Goal: Task Accomplishment & Management: Complete application form

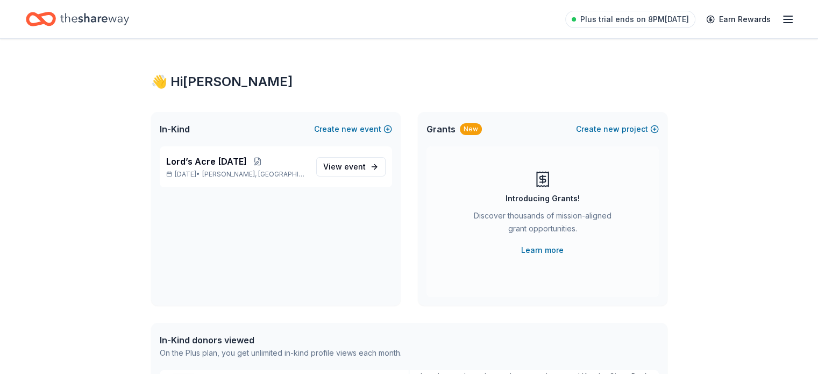
click at [103, 18] on icon "Home" at bounding box center [94, 19] width 69 height 22
click at [294, 173] on p "Nov 01, 2025 • Van Alstyne, TX" at bounding box center [236, 174] width 141 height 9
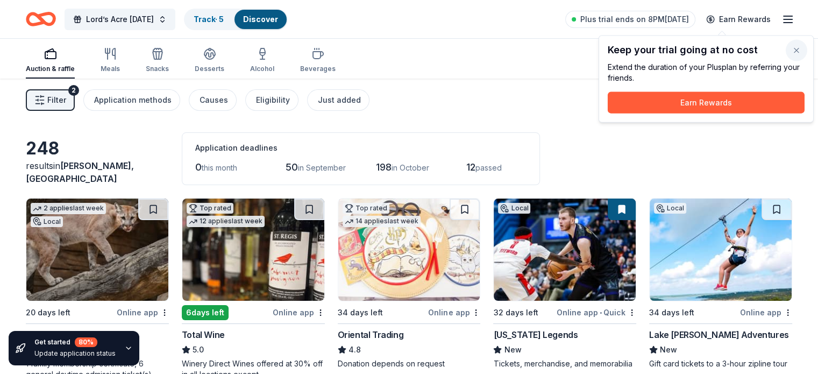
click at [797, 51] on button "button" at bounding box center [796, 51] width 22 height 22
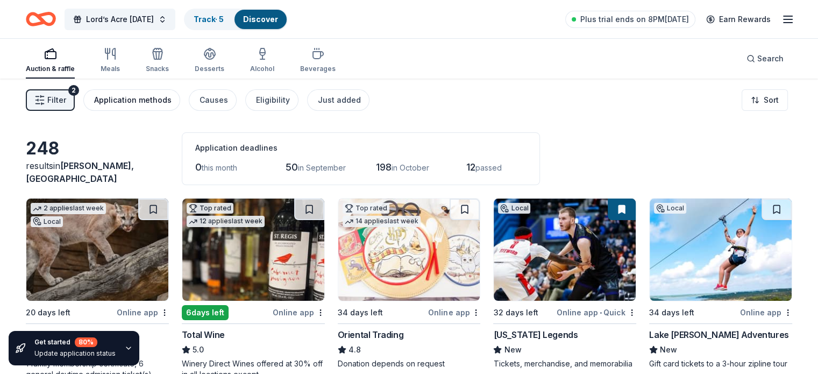
click at [160, 104] on div "Application methods" at bounding box center [132, 100] width 77 height 13
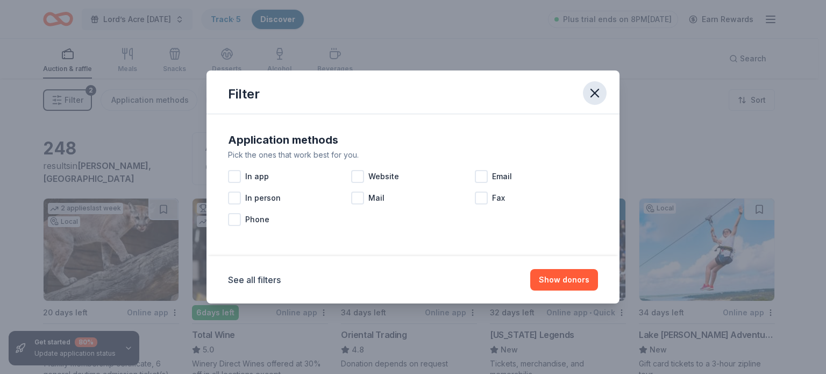
click at [597, 94] on icon "button" at bounding box center [594, 92] width 15 height 15
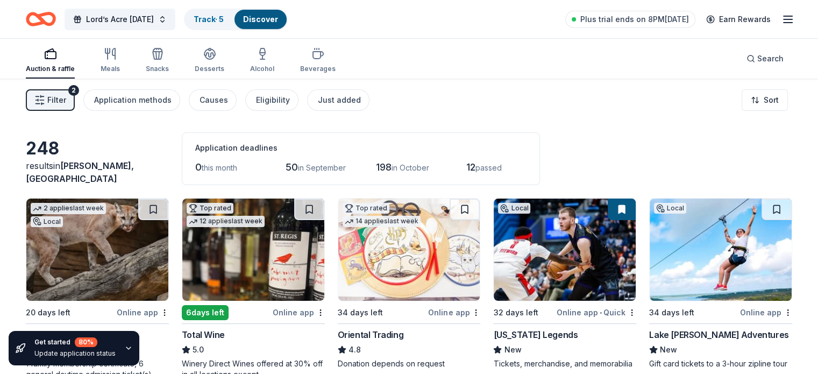
drag, startPoint x: 597, startPoint y: 94, endPoint x: 355, endPoint y: 82, distance: 241.7
click at [355, 82] on div "Filter 2 Application methods Causes Eligibility Just added Sort" at bounding box center [409, 99] width 818 height 43
click at [224, 19] on link "Track · 5" at bounding box center [209, 19] width 30 height 9
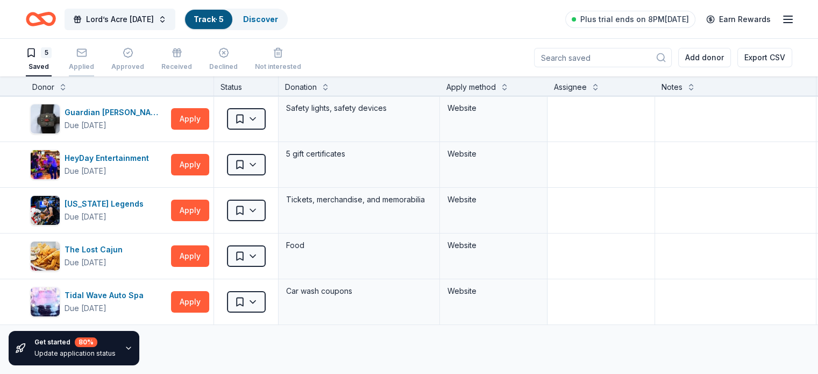
click at [94, 59] on div "Applied" at bounding box center [81, 59] width 25 height 24
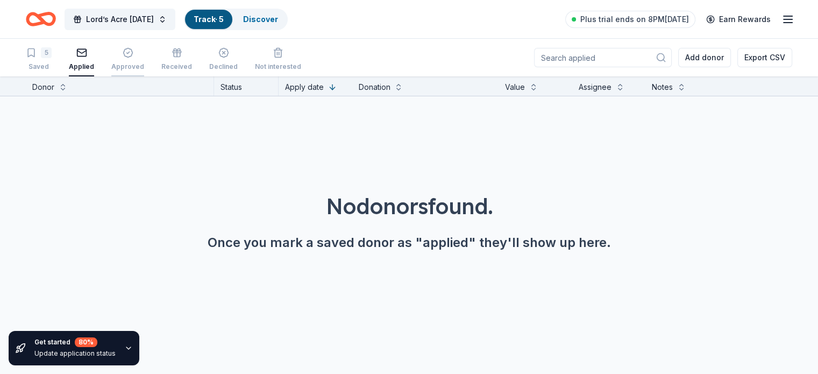
click at [133, 56] on icon "button" at bounding box center [128, 52] width 11 height 11
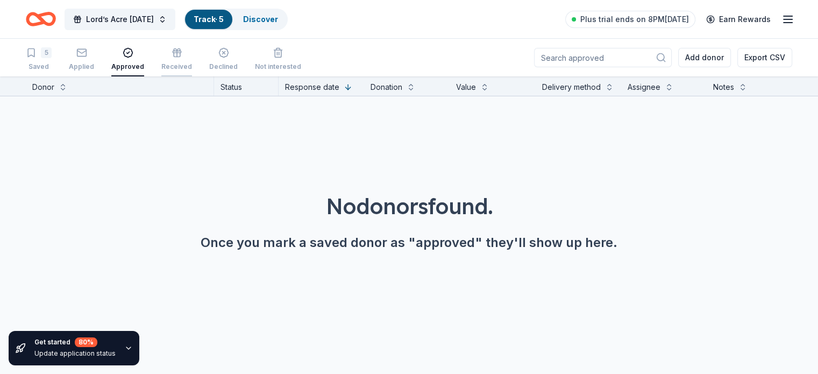
click at [177, 55] on icon "button" at bounding box center [177, 54] width 0 height 6
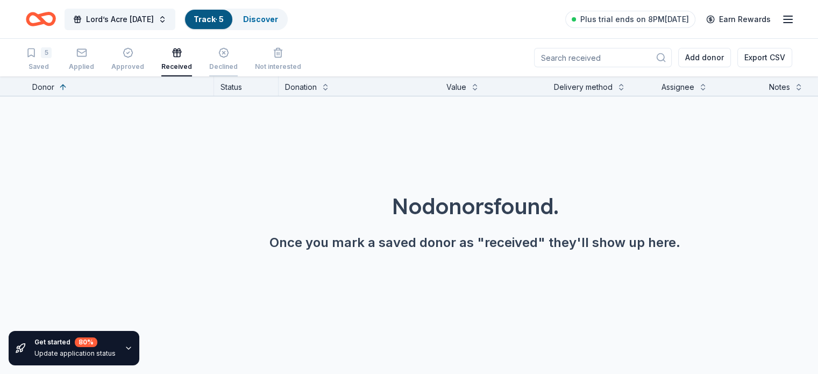
click at [238, 63] on div "Declined" at bounding box center [223, 66] width 28 height 9
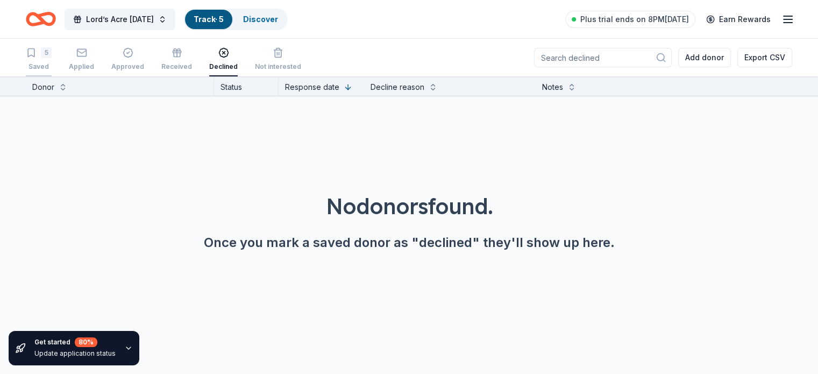
click at [52, 55] on div "5" at bounding box center [46, 52] width 11 height 11
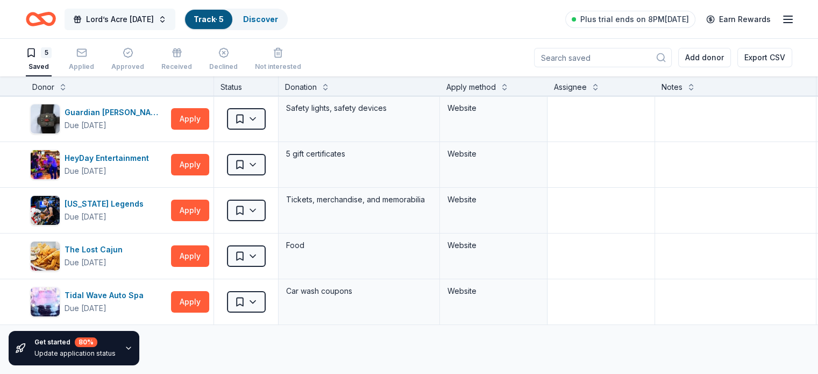
click at [154, 22] on span "Lord’s Acre [DATE]" at bounding box center [120, 19] width 68 height 13
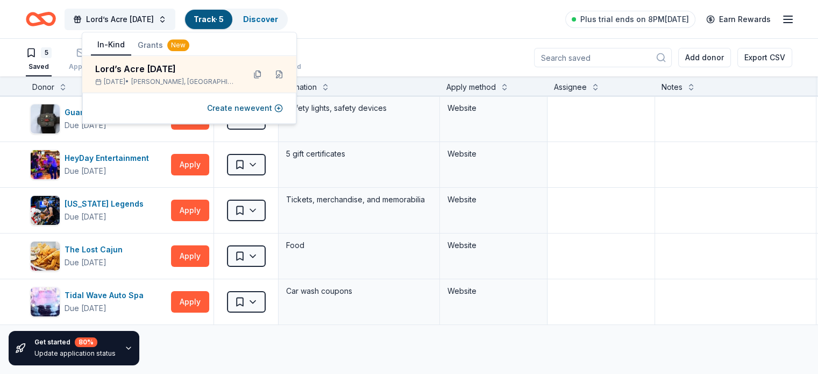
click at [149, 44] on button "Grants New" at bounding box center [163, 44] width 65 height 19
click at [100, 47] on button "In-Kind" at bounding box center [111, 45] width 40 height 20
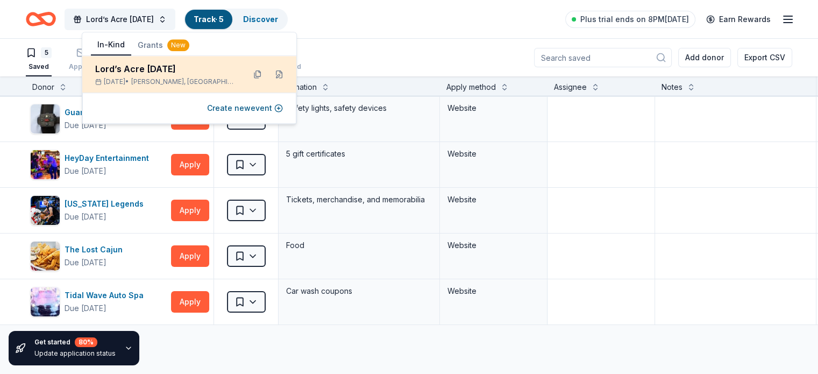
click at [195, 74] on div "Lord’s Acre [DATE]" at bounding box center [165, 68] width 141 height 13
click at [257, 73] on button at bounding box center [257, 74] width 17 height 17
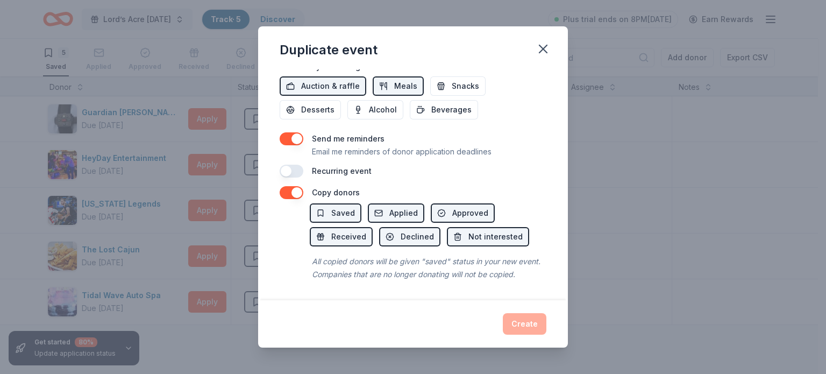
scroll to position [403, 0]
click at [406, 206] on span "Applied" at bounding box center [403, 212] width 28 height 13
click at [534, 56] on button "button" at bounding box center [543, 49] width 24 height 24
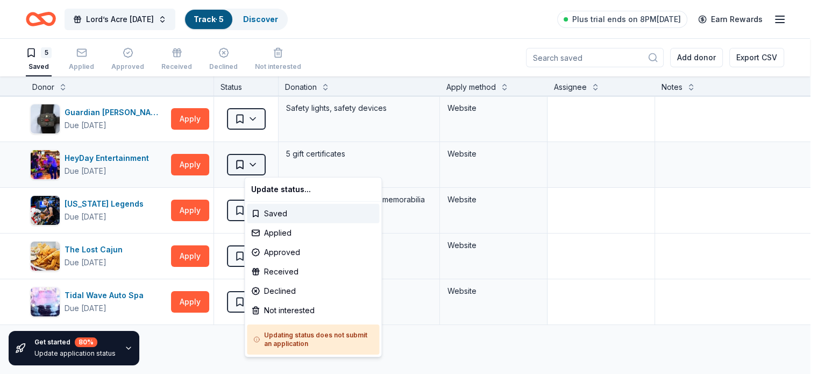
click at [267, 162] on html "Save Lord’s Acre Harvest Festival Track · 5 Discover Plus trial ends on 8PM, 9/…" at bounding box center [409, 187] width 818 height 374
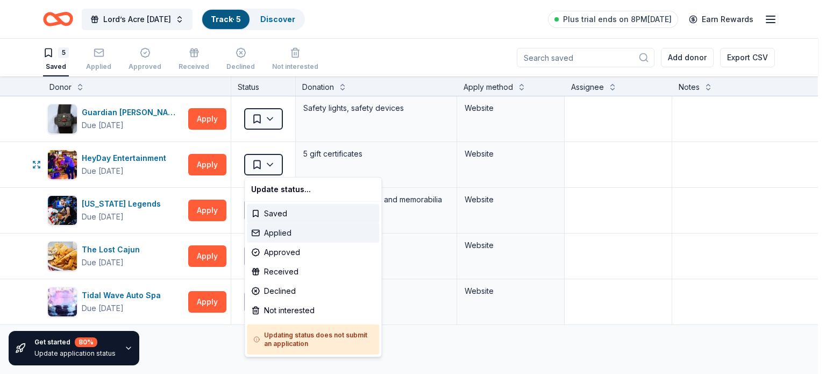
click at [298, 233] on div "Applied" at bounding box center [313, 232] width 132 height 19
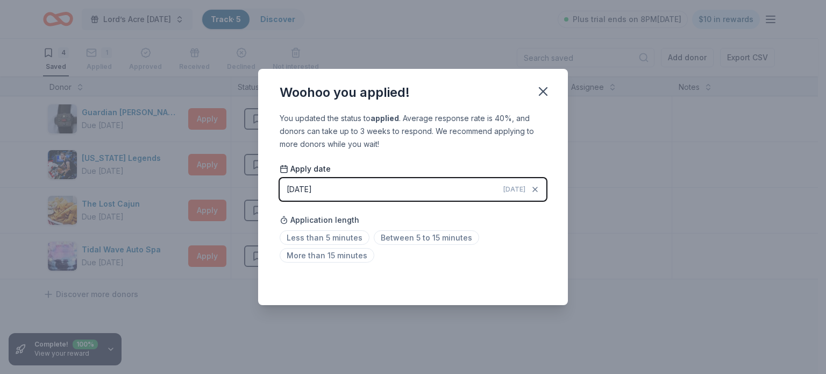
click at [342, 191] on button "08/31/2025 Today" at bounding box center [413, 189] width 267 height 23
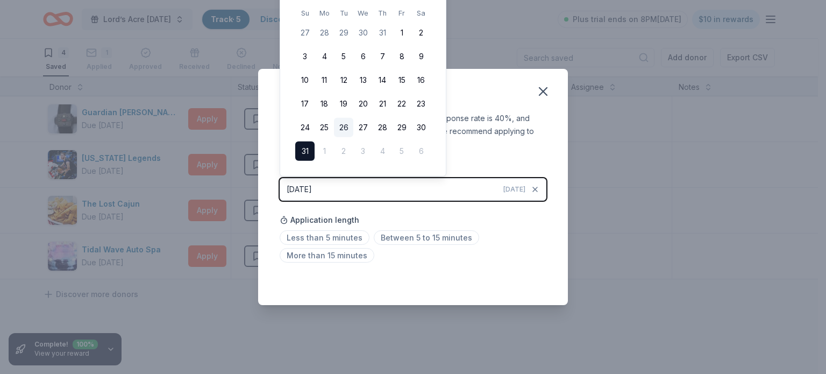
click at [340, 124] on button "26" at bounding box center [343, 127] width 19 height 19
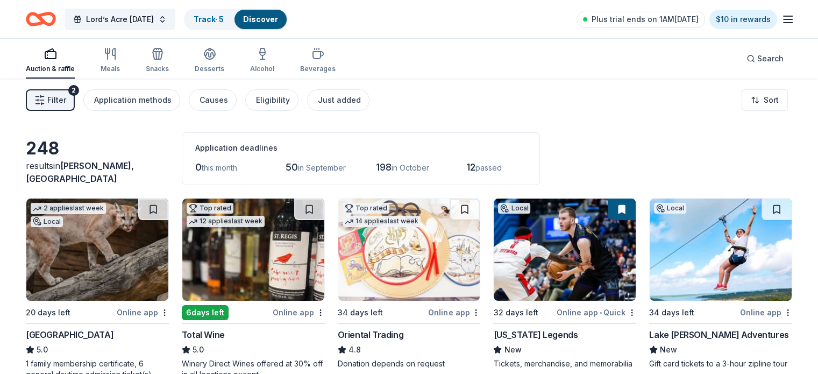
click at [612, 208] on button at bounding box center [622, 209] width 28 height 22
click at [312, 209] on button at bounding box center [309, 209] width 30 height 22
click at [761, 207] on button at bounding box center [776, 209] width 30 height 22
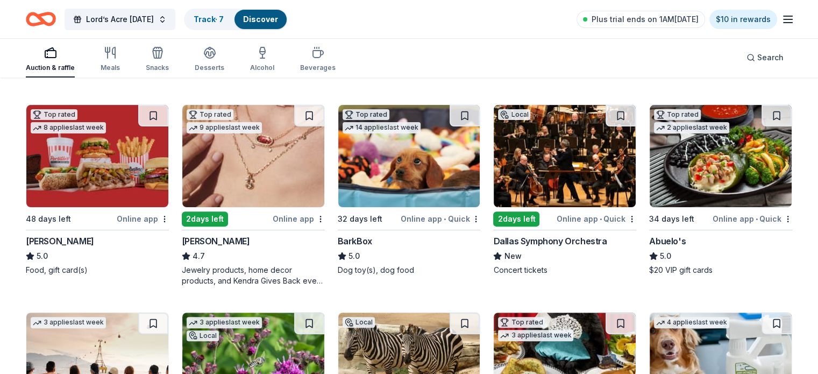
scroll to position [253, 0]
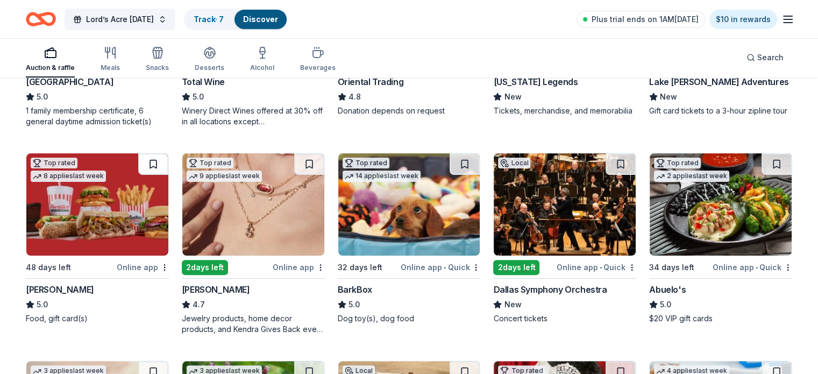
click at [162, 161] on button at bounding box center [153, 164] width 30 height 22
click at [315, 165] on button at bounding box center [309, 164] width 30 height 22
click at [605, 158] on button at bounding box center [620, 164] width 30 height 22
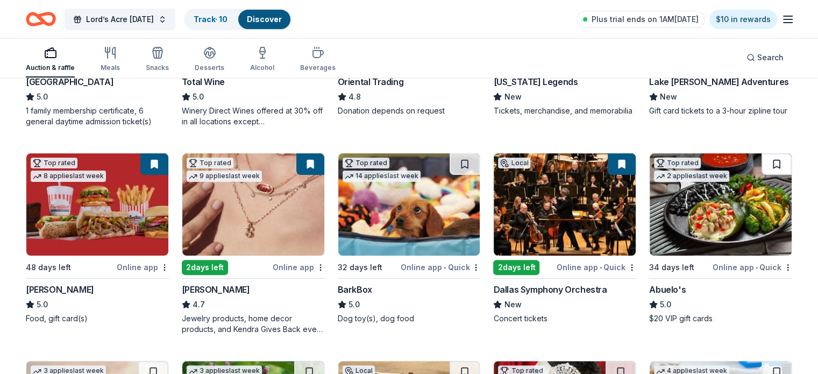
click at [769, 158] on button at bounding box center [776, 164] width 30 height 22
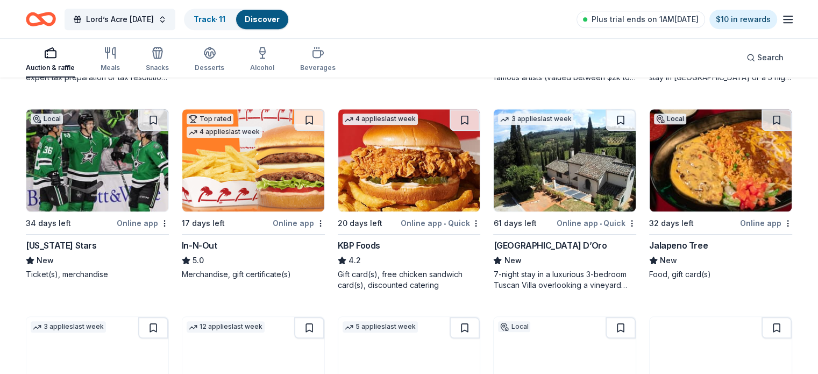
scroll to position [938, 0]
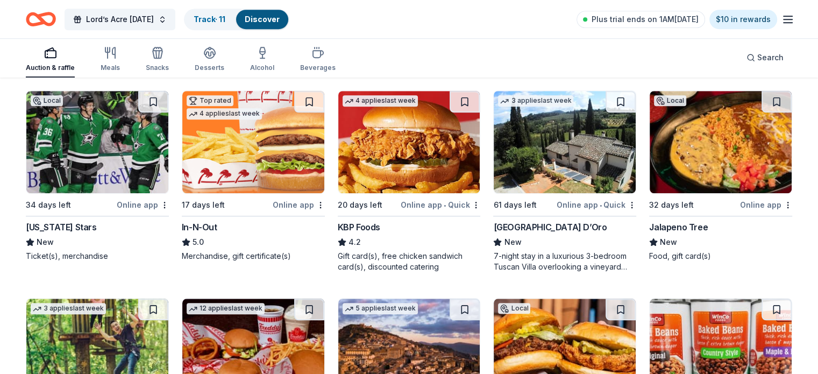
click at [305, 100] on button at bounding box center [309, 102] width 30 height 22
click at [766, 101] on button at bounding box center [776, 102] width 30 height 22
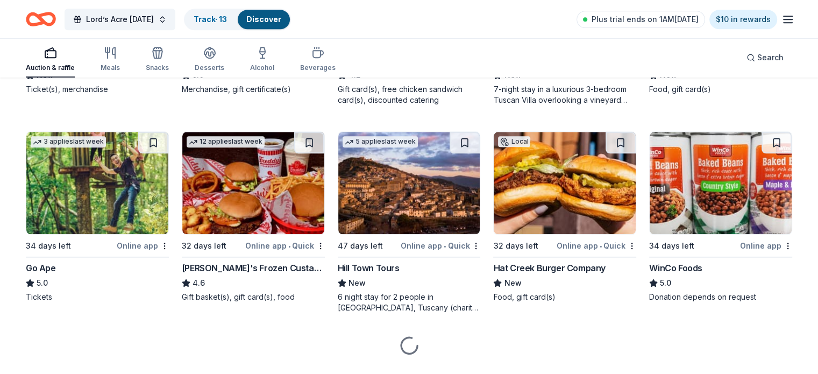
scroll to position [1106, 0]
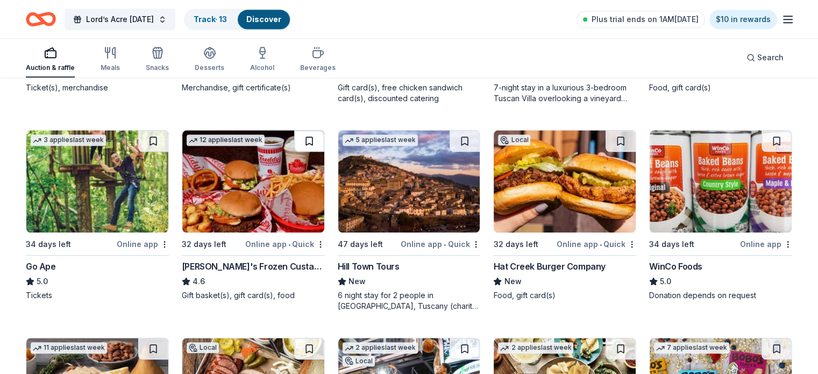
click at [312, 138] on button at bounding box center [309, 141] width 30 height 22
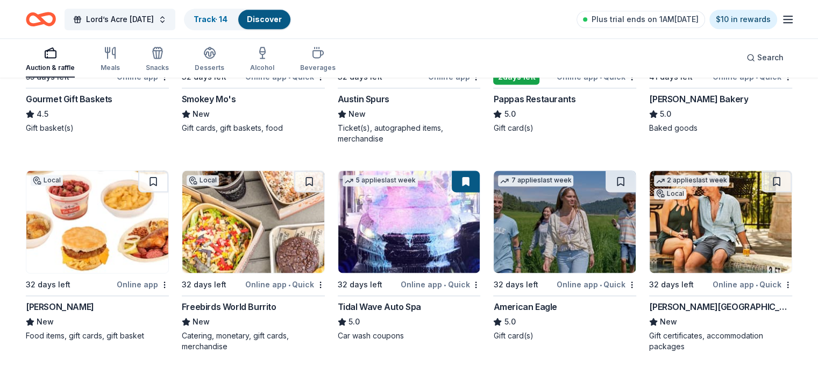
scroll to position [1492, 0]
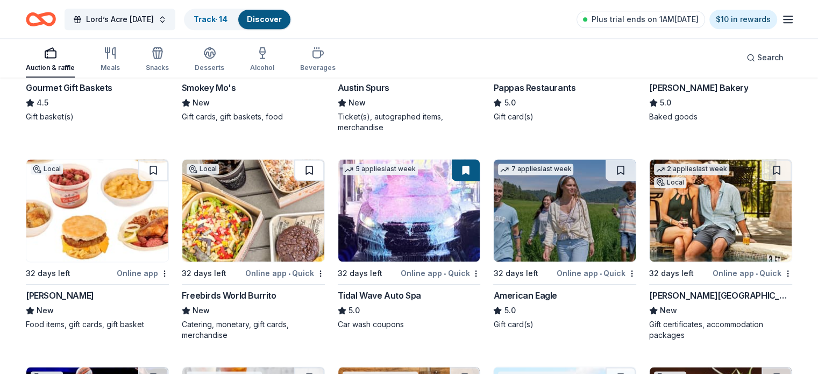
click at [308, 169] on button at bounding box center [309, 170] width 30 height 22
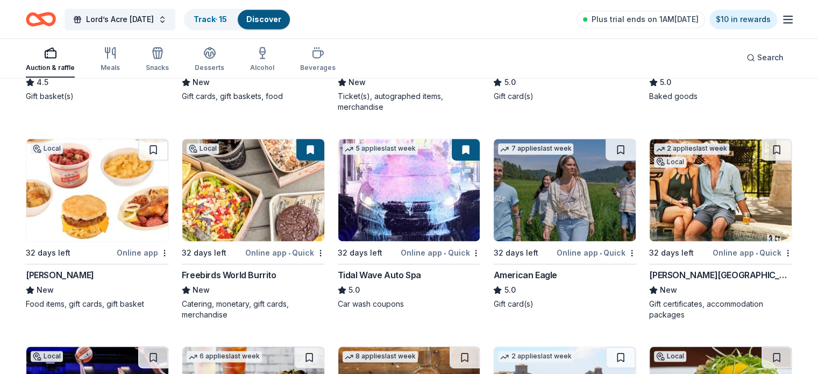
scroll to position [1507, 0]
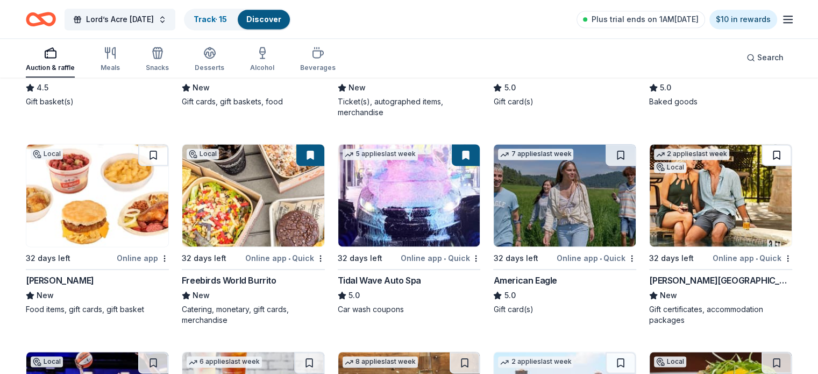
click at [762, 156] on button at bounding box center [776, 155] width 30 height 22
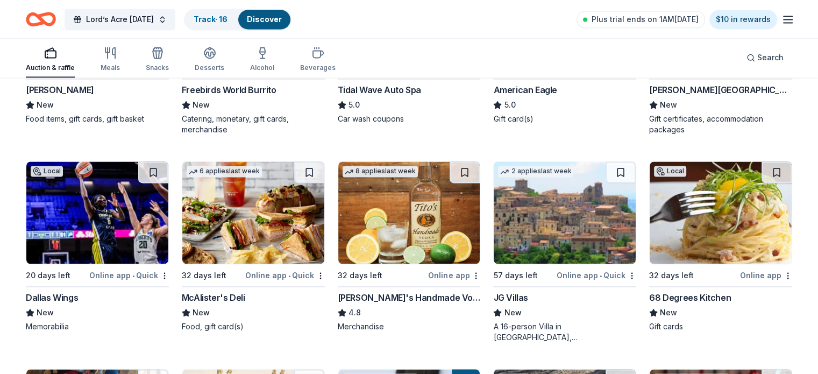
scroll to position [1723, 0]
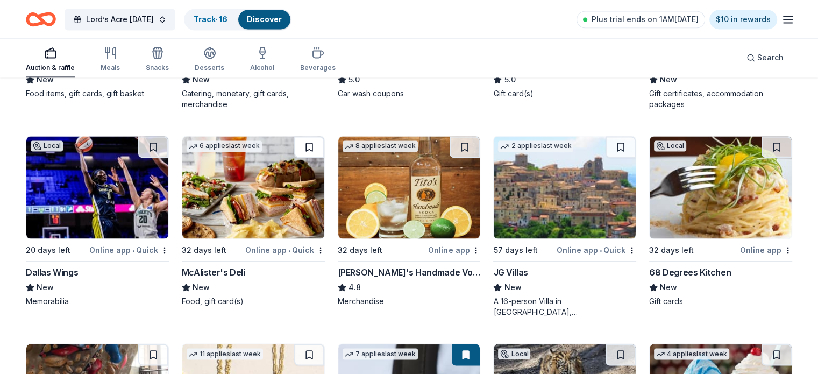
click at [312, 148] on button at bounding box center [309, 147] width 30 height 22
click at [420, 204] on img at bounding box center [409, 187] width 142 height 102
click at [465, 142] on button at bounding box center [464, 147] width 30 height 22
click at [451, 250] on div "Online app" at bounding box center [454, 249] width 52 height 13
click at [419, 174] on img at bounding box center [409, 187] width 142 height 102
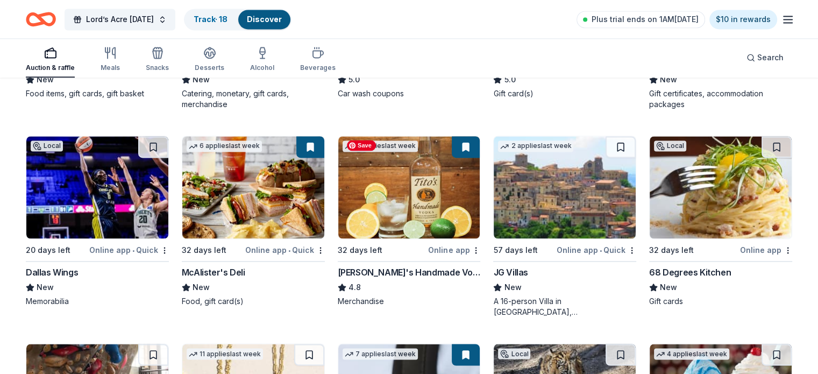
drag, startPoint x: 465, startPoint y: 144, endPoint x: 391, endPoint y: 190, distance: 86.7
click at [391, 190] on img at bounding box center [409, 187] width 142 height 102
click at [236, 23] on div "Track · 18" at bounding box center [210, 19] width 51 height 19
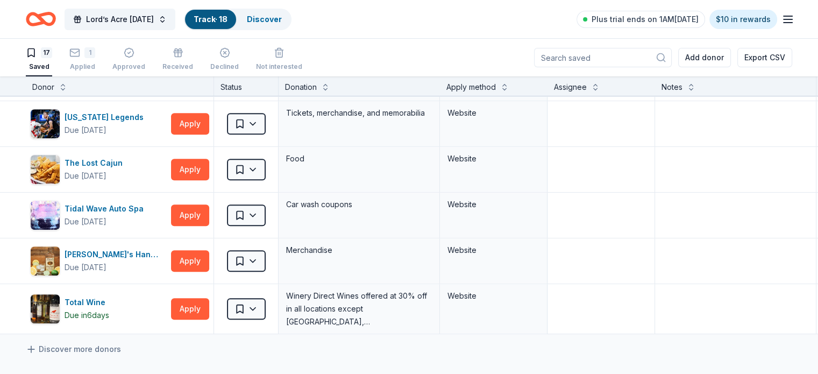
scroll to position [549, 0]
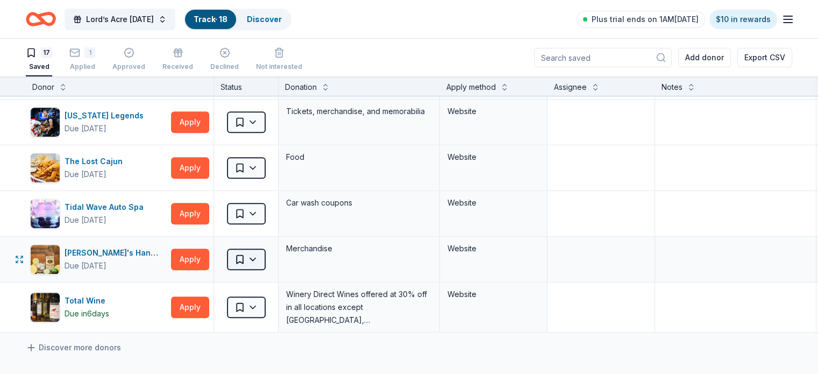
click at [273, 258] on html "Lord’s Acre Harvest Festival Track · 18 Discover Plus trial ends on 1AM, 9/4 $1…" at bounding box center [409, 187] width 818 height 374
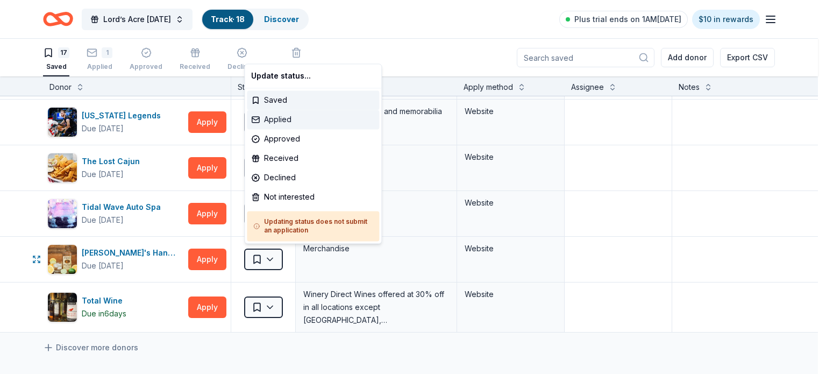
click at [290, 120] on div "Applied" at bounding box center [313, 119] width 132 height 19
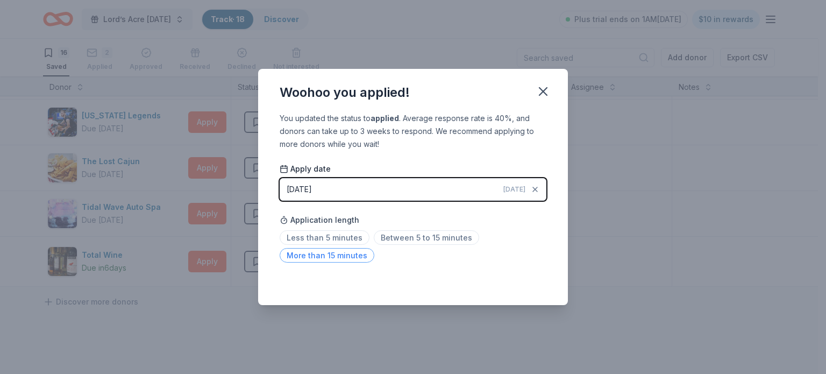
click at [341, 257] on span "More than 15 minutes" at bounding box center [327, 255] width 95 height 15
click at [543, 95] on icon "button" at bounding box center [542, 91] width 15 height 15
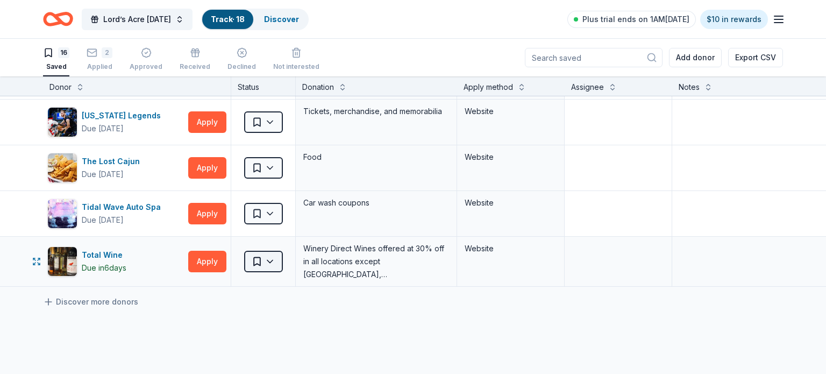
click at [268, 262] on html "Lord’s Acre Harvest Festival Track · 18 Discover Plus trial ends on 1AM, 9/4 $1…" at bounding box center [413, 187] width 826 height 374
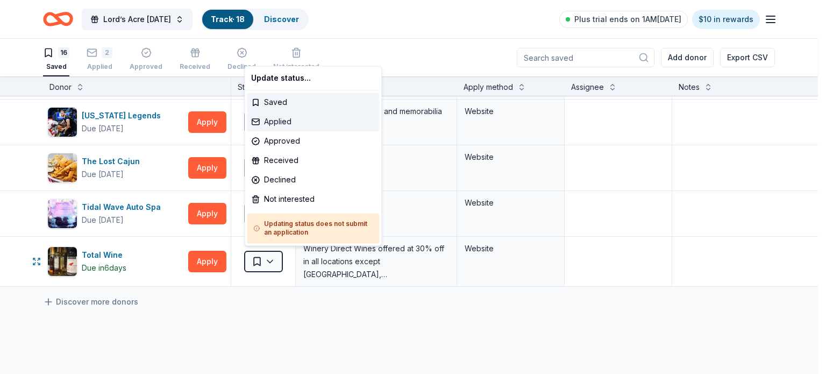
click at [298, 124] on div "Applied" at bounding box center [313, 121] width 132 height 19
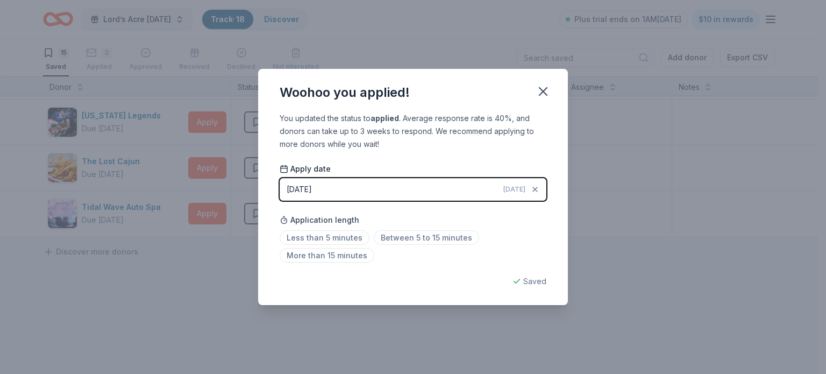
click at [425, 194] on button "08/31/2025 Today" at bounding box center [413, 189] width 267 height 23
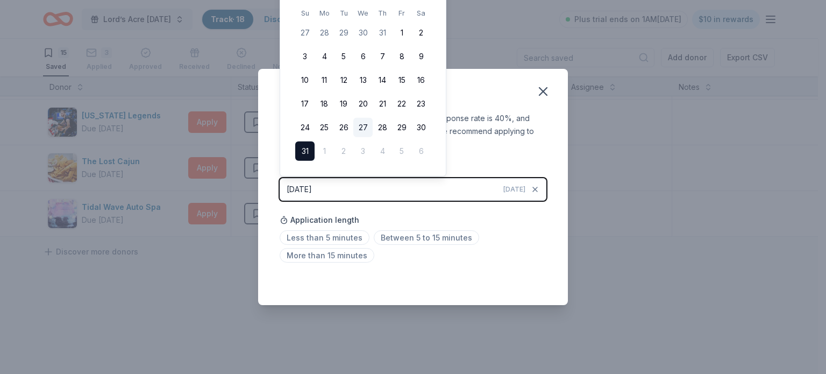
click at [363, 128] on button "27" at bounding box center [362, 127] width 19 height 19
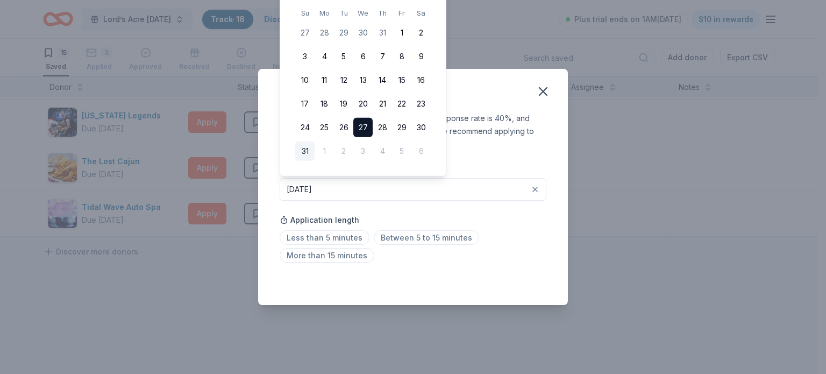
click at [367, 122] on button "27" at bounding box center [362, 127] width 19 height 19
click at [363, 129] on button "27" at bounding box center [362, 127] width 19 height 19
click at [550, 165] on div "You updated the status to applied . Average response rate is 40%, and donors ca…" at bounding box center [413, 209] width 310 height 194
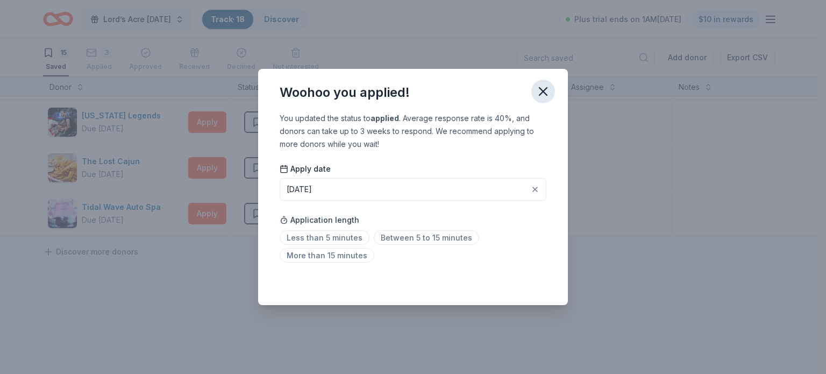
click at [540, 94] on icon "button" at bounding box center [543, 92] width 8 height 8
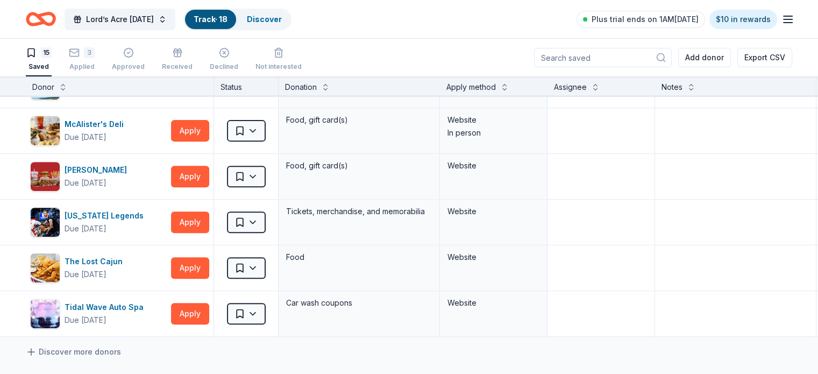
scroll to position [445, 0]
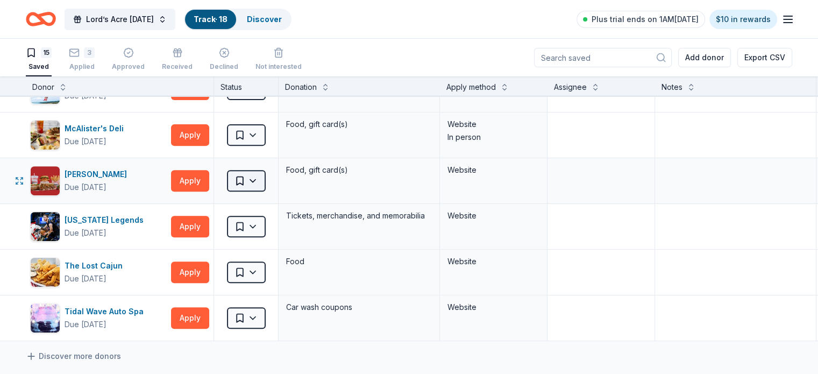
click at [262, 186] on html "Lord’s Acre Harvest Festival Track · 18 Discover Plus trial ends on 1AM, 9/4 $1…" at bounding box center [409, 187] width 818 height 374
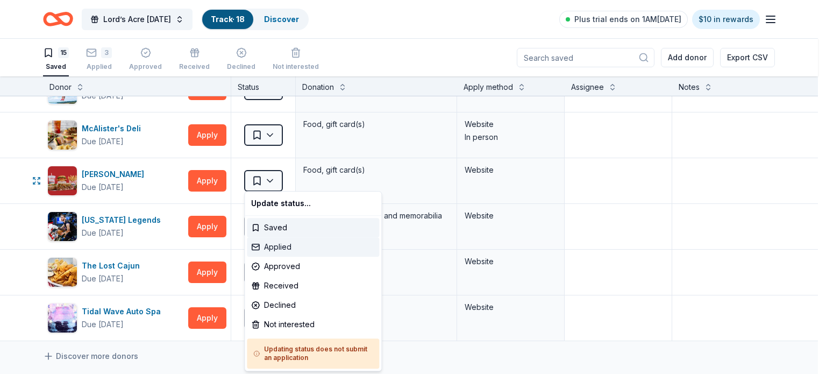
click at [297, 245] on div "Applied" at bounding box center [313, 246] width 132 height 19
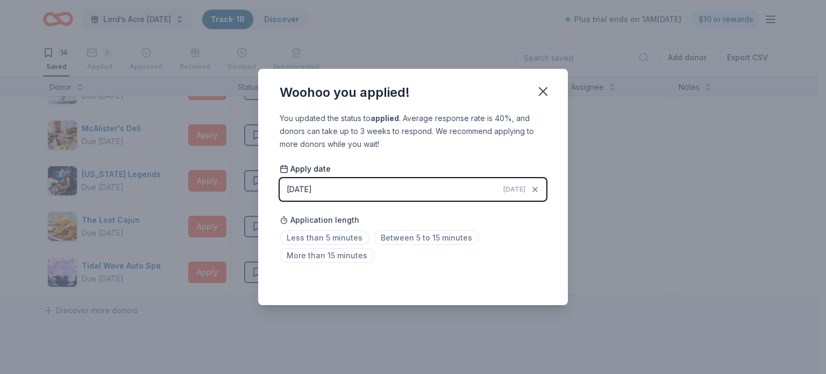
click at [416, 192] on button "08/31/2025 Today" at bounding box center [413, 189] width 267 height 23
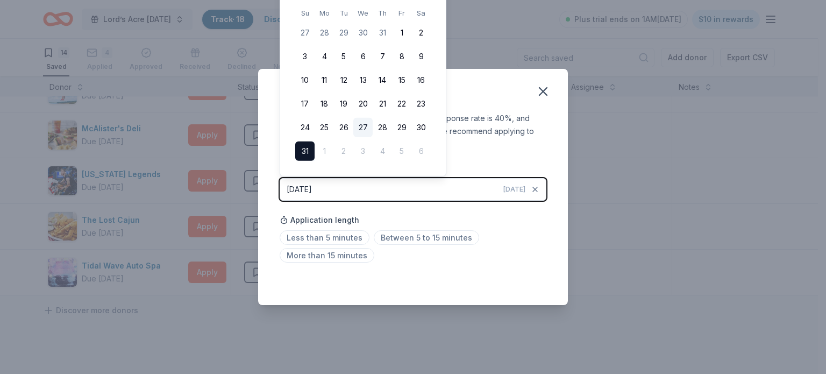
click at [363, 127] on button "27" at bounding box center [362, 127] width 19 height 19
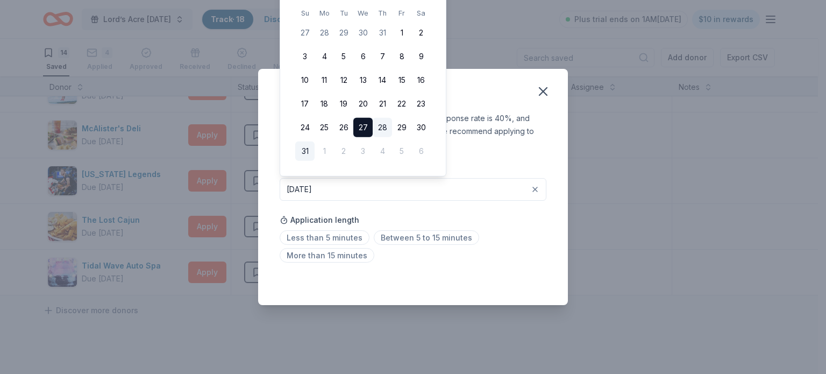
click at [383, 127] on button "28" at bounding box center [382, 127] width 19 height 19
click at [560, 148] on div "You updated the status to applied . Average response rate is 40%, and donors ca…" at bounding box center [413, 209] width 310 height 194
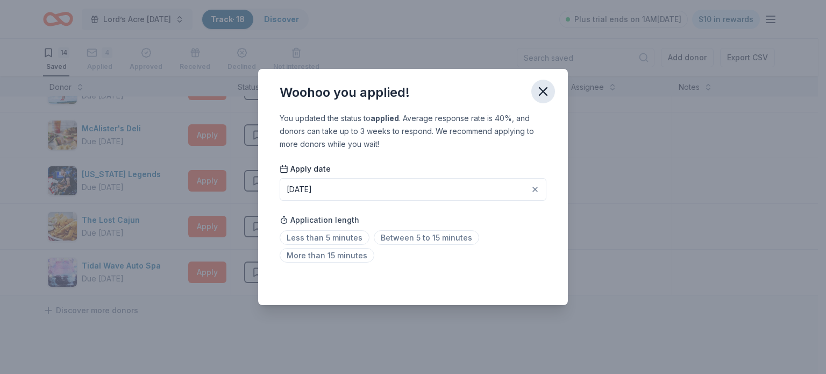
click at [545, 92] on icon "button" at bounding box center [543, 92] width 8 height 8
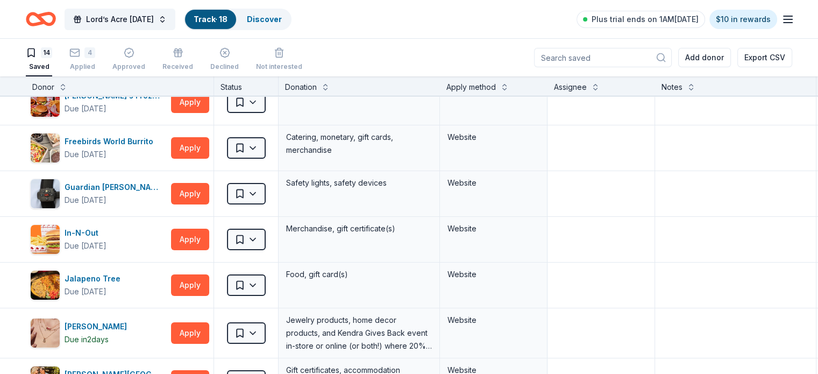
scroll to position [0, 0]
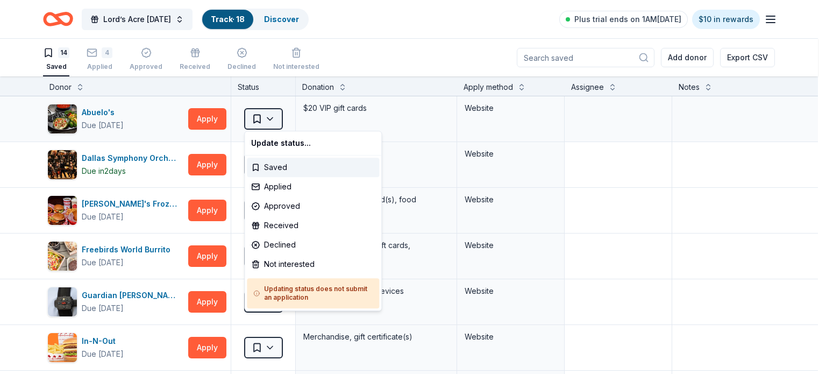
click at [272, 116] on html "Lord’s Acre Harvest Festival Track · 18 Discover Plus trial ends on 1AM, 9/4 $1…" at bounding box center [413, 187] width 826 height 374
click at [294, 189] on div "Applied" at bounding box center [313, 186] width 132 height 19
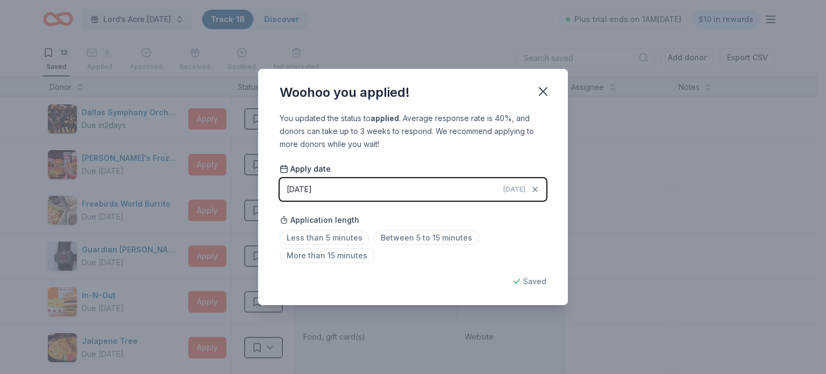
click at [441, 188] on button "08/31/2025 Today" at bounding box center [413, 189] width 267 height 23
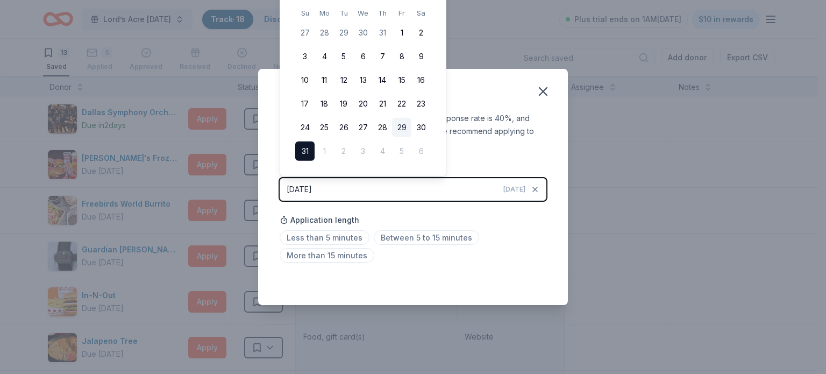
click at [407, 129] on button "29" at bounding box center [401, 127] width 19 height 19
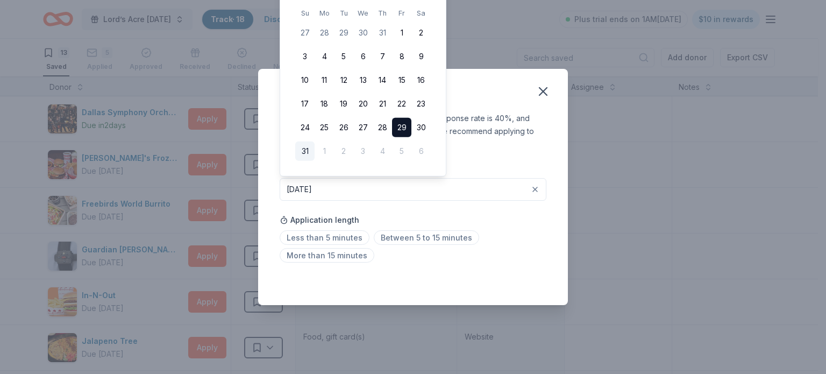
click at [516, 165] on div "Apply date 08/29/2025" at bounding box center [413, 182] width 267 height 38
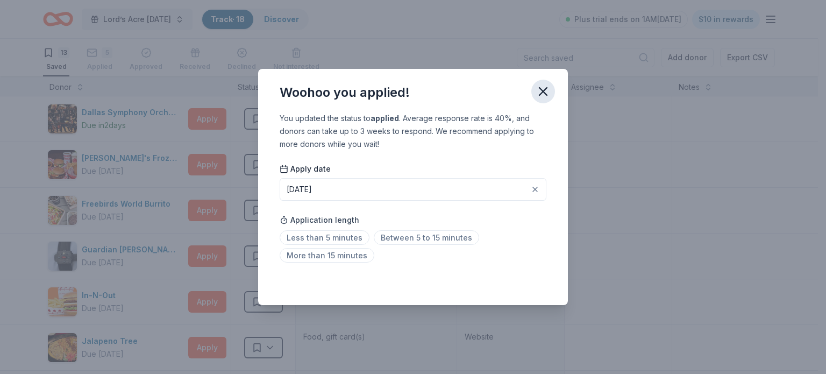
click at [544, 85] on icon "button" at bounding box center [542, 91] width 15 height 15
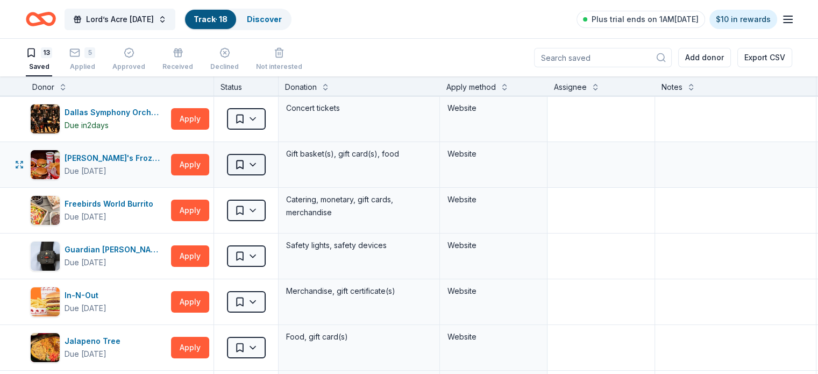
click at [270, 160] on html "Lord’s Acre Harvest Festival Track · 18 Discover Plus trial ends on 1AM, 9/4 $1…" at bounding box center [409, 187] width 818 height 374
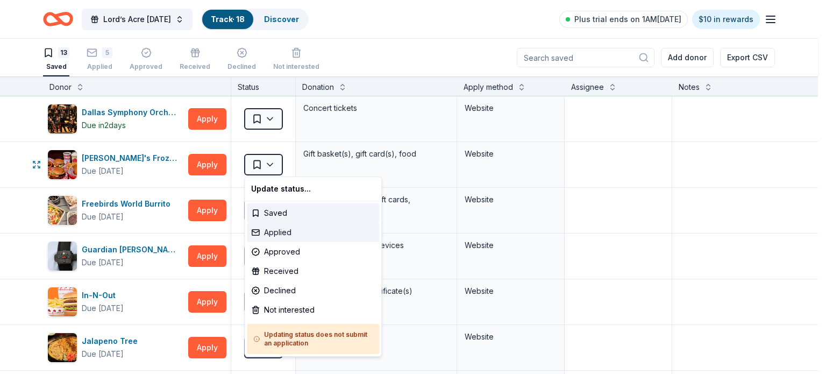
click at [307, 225] on div "Applied" at bounding box center [313, 232] width 132 height 19
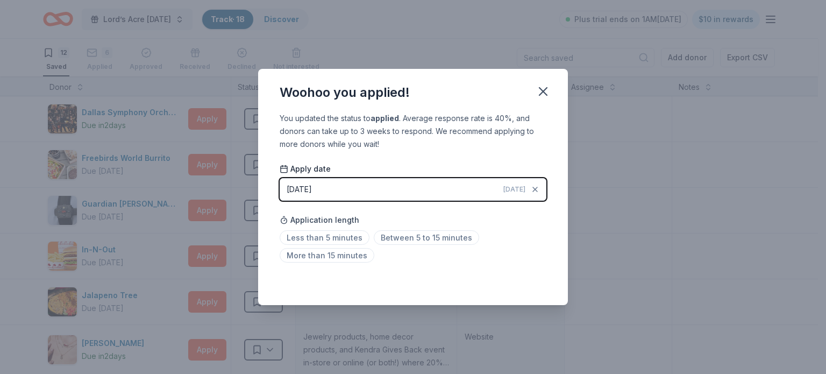
click at [455, 185] on button "08/31/2025 Today" at bounding box center [413, 189] width 267 height 23
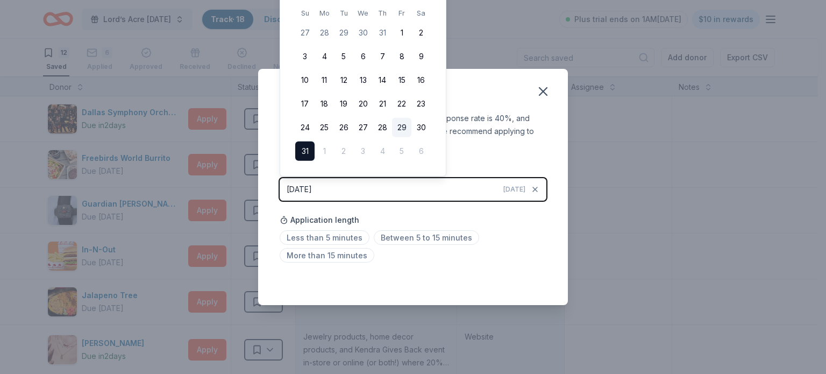
click at [404, 128] on button "29" at bounding box center [401, 127] width 19 height 19
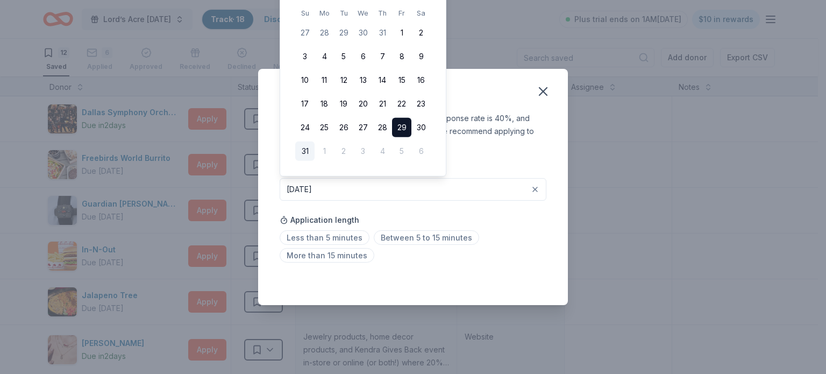
click at [548, 159] on div "You updated the status to applied . Average response rate is 40%, and donors ca…" at bounding box center [413, 209] width 310 height 194
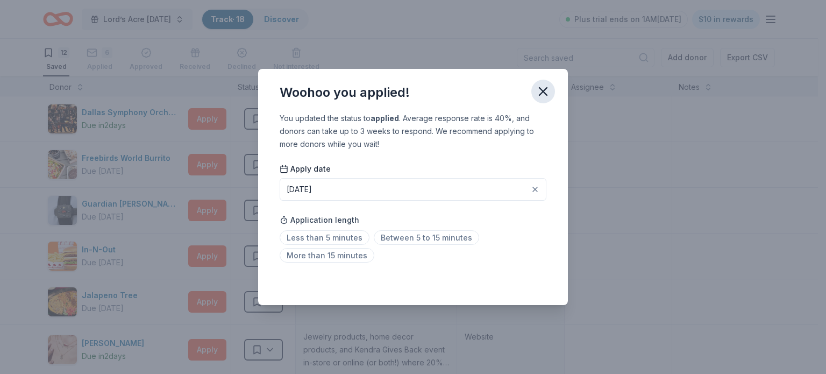
click at [545, 94] on icon "button" at bounding box center [542, 91] width 15 height 15
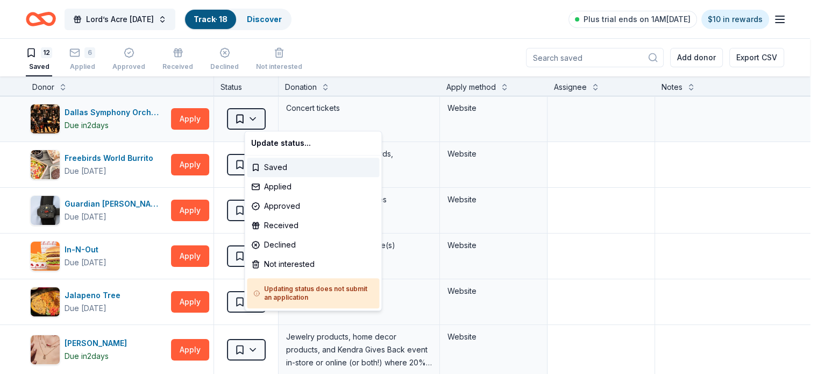
click at [262, 112] on html "Lord’s Acre Harvest Festival Track · 18 Discover Plus trial ends on 1AM, 9/4 $1…" at bounding box center [409, 187] width 818 height 374
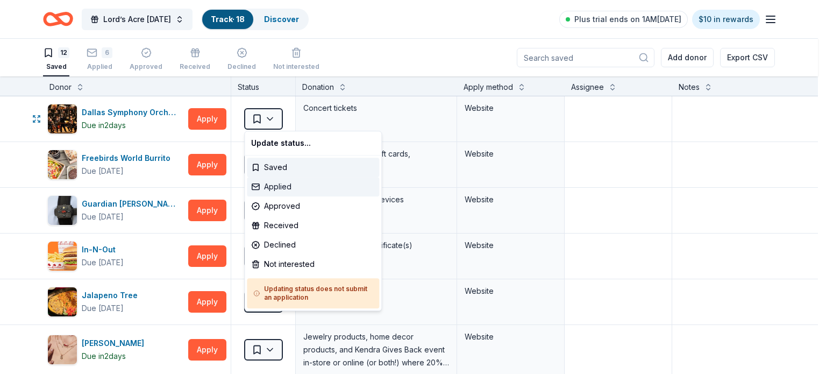
click at [303, 183] on div "Applied" at bounding box center [313, 186] width 132 height 19
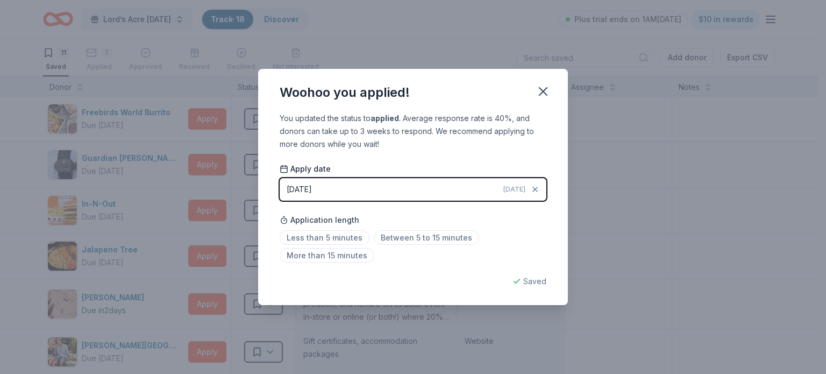
click at [374, 196] on button "08/31/2025 Today" at bounding box center [413, 189] width 267 height 23
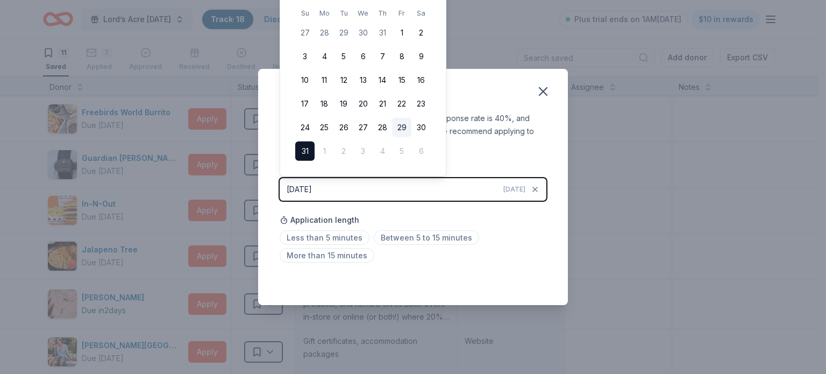
click at [403, 124] on button "29" at bounding box center [401, 127] width 19 height 19
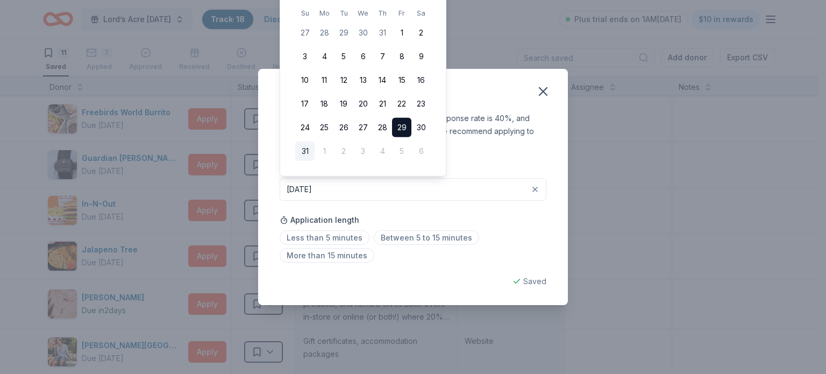
click at [526, 149] on div "You updated the status to applied . Average response rate is 40%, and donors ca…" at bounding box center [413, 131] width 267 height 39
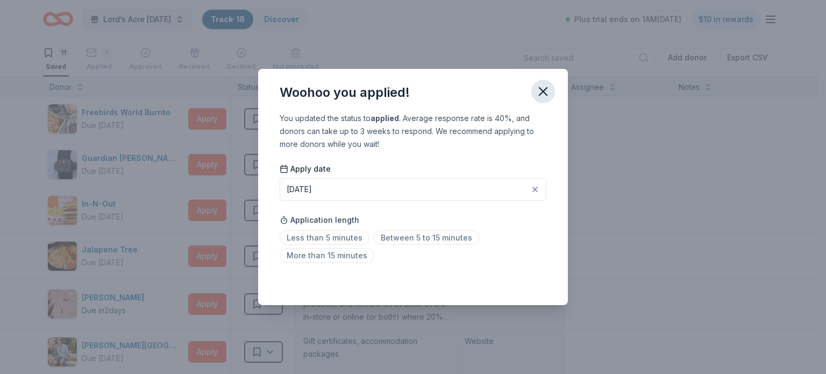
click at [544, 94] on icon "button" at bounding box center [542, 91] width 15 height 15
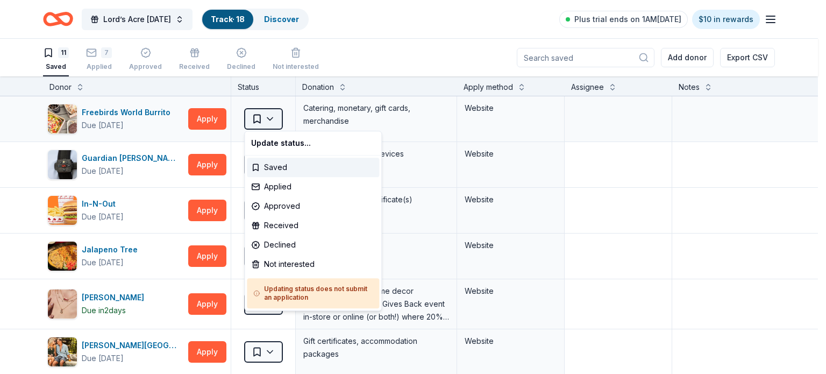
click at [277, 123] on html "Lord’s Acre Harvest Festival Track · 18 Discover Plus trial ends on 1AM, 9/4 $1…" at bounding box center [413, 187] width 826 height 374
click at [316, 187] on div "Applied" at bounding box center [313, 186] width 132 height 19
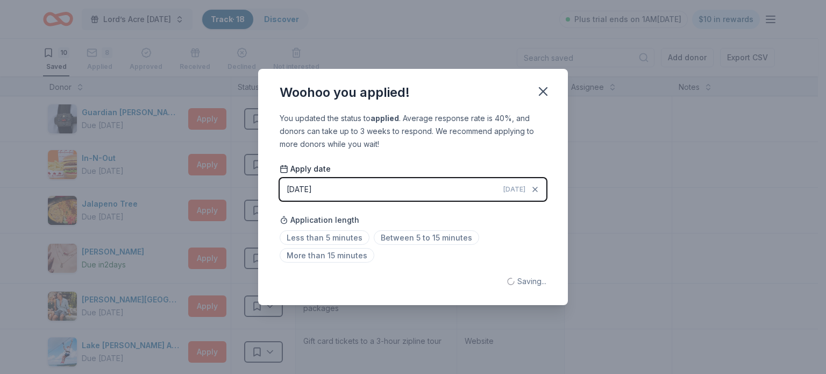
click at [434, 194] on button "08/31/2025 Today" at bounding box center [413, 189] width 267 height 23
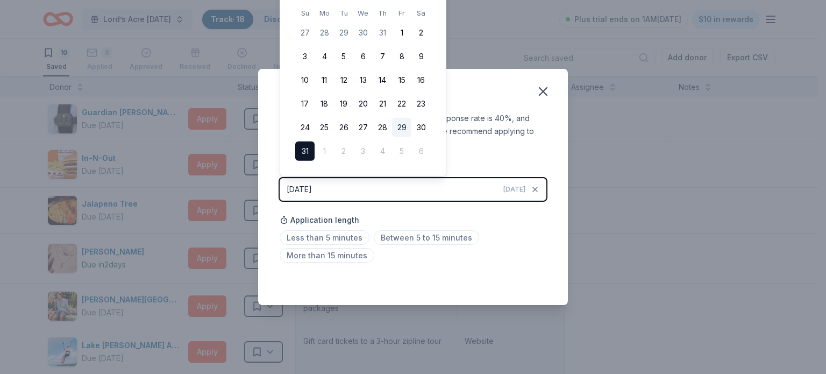
click at [409, 127] on button "29" at bounding box center [401, 127] width 19 height 19
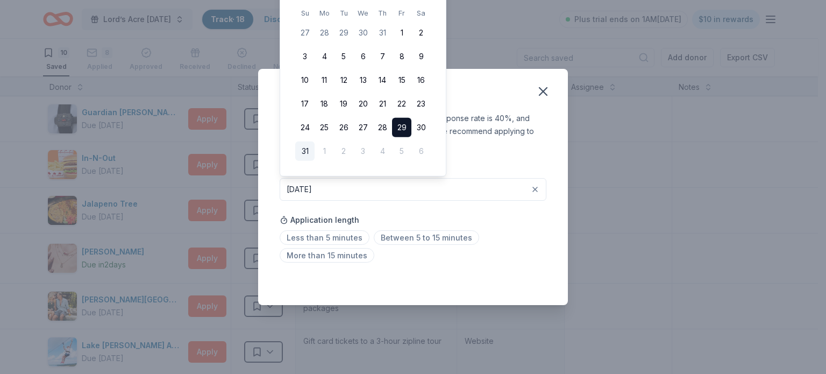
click at [543, 161] on div "You updated the status to applied . Average response rate is 40%, and donors ca…" at bounding box center [413, 209] width 310 height 194
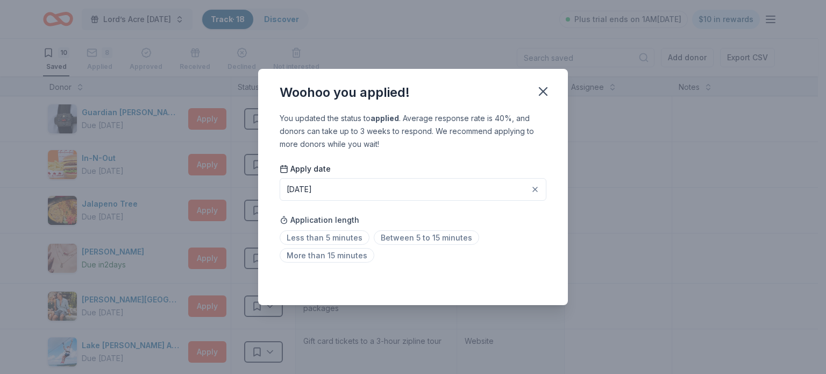
click at [464, 184] on button "08/29/2025" at bounding box center [413, 189] width 267 height 23
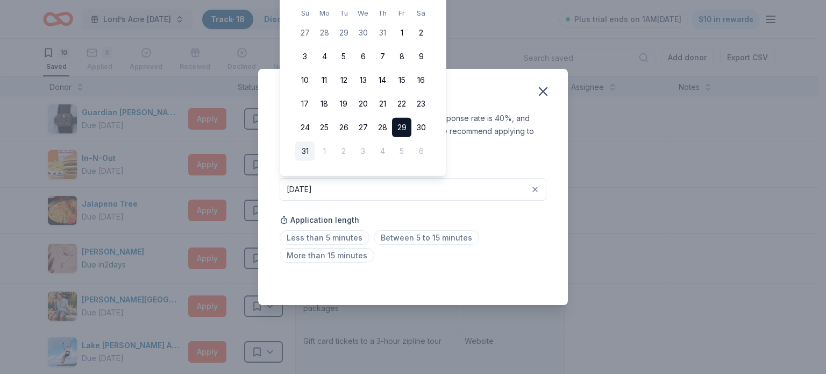
click at [406, 126] on button "29" at bounding box center [401, 127] width 19 height 19
click at [404, 126] on button "29" at bounding box center [401, 127] width 19 height 19
click at [540, 91] on icon "button" at bounding box center [542, 91] width 15 height 15
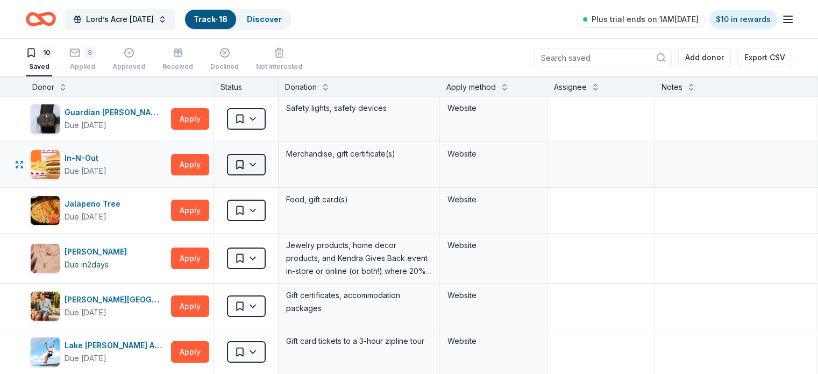
click at [262, 162] on html "Lord’s Acre Harvest Festival Track · 18 Discover Plus trial ends on 1AM, 9/4 $1…" at bounding box center [409, 187] width 818 height 374
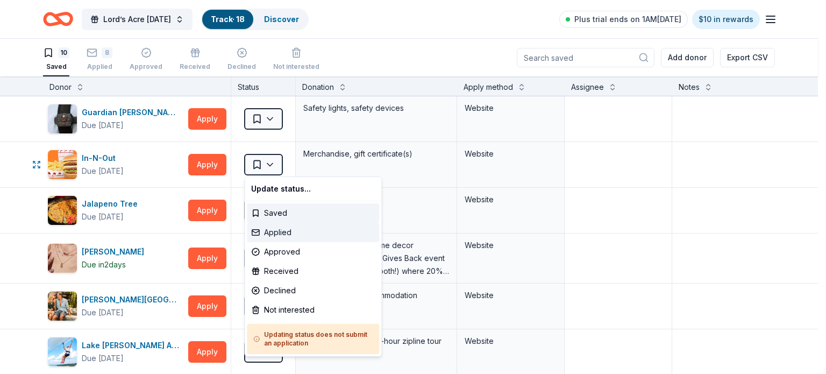
click at [324, 232] on div "Applied" at bounding box center [313, 232] width 132 height 19
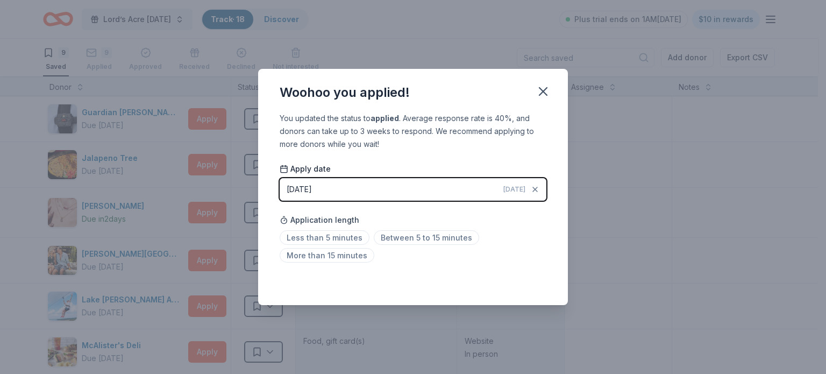
click at [463, 190] on button "08/31/2025 Today" at bounding box center [413, 189] width 267 height 23
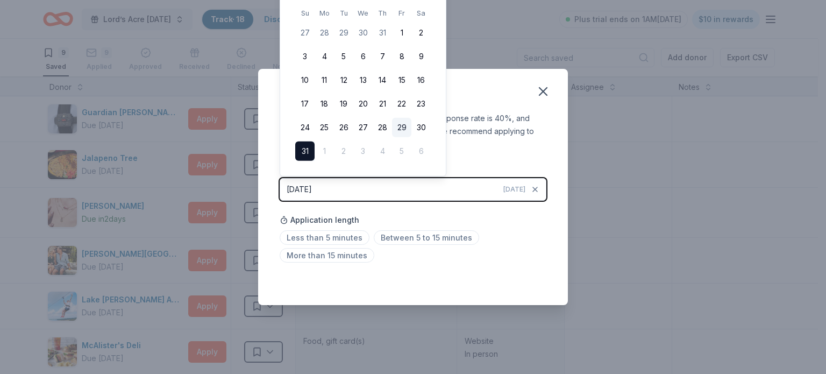
click at [406, 129] on button "29" at bounding box center [401, 127] width 19 height 19
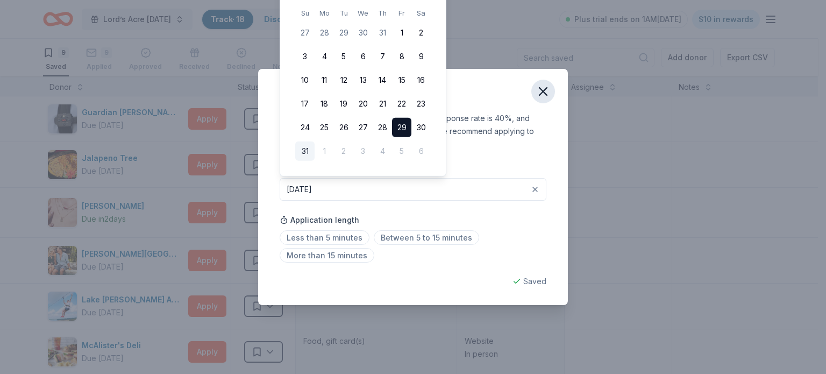
click at [541, 93] on icon "button" at bounding box center [543, 92] width 8 height 8
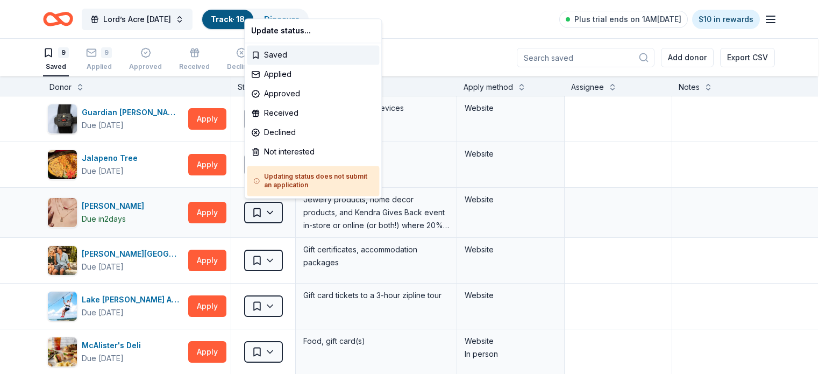
click at [273, 210] on html "Lord’s Acre Harvest Festival Track · 18 Discover Plus trial ends on 1AM, 9/4 $1…" at bounding box center [413, 187] width 826 height 374
click at [316, 75] on div "Applied" at bounding box center [313, 74] width 132 height 19
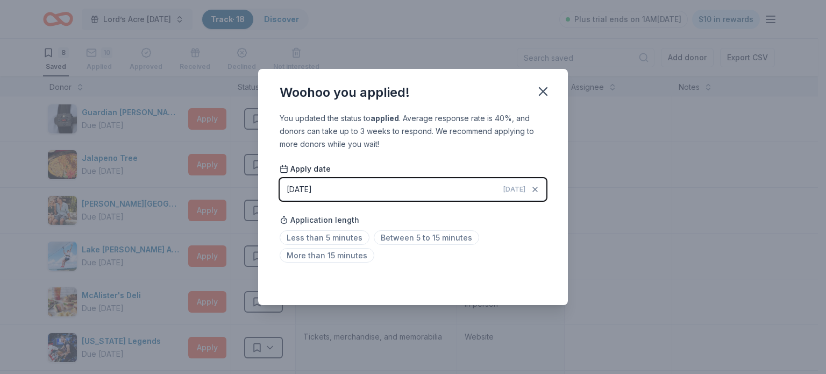
click at [480, 191] on button "08/31/2025 Today" at bounding box center [413, 189] width 267 height 23
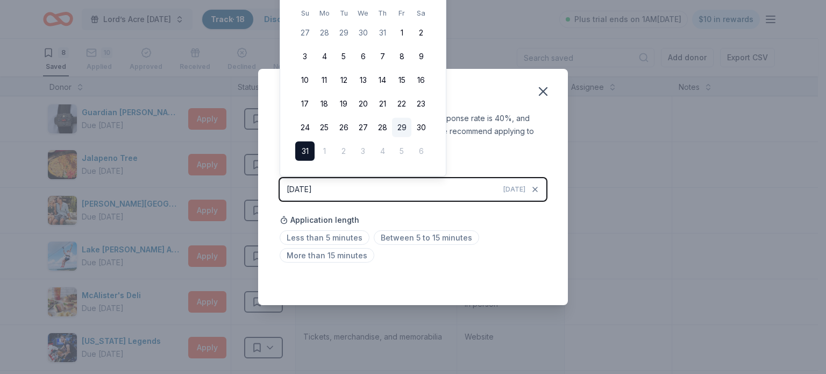
click at [399, 131] on button "29" at bounding box center [401, 127] width 19 height 19
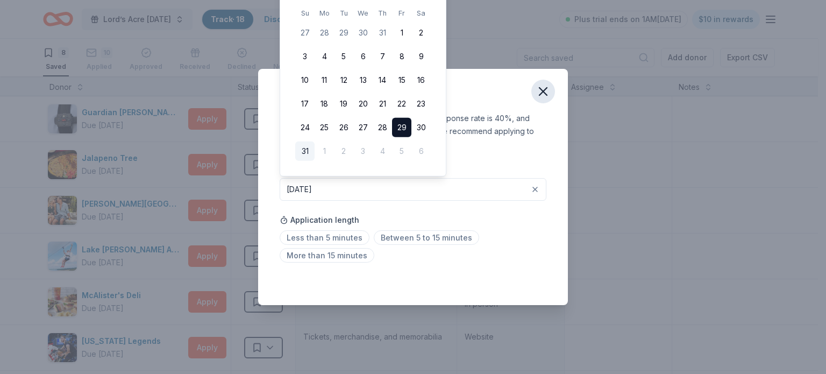
click at [548, 93] on icon "button" at bounding box center [542, 91] width 15 height 15
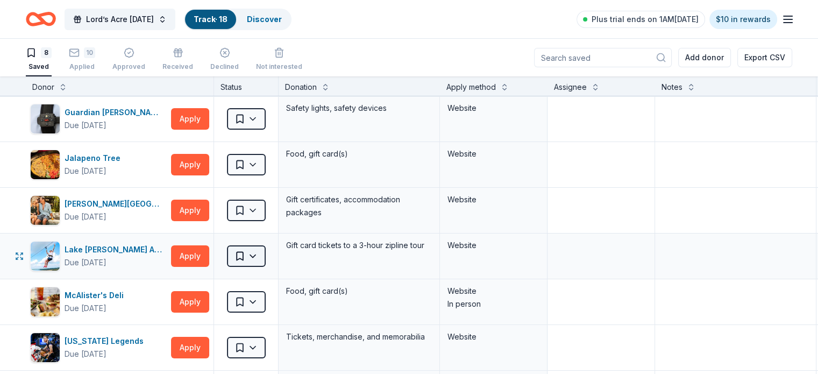
click at [265, 255] on html "Lord’s Acre Harvest Festival Track · 18 Discover Plus trial ends on 1AM, 9/4 $1…" at bounding box center [409, 187] width 818 height 374
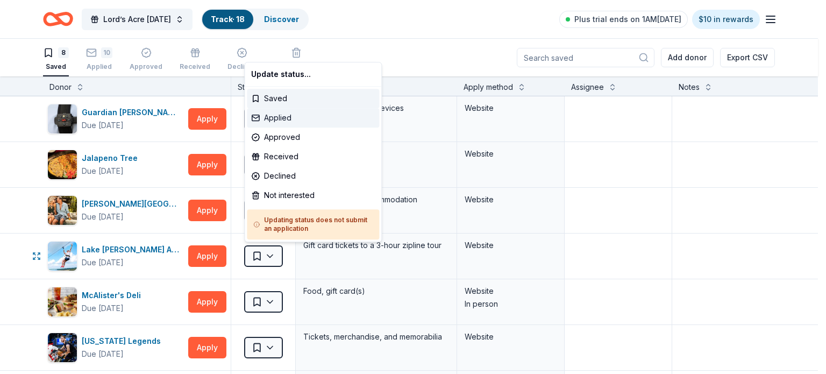
click at [303, 116] on div "Applied" at bounding box center [313, 117] width 132 height 19
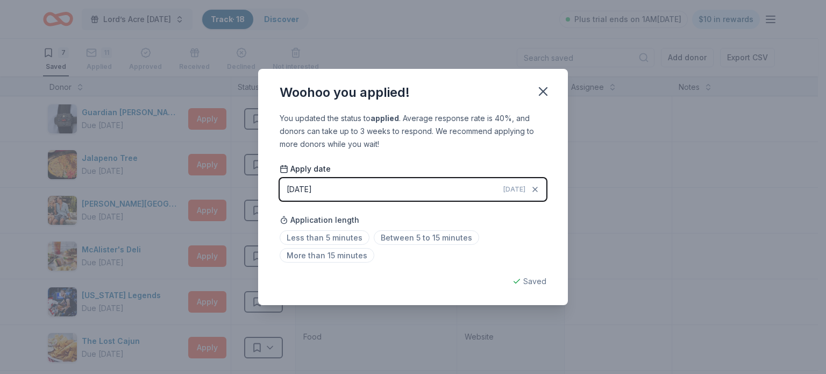
click at [475, 189] on button "08/31/2025 Today" at bounding box center [413, 189] width 267 height 23
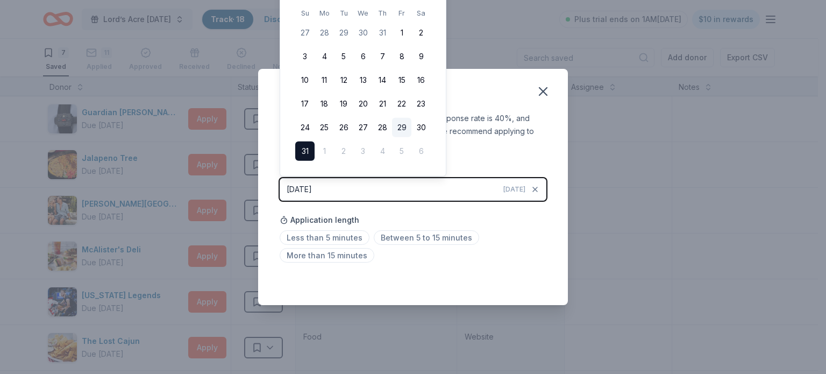
click at [404, 129] on button "29" at bounding box center [401, 127] width 19 height 19
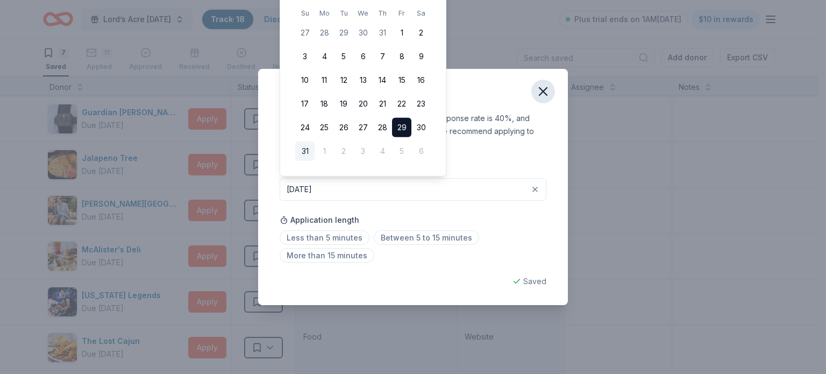
click at [544, 91] on icon "button" at bounding box center [542, 91] width 15 height 15
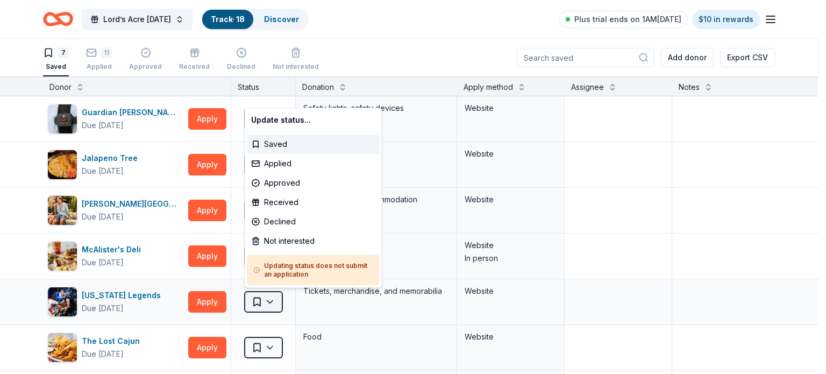
click at [266, 305] on html "Lord’s Acre Harvest Festival Track · 18 Discover Plus trial ends on 1AM, 9/4 $1…" at bounding box center [413, 187] width 826 height 374
click at [308, 166] on div "Applied" at bounding box center [313, 163] width 132 height 19
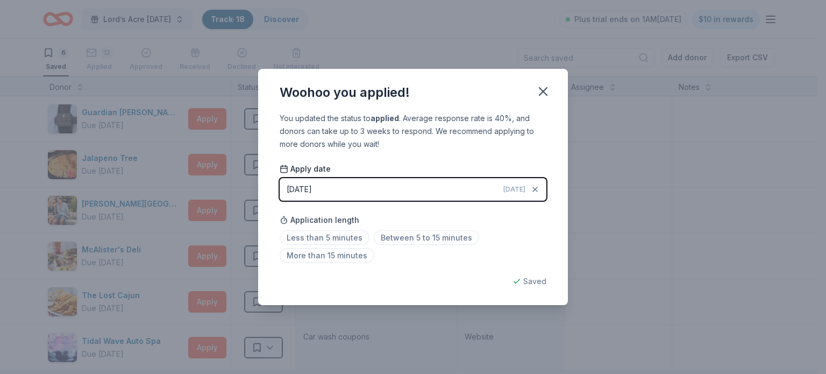
click at [480, 190] on button "08/31/2025 Today" at bounding box center [413, 189] width 267 height 23
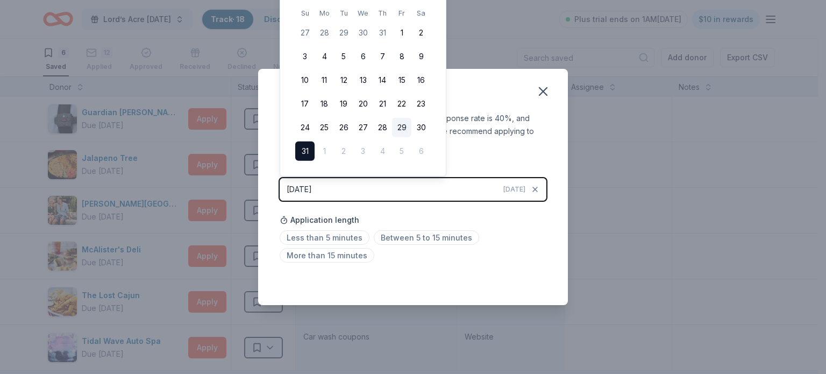
click at [406, 128] on button "29" at bounding box center [401, 127] width 19 height 19
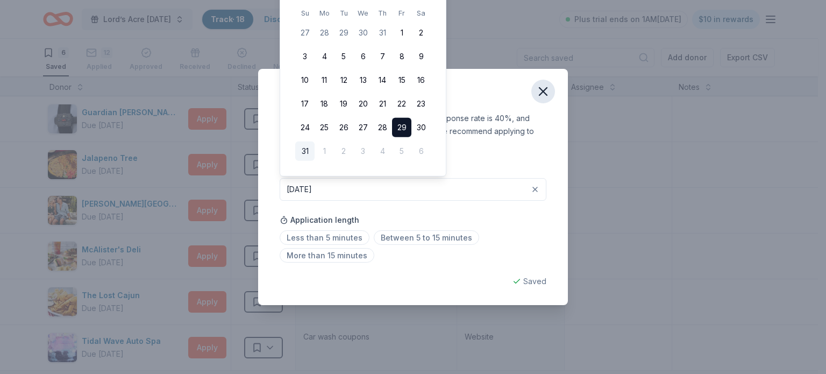
click at [544, 91] on icon "button" at bounding box center [543, 92] width 8 height 8
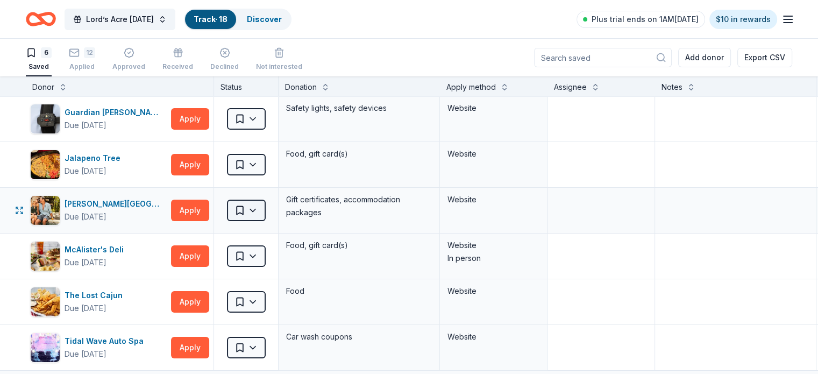
click at [265, 202] on html "Lord’s Acre Harvest Festival Track · 18 Discover Plus trial ends on 1AM, 9/4 $1…" at bounding box center [409, 187] width 818 height 374
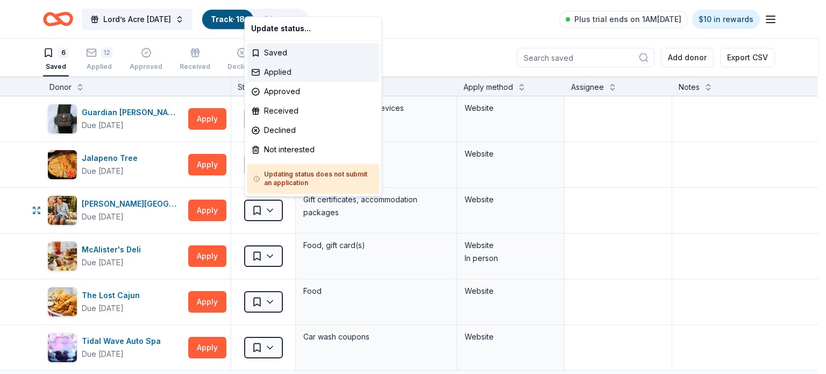
click at [308, 72] on div "Applied" at bounding box center [313, 71] width 132 height 19
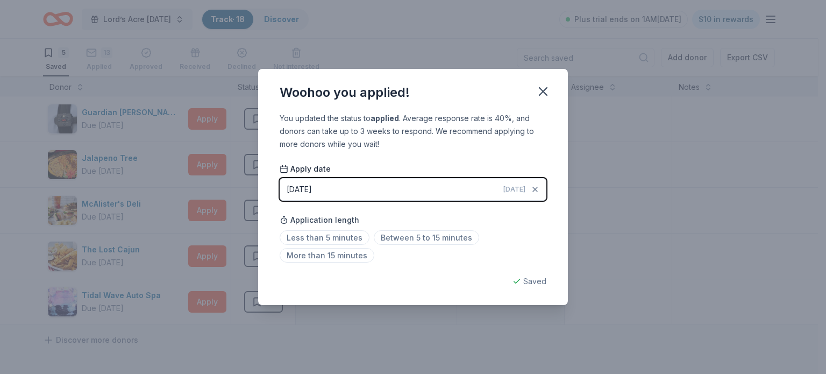
click at [483, 185] on button "08/31/2025 Today" at bounding box center [413, 189] width 267 height 23
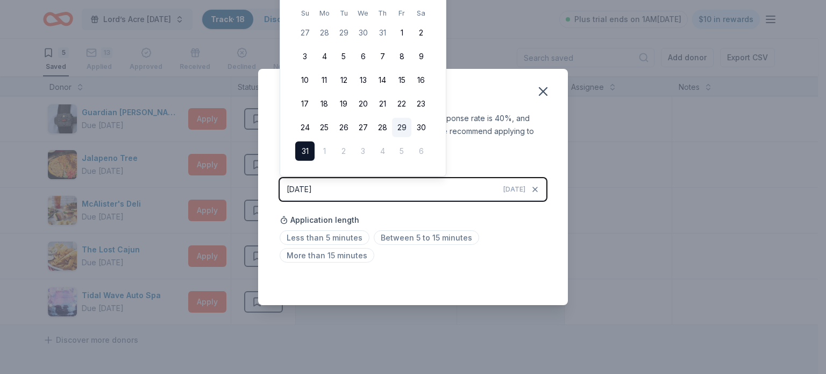
click at [404, 124] on button "29" at bounding box center [401, 127] width 19 height 19
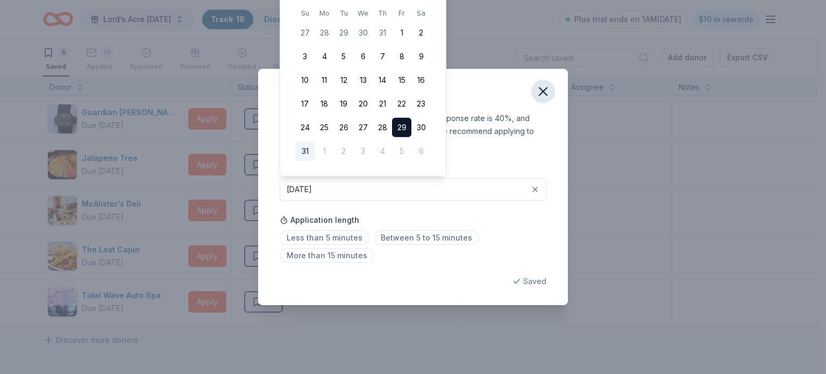
click at [545, 87] on icon "button" at bounding box center [542, 91] width 15 height 15
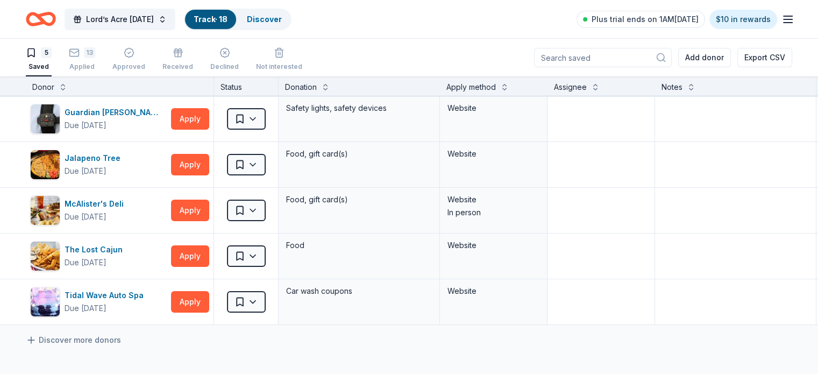
click at [227, 20] on link "Track · 18" at bounding box center [211, 19] width 34 height 9
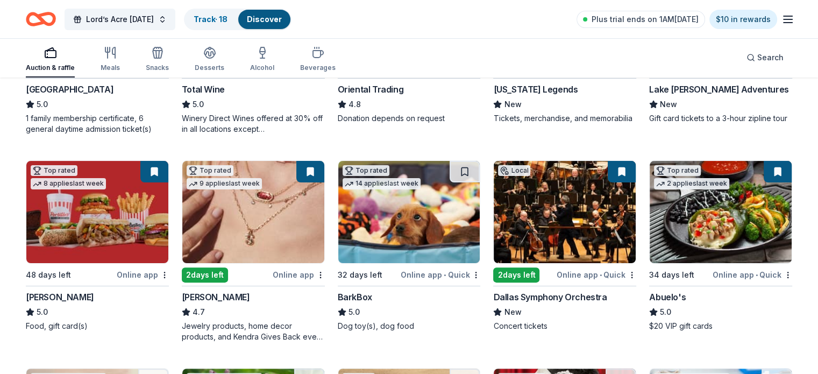
scroll to position [242, 0]
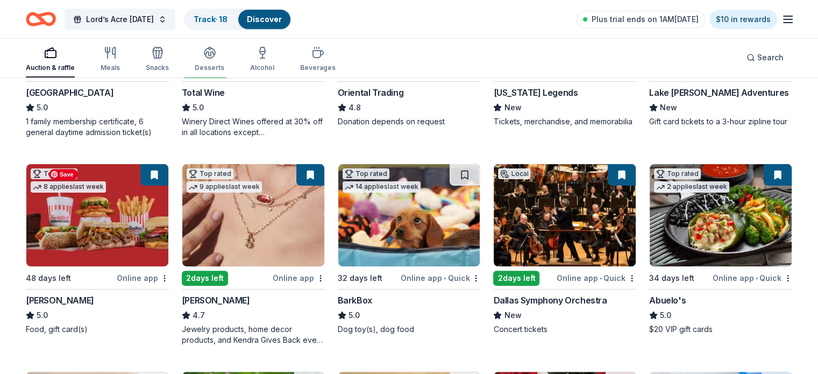
click at [159, 212] on img at bounding box center [97, 215] width 142 height 102
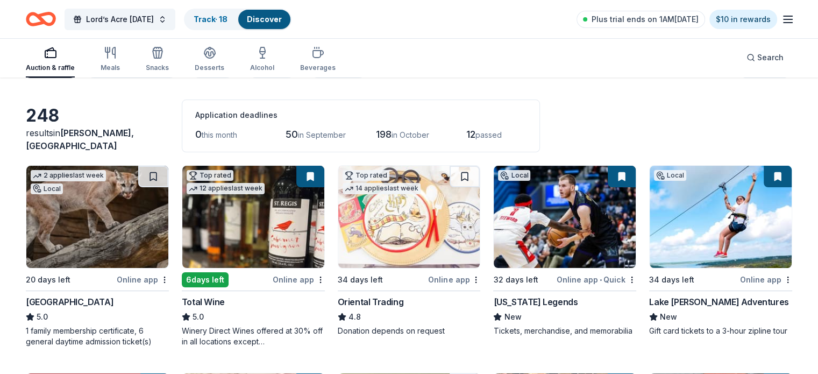
scroll to position [0, 0]
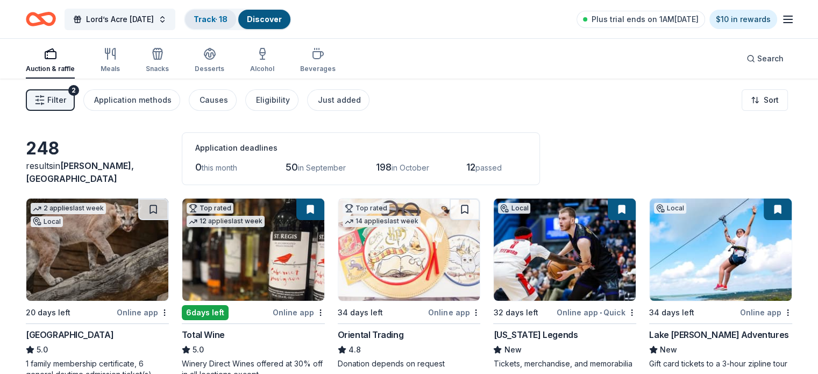
click at [236, 24] on div "Track · 18" at bounding box center [210, 19] width 51 height 19
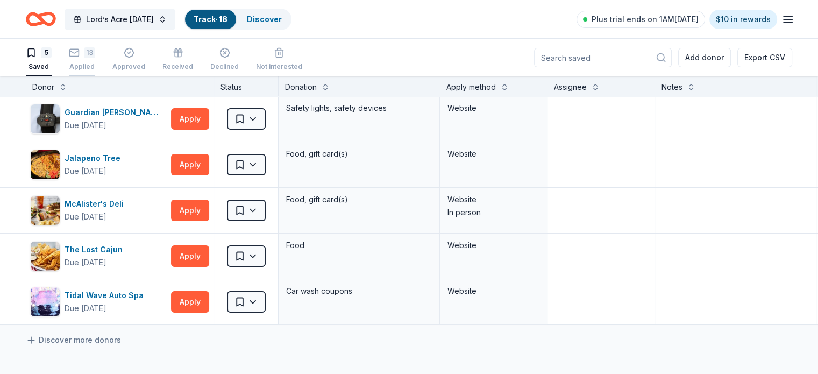
click at [80, 52] on icon "button" at bounding box center [74, 52] width 11 height 11
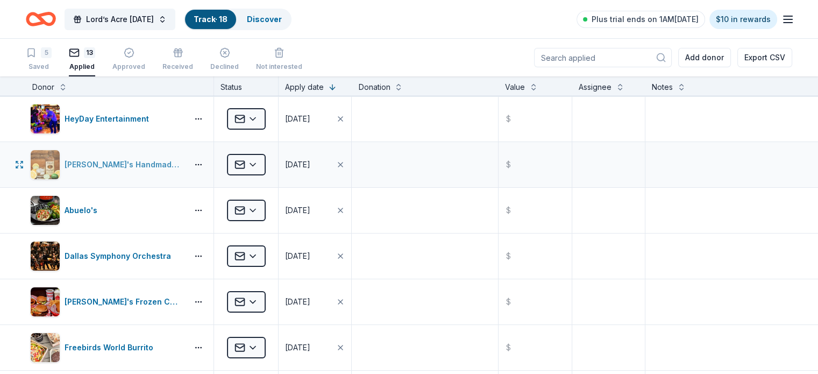
click at [149, 153] on div "Tito's Handmade Vodka" at bounding box center [106, 164] width 153 height 30
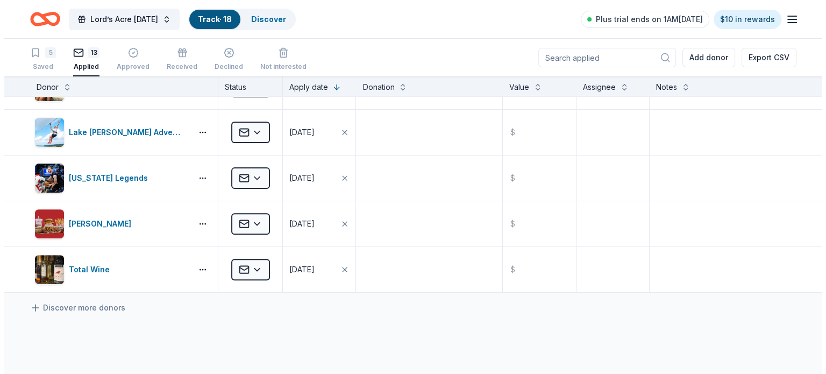
scroll to position [395, 0]
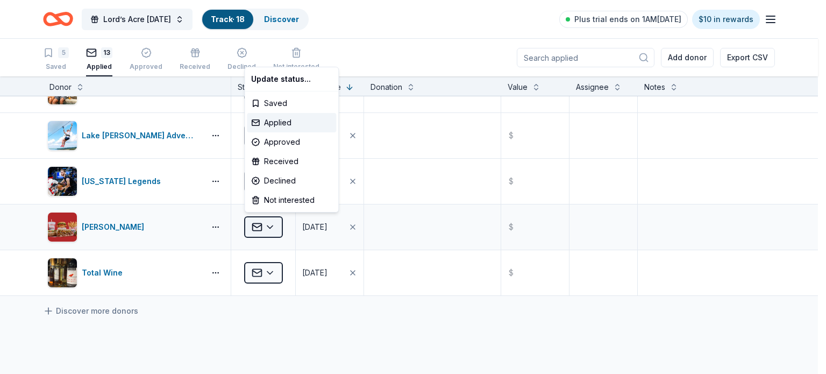
click at [267, 225] on html "Lord’s Acre Harvest Festival Track · 18 Discover Plus trial ends on 1AM, 9/4 $1…" at bounding box center [413, 187] width 826 height 374
click at [300, 140] on div "Approved" at bounding box center [291, 141] width 89 height 19
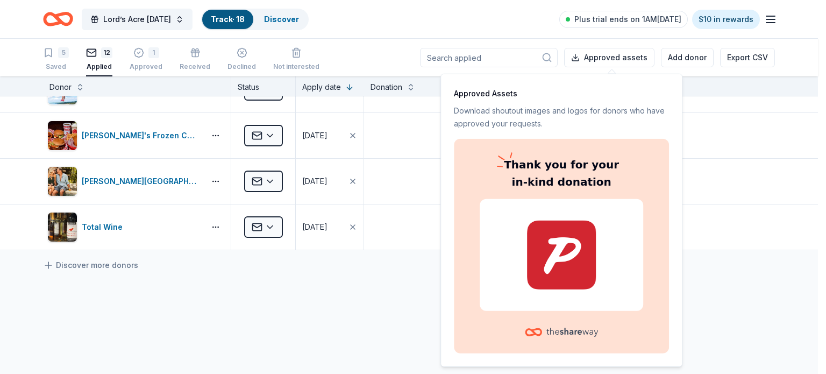
scroll to position [30, 0]
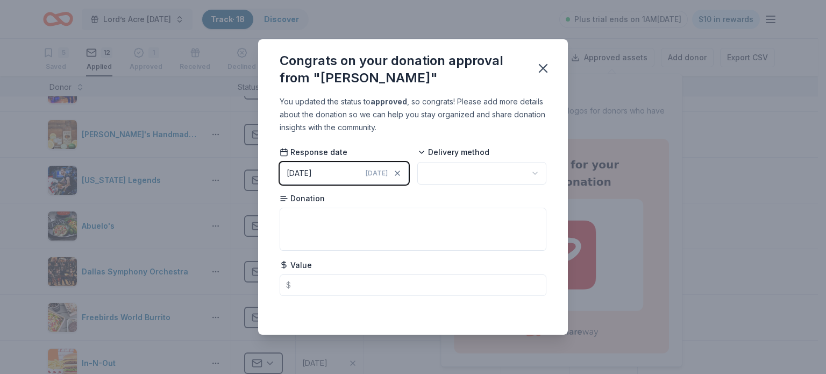
click at [469, 175] on html "Lord’s Acre Harvest Festival Track · 18 Discover Plus trial ends on 1AM, 9/4 $1…" at bounding box center [413, 187] width 826 height 374
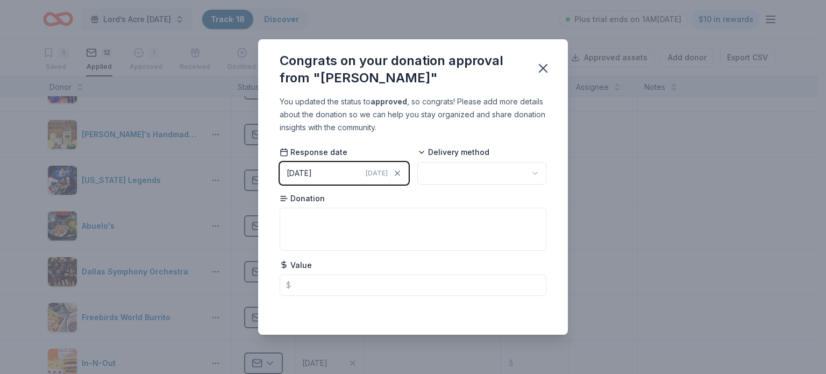
click at [359, 167] on button "08/31/2025 Today" at bounding box center [344, 173] width 129 height 23
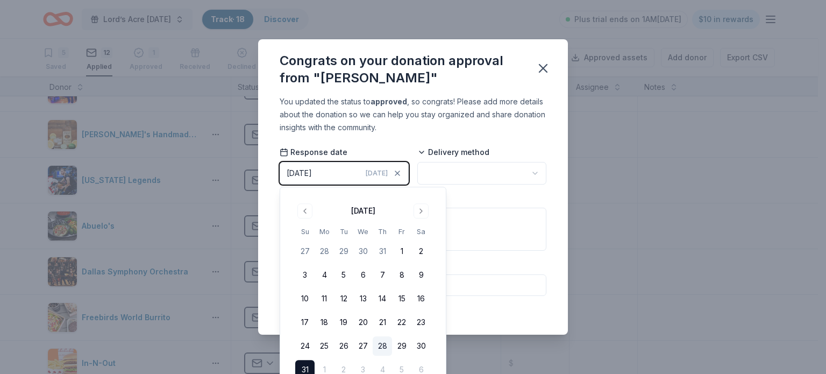
click at [383, 344] on button "28" at bounding box center [382, 345] width 19 height 19
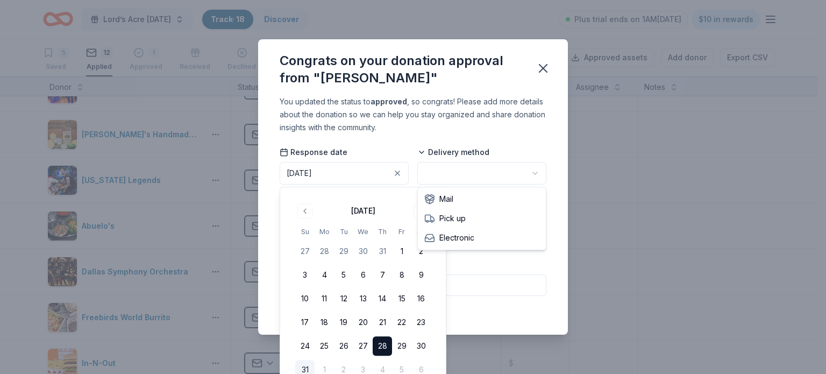
click at [483, 175] on html "Lord’s Acre Harvest Festival Track · 18 Discover Plus trial ends on 1AM, 9/4 $1…" at bounding box center [413, 187] width 826 height 374
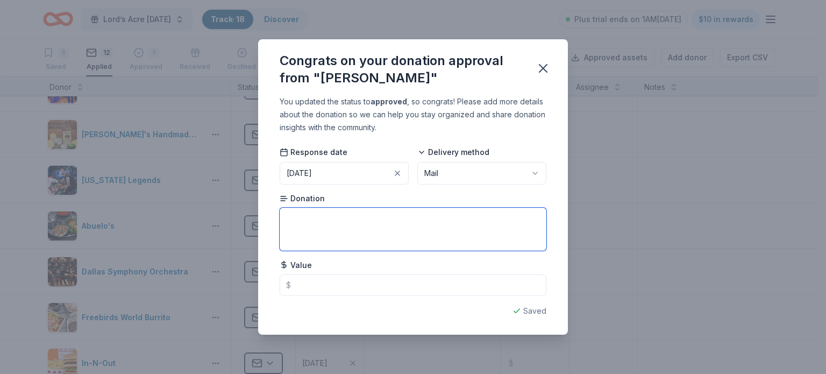
click at [358, 230] on textarea at bounding box center [413, 229] width 267 height 43
type textarea "Fundraising gift basket"
click at [546, 70] on icon "button" at bounding box center [543, 69] width 8 height 8
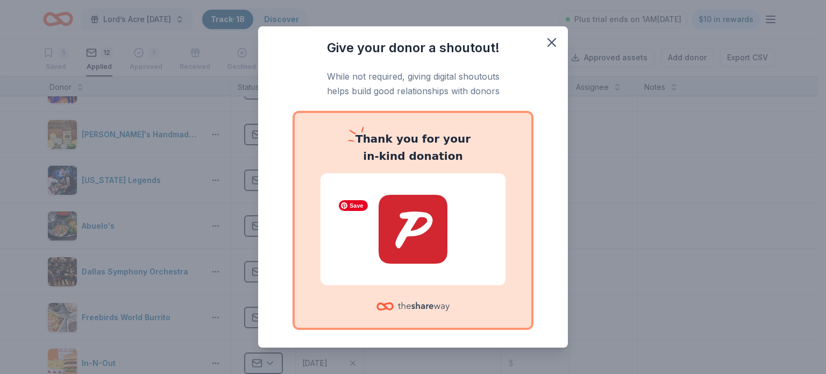
click at [417, 242] on img at bounding box center [412, 229] width 159 height 69
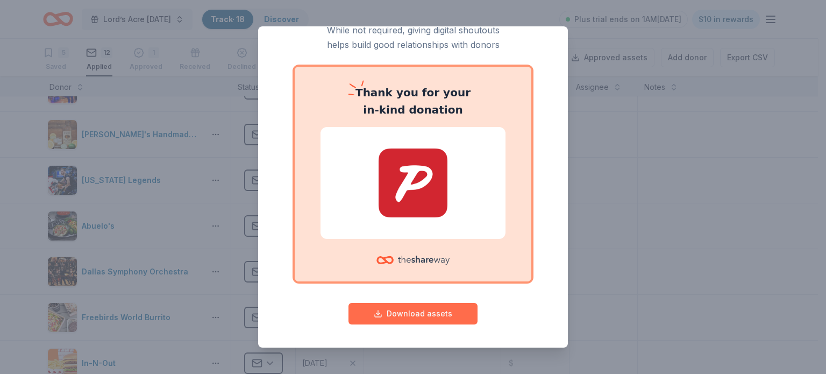
click at [418, 317] on button "Download assets" at bounding box center [412, 314] width 129 height 22
click at [420, 312] on button "Download assets" at bounding box center [412, 314] width 129 height 22
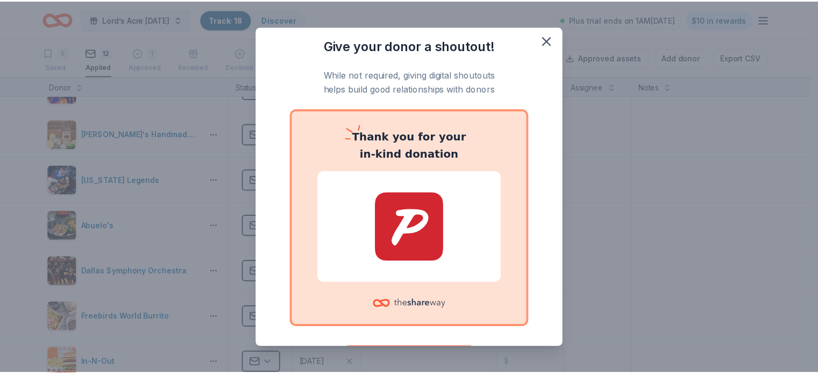
scroll to position [0, 0]
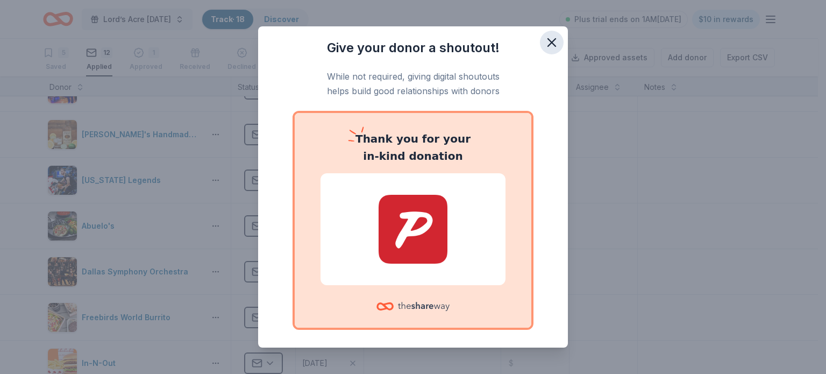
click at [545, 38] on icon "button" at bounding box center [551, 42] width 15 height 15
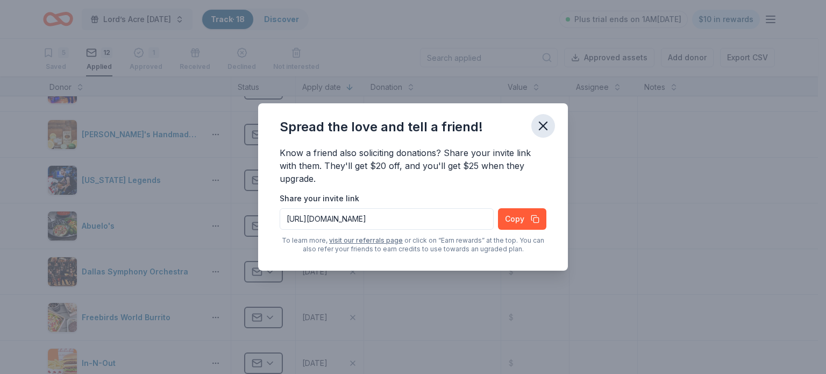
click at [542, 127] on icon "button" at bounding box center [543, 126] width 8 height 8
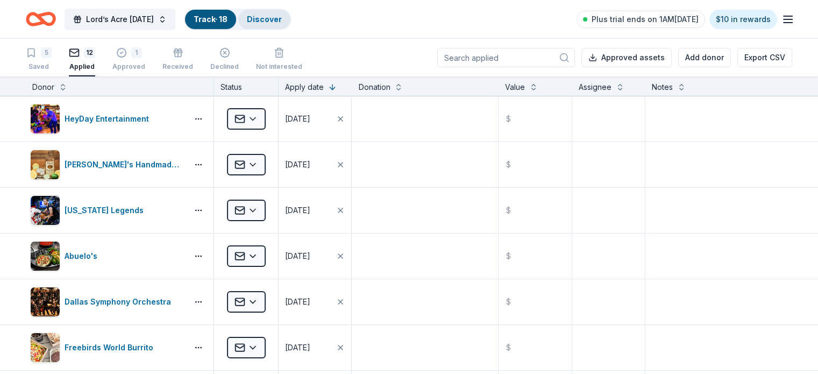
click at [282, 20] on link "Discover" at bounding box center [264, 19] width 35 height 9
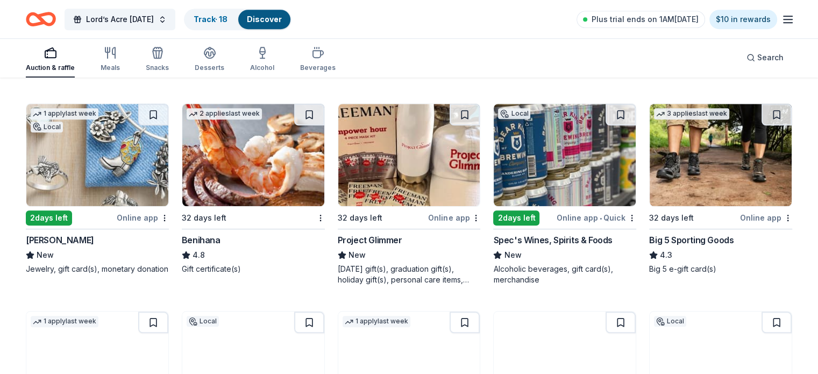
scroll to position [5077, 0]
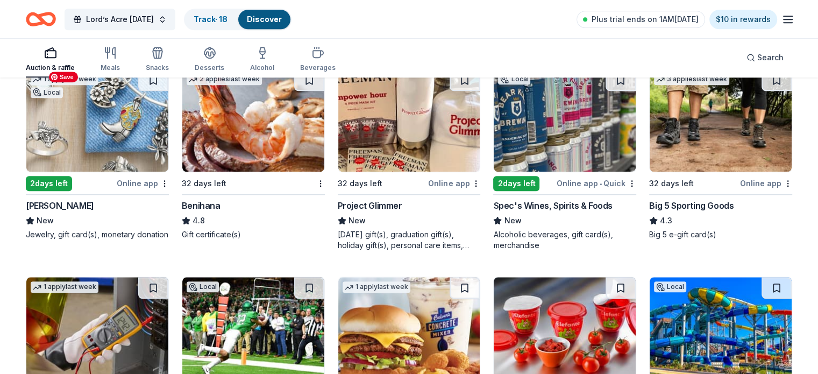
click at [133, 147] on img at bounding box center [97, 120] width 142 height 102
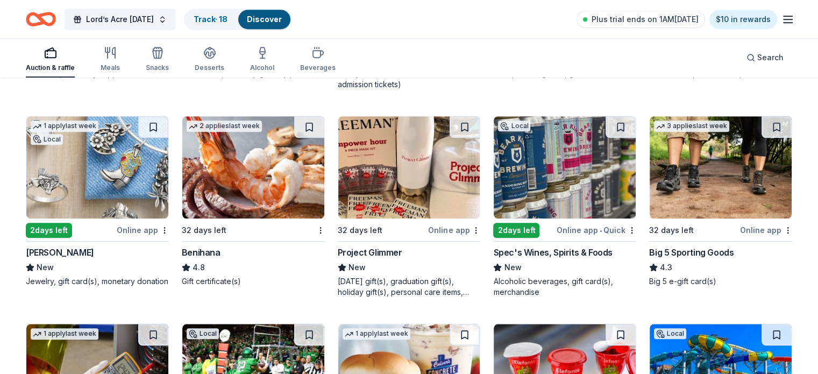
scroll to position [5013, 0]
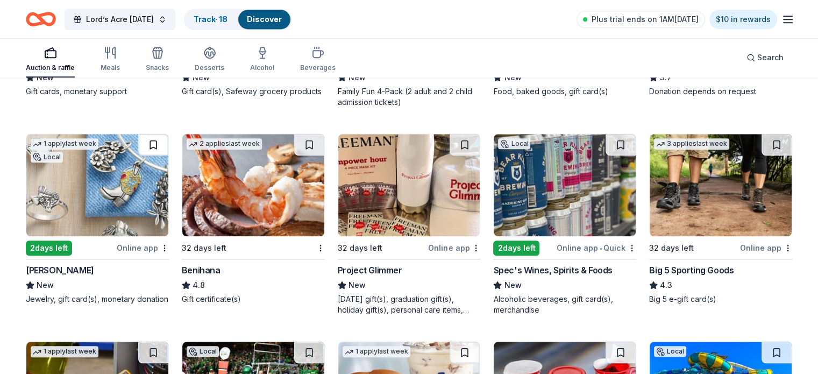
click at [168, 141] on button at bounding box center [153, 145] width 30 height 22
click at [227, 18] on link "Track · 19" at bounding box center [211, 19] width 34 height 9
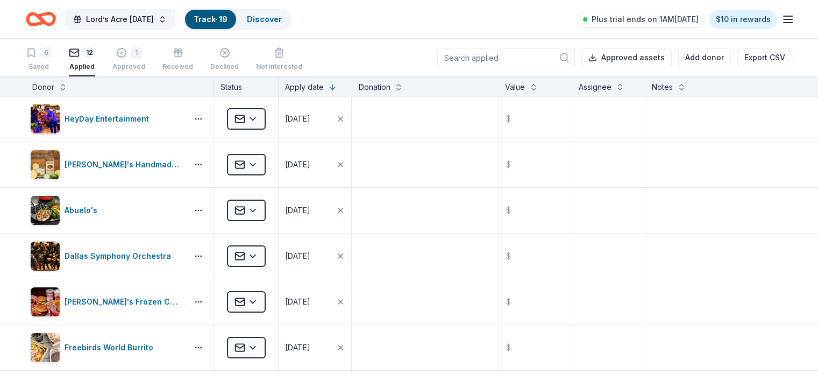
click at [80, 52] on icon "button" at bounding box center [74, 52] width 11 height 11
click at [52, 60] on div "6 Saved" at bounding box center [39, 59] width 26 height 24
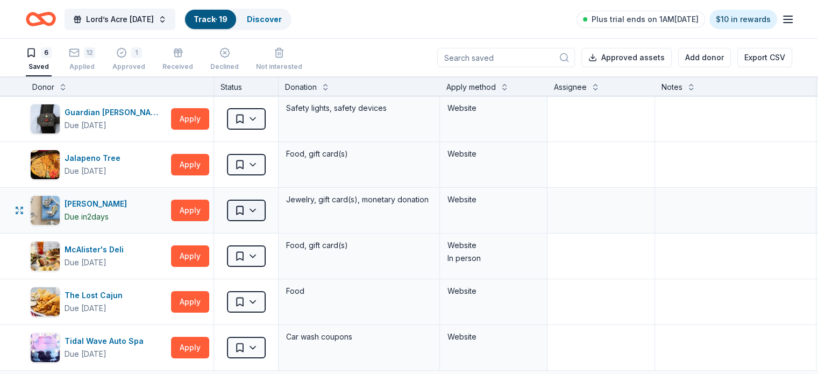
click at [268, 211] on html "Lord’s Acre Harvest Festival Track · 19 Discover Plus trial ends on 1AM, 9/4 $1…" at bounding box center [409, 187] width 818 height 374
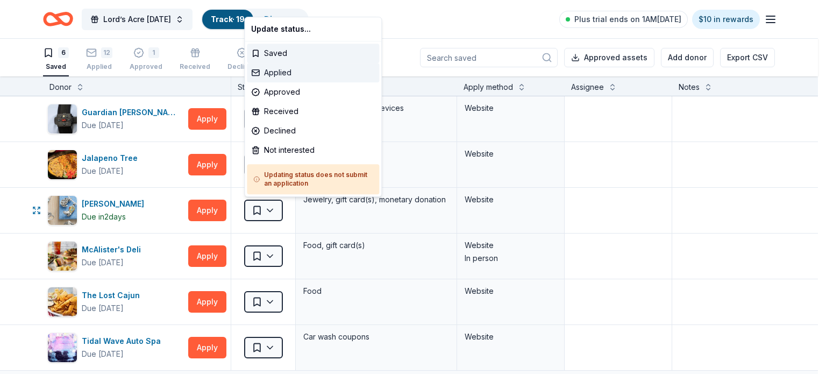
click at [298, 74] on div "Applied" at bounding box center [313, 72] width 132 height 19
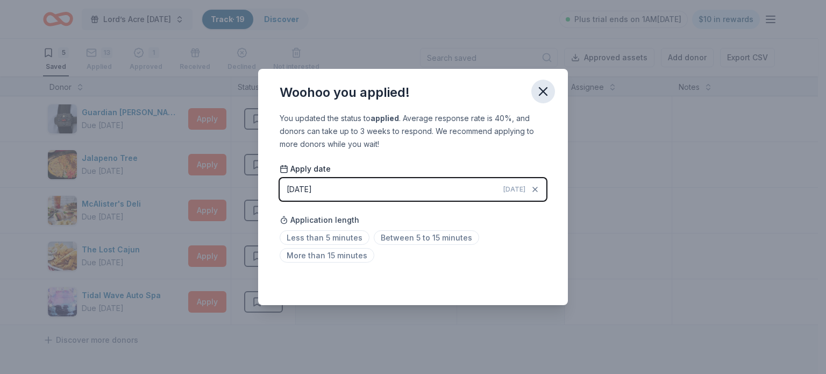
click at [544, 96] on icon "button" at bounding box center [542, 91] width 15 height 15
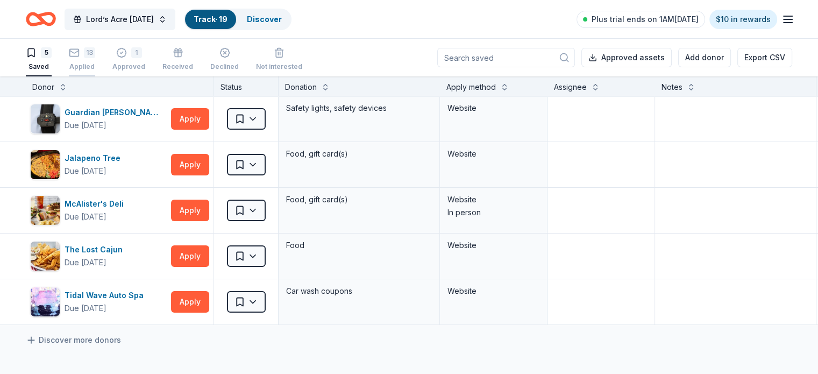
click at [95, 53] on div "13" at bounding box center [82, 47] width 26 height 11
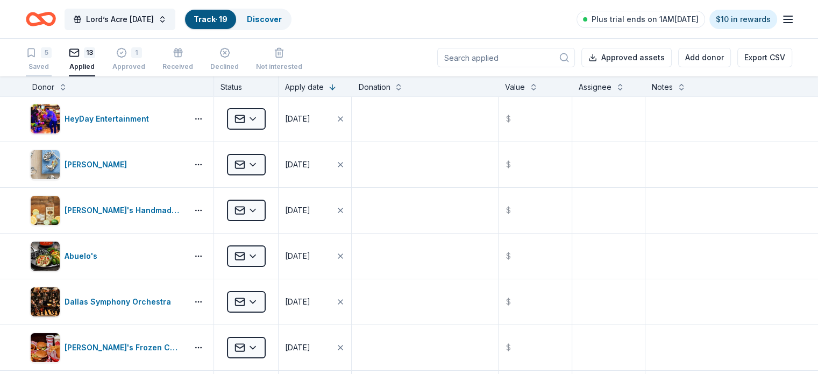
click at [52, 57] on div "5" at bounding box center [39, 52] width 26 height 11
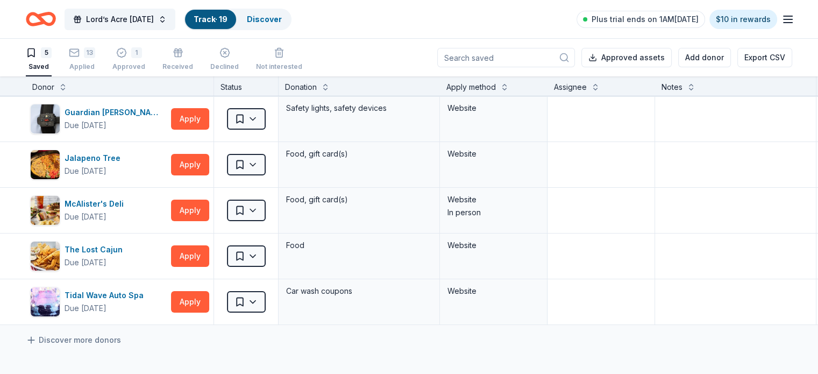
click at [56, 17] on icon "Home" at bounding box center [41, 18] width 30 height 25
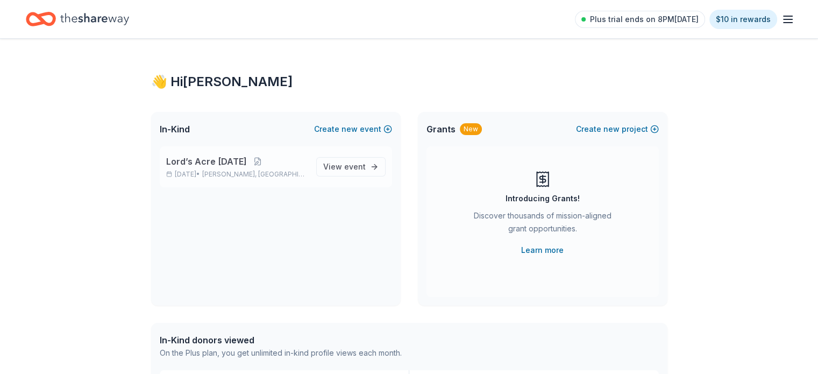
click at [246, 173] on span "Van Alstyne, TX" at bounding box center [254, 174] width 105 height 9
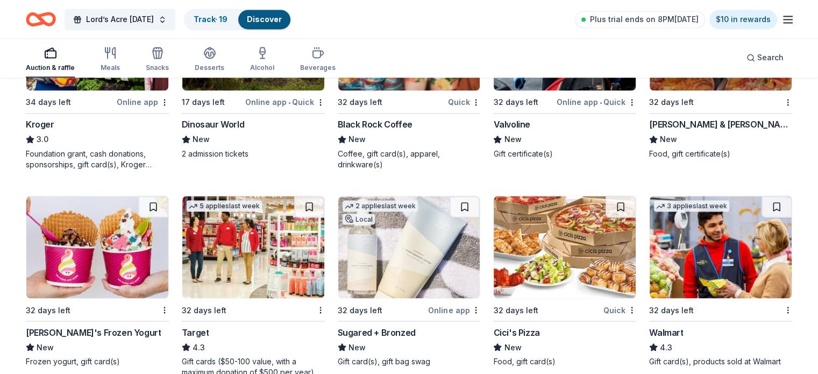
scroll to position [6074, 0]
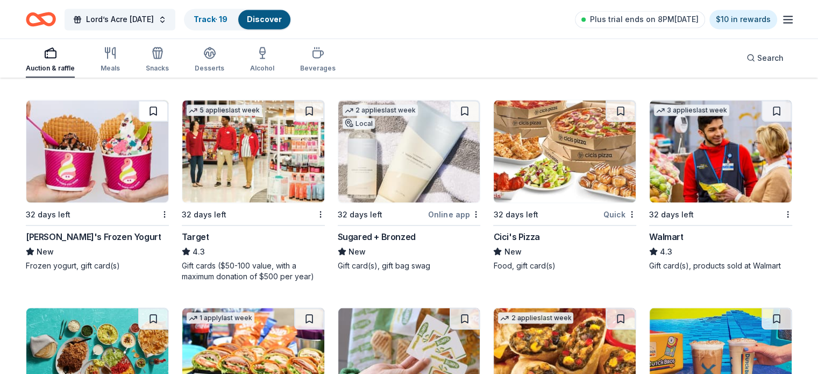
click at [159, 119] on button at bounding box center [153, 111] width 30 height 22
click at [469, 116] on button at bounding box center [464, 111] width 30 height 22
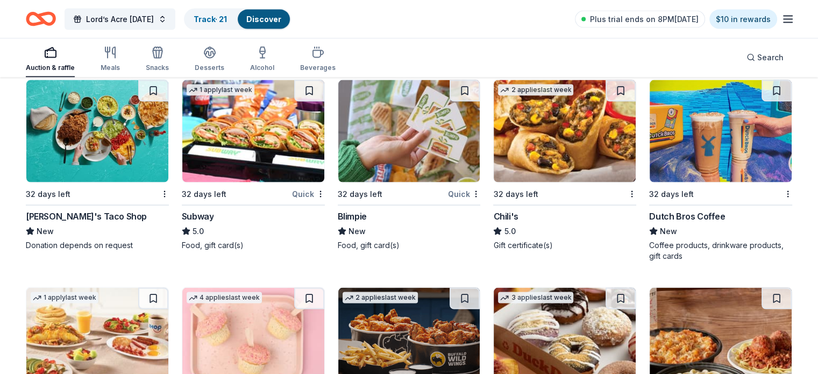
scroll to position [6326, 0]
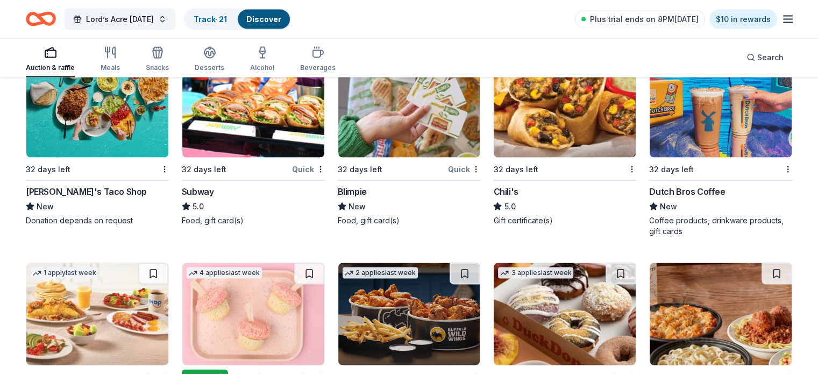
click at [166, 77] on button at bounding box center [153, 66] width 30 height 22
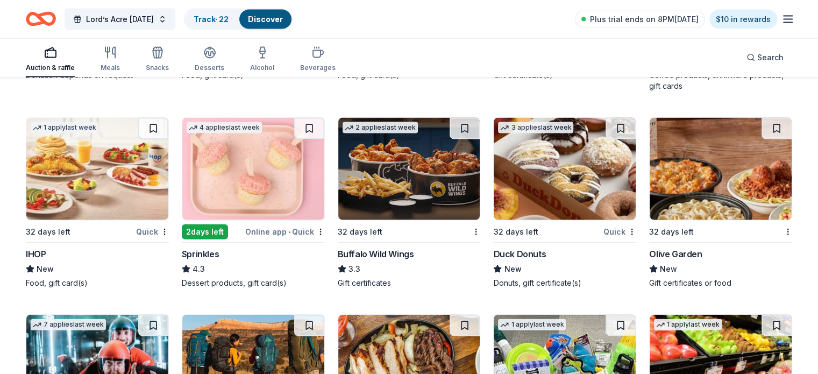
scroll to position [6449, 0]
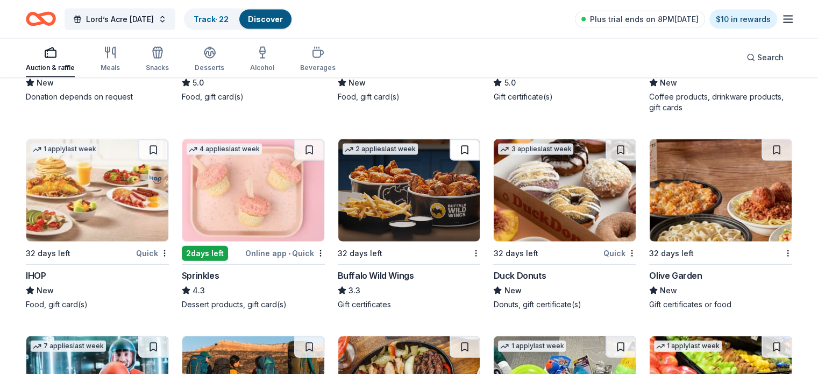
click at [461, 156] on button at bounding box center [464, 150] width 30 height 22
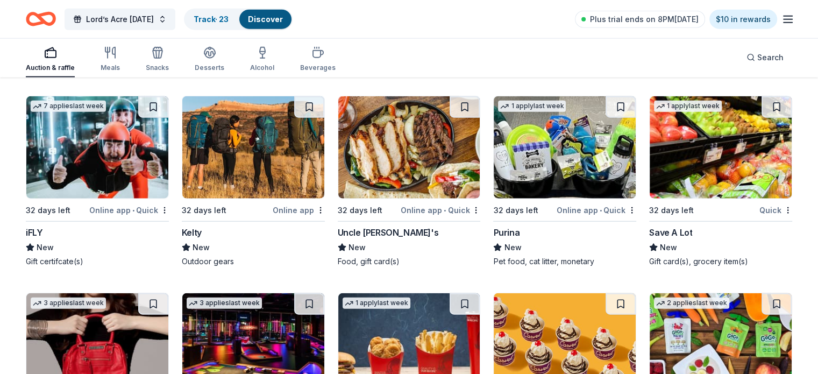
scroll to position [6698, 0]
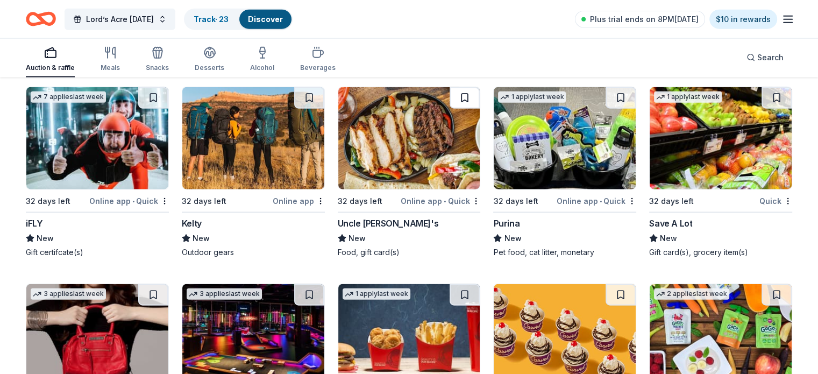
click at [455, 106] on button at bounding box center [464, 98] width 30 height 22
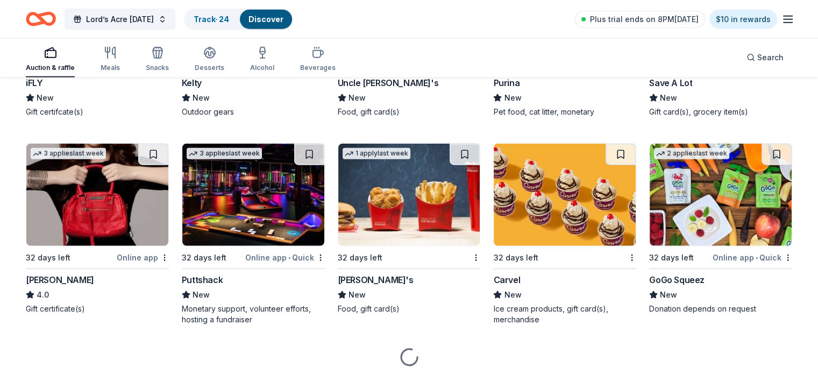
scroll to position [6849, 0]
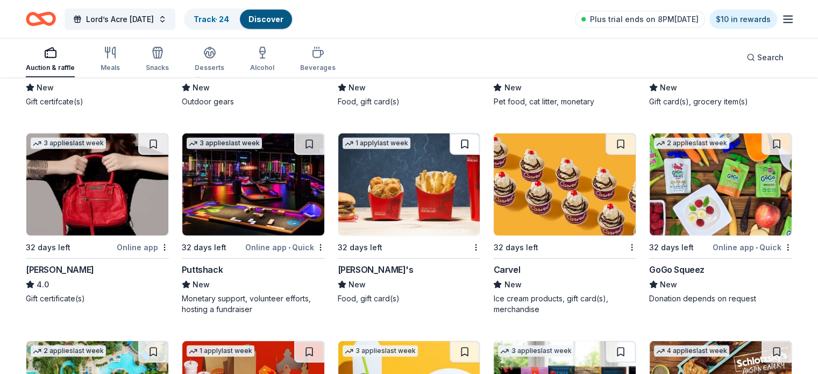
click at [454, 155] on button at bounding box center [464, 144] width 30 height 22
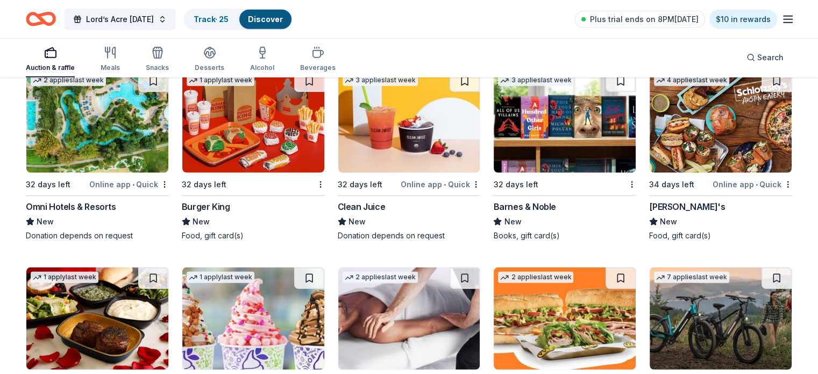
scroll to position [7121, 0]
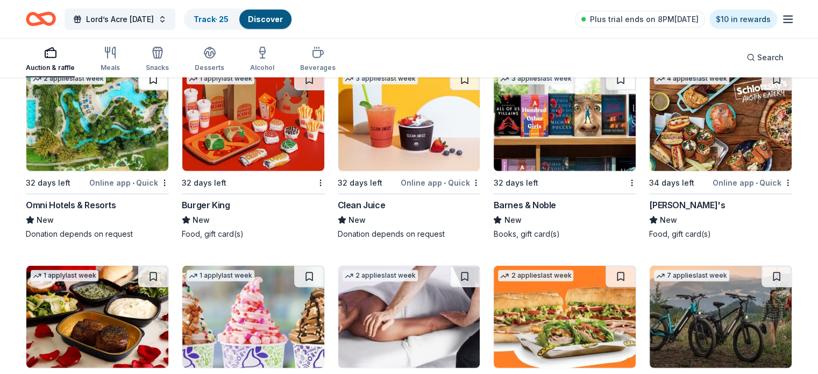
click at [166, 81] on button at bounding box center [153, 80] width 30 height 22
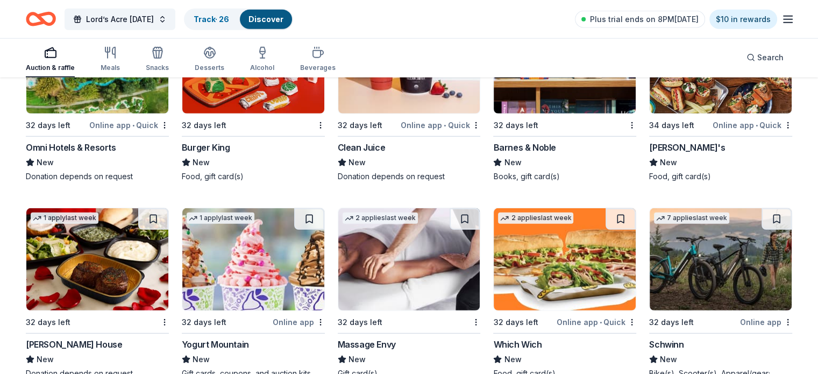
scroll to position [7215, 0]
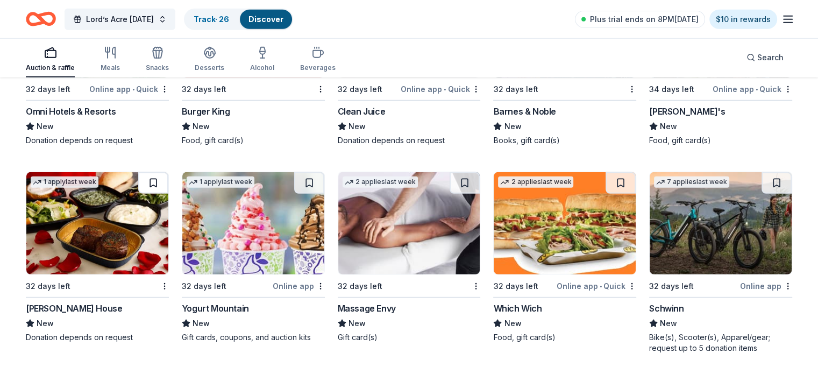
click at [168, 190] on button at bounding box center [153, 183] width 30 height 22
click at [462, 190] on button at bounding box center [464, 183] width 30 height 22
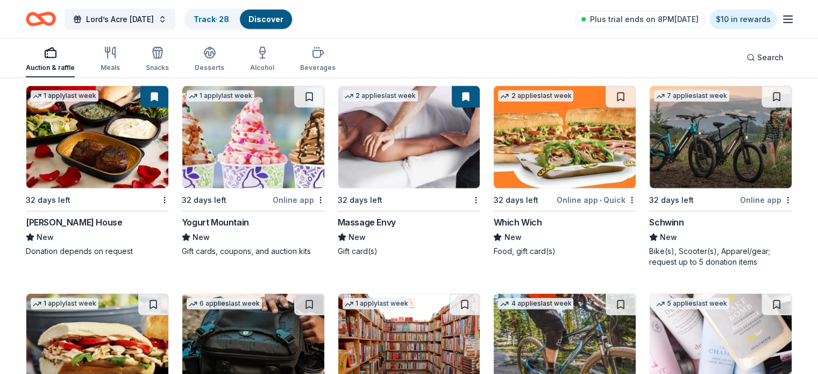
scroll to position [7394, 0]
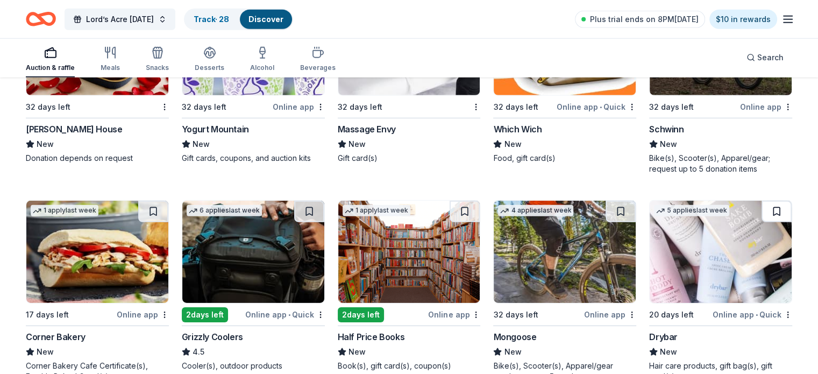
click at [762, 216] on button at bounding box center [776, 212] width 30 height 22
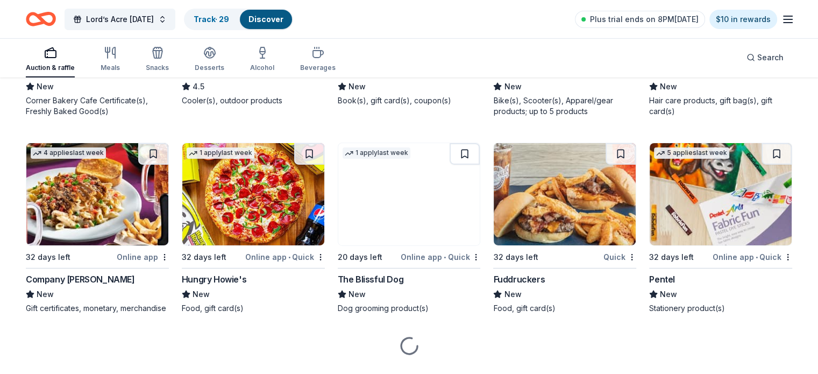
scroll to position [7680, 0]
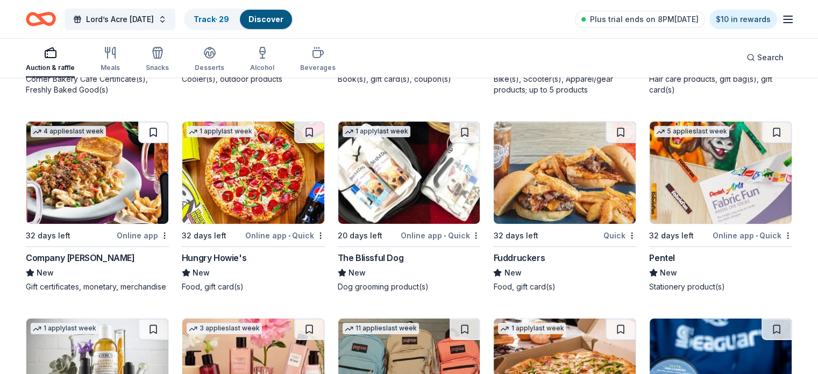
click at [158, 133] on button at bounding box center [153, 133] width 30 height 22
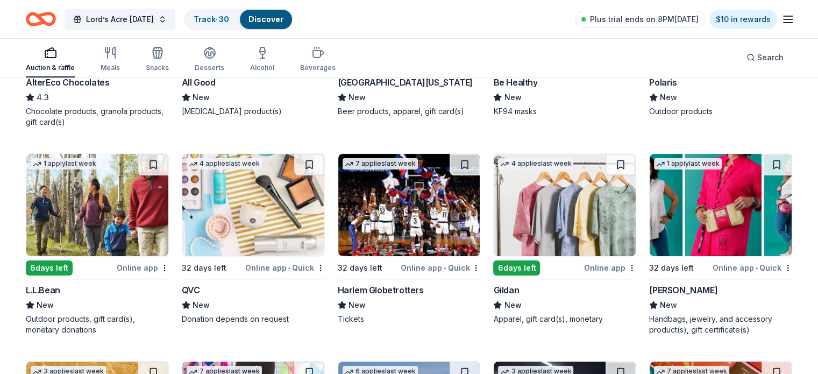
scroll to position [8254, 0]
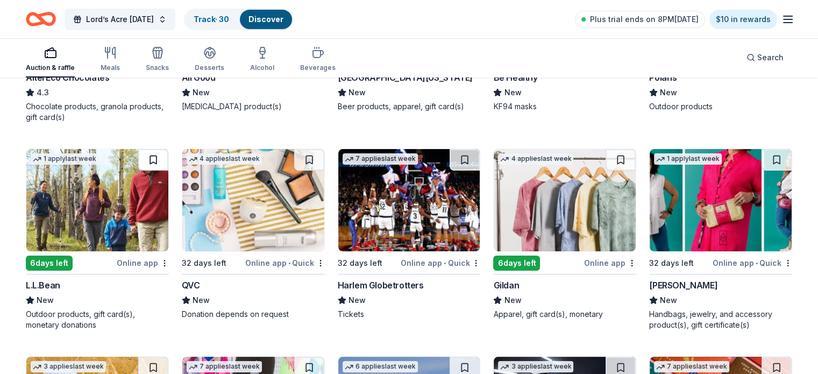
click at [163, 170] on button at bounding box center [153, 160] width 30 height 22
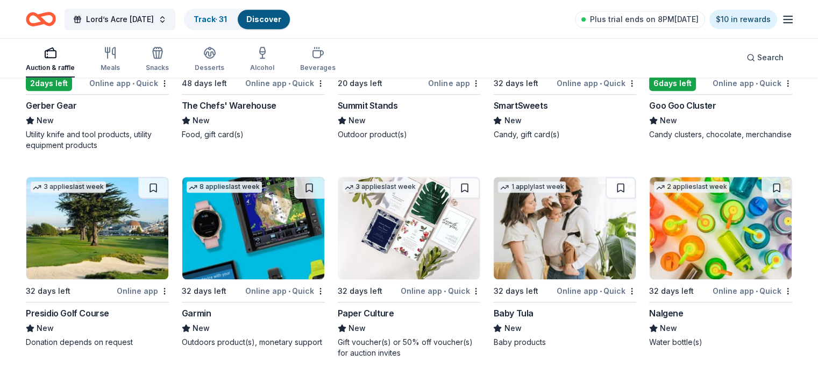
scroll to position [8870, 0]
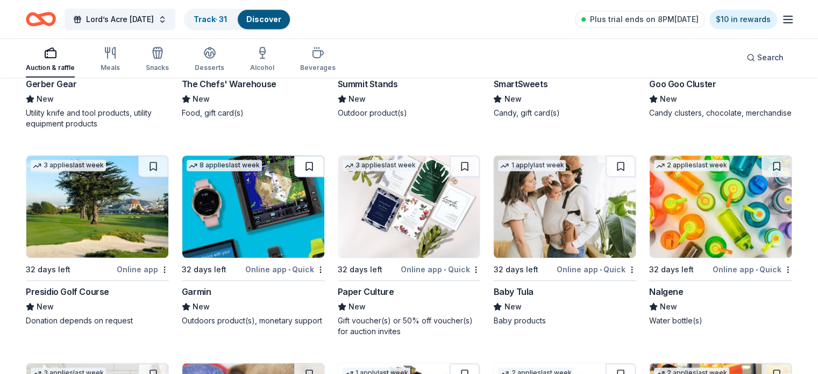
click at [309, 177] on button at bounding box center [309, 166] width 30 height 22
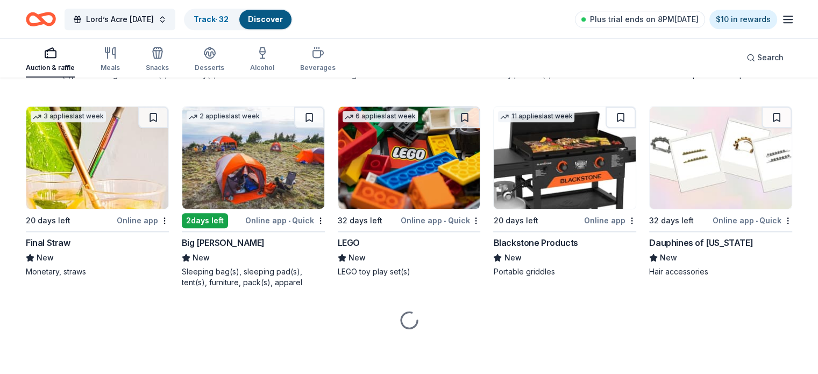
scroll to position [9335, 0]
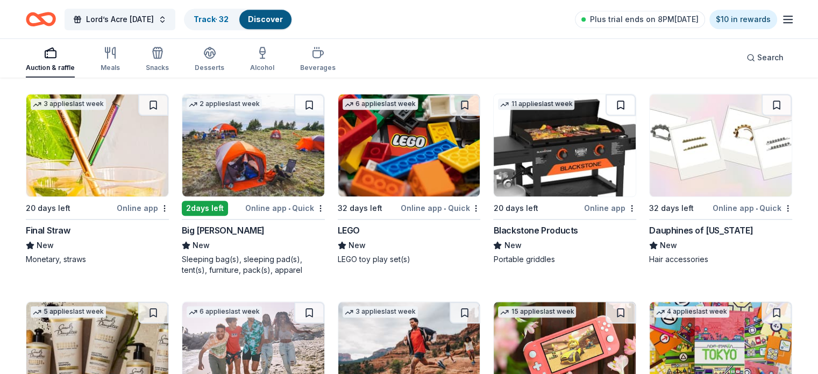
click at [609, 116] on button at bounding box center [620, 105] width 30 height 22
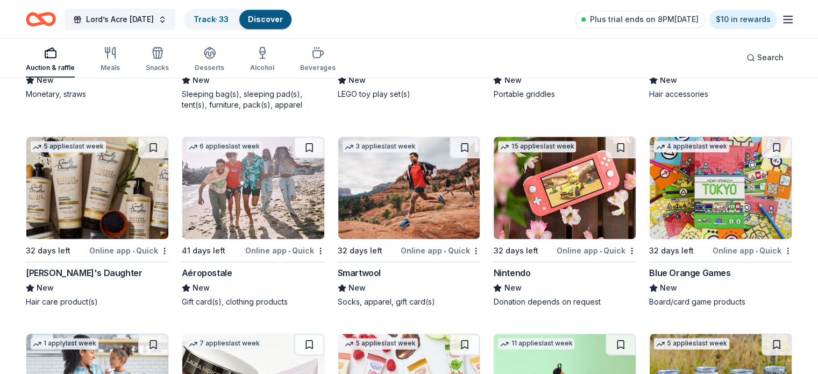
scroll to position [9522, 0]
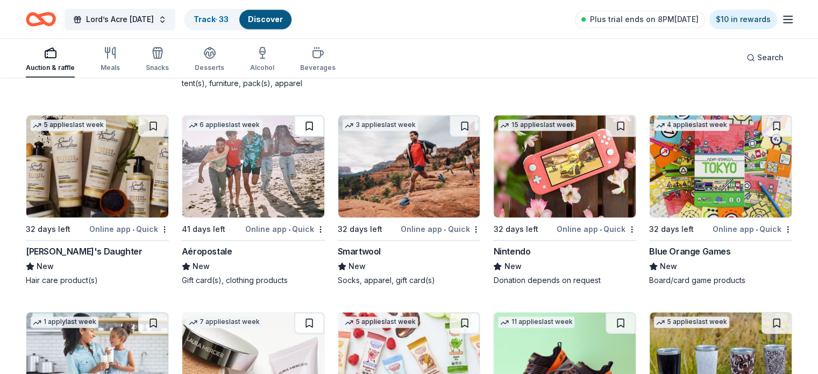
click at [314, 137] on button at bounding box center [309, 126] width 30 height 22
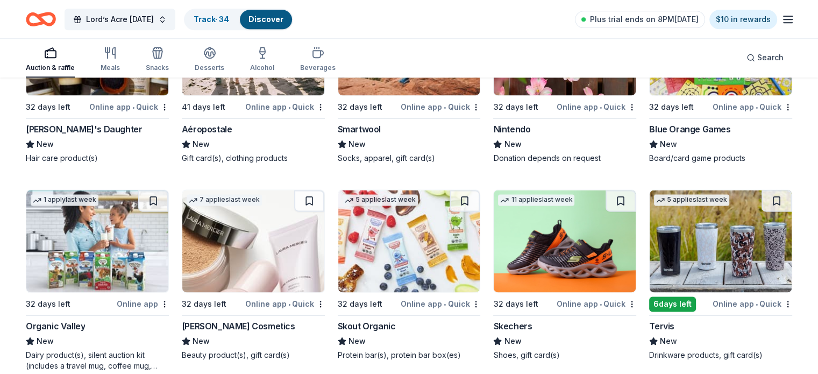
scroll to position [9673, 0]
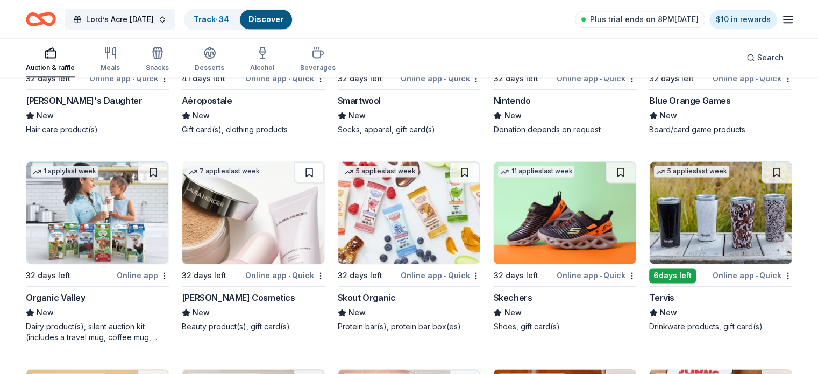
drag, startPoint x: 607, startPoint y: 199, endPoint x: 652, endPoint y: 226, distance: 52.1
click at [607, 183] on button at bounding box center [620, 172] width 30 height 22
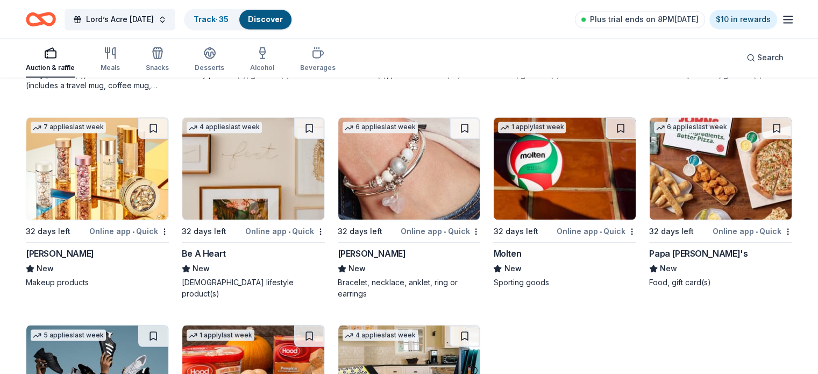
scroll to position [9931, 0]
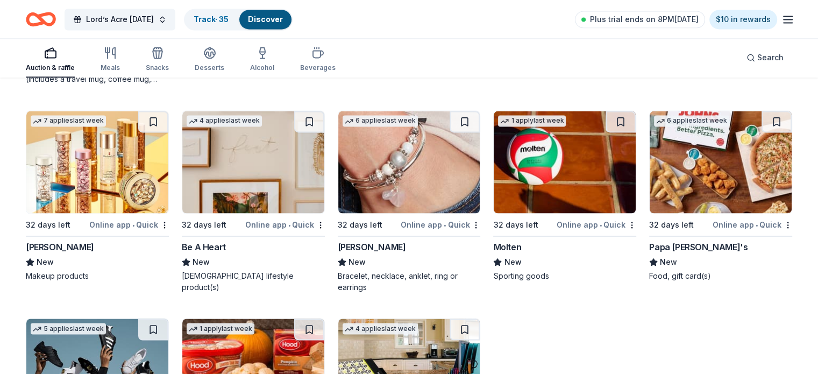
click at [159, 132] on button at bounding box center [153, 122] width 30 height 22
click at [460, 132] on button at bounding box center [464, 122] width 30 height 22
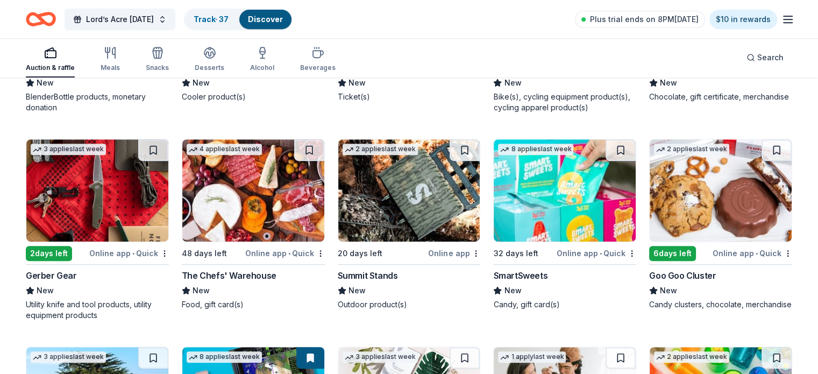
scroll to position [8671, 0]
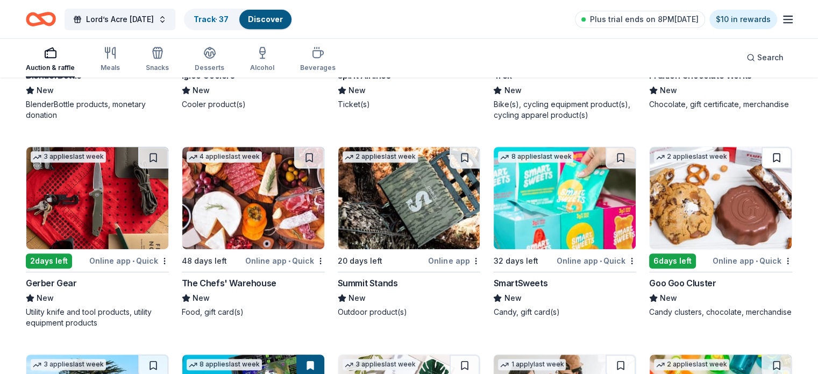
click at [761, 168] on button at bounding box center [776, 158] width 30 height 22
click at [158, 168] on button at bounding box center [153, 158] width 30 height 22
drag, startPoint x: 318, startPoint y: 176, endPoint x: 365, endPoint y: 176, distance: 46.8
click at [318, 168] on button at bounding box center [309, 158] width 30 height 22
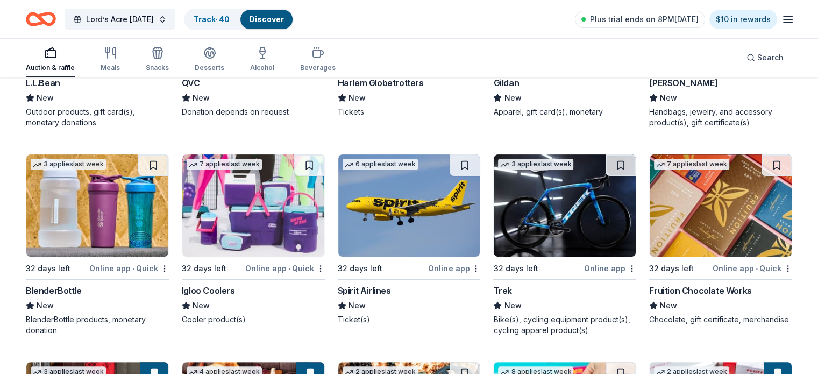
scroll to position [8448, 0]
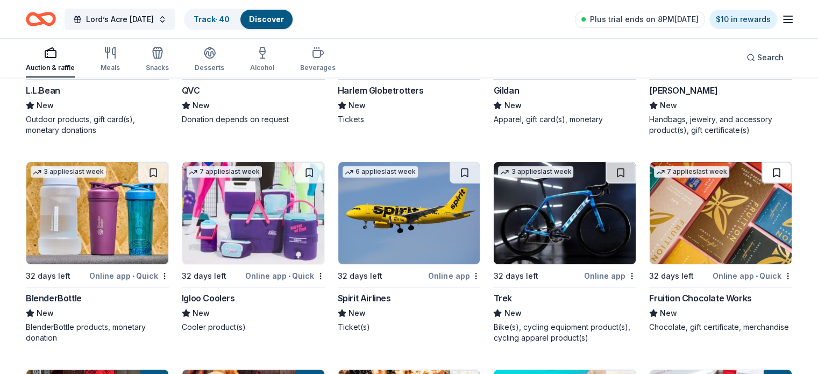
click at [761, 183] on button at bounding box center [776, 173] width 30 height 22
click at [313, 183] on button at bounding box center [309, 173] width 30 height 22
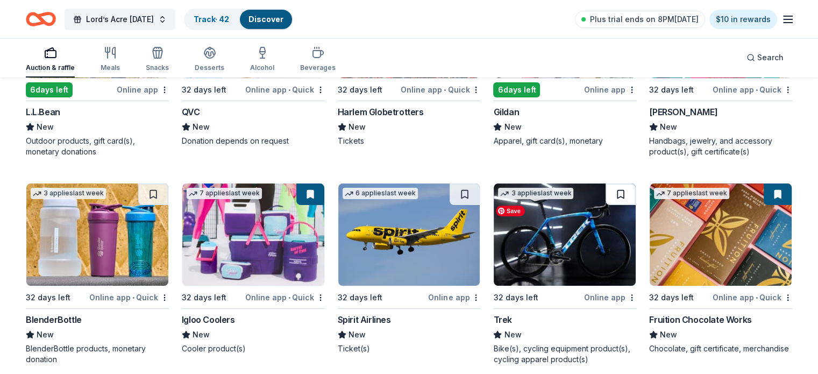
click at [610, 205] on button at bounding box center [620, 194] width 30 height 22
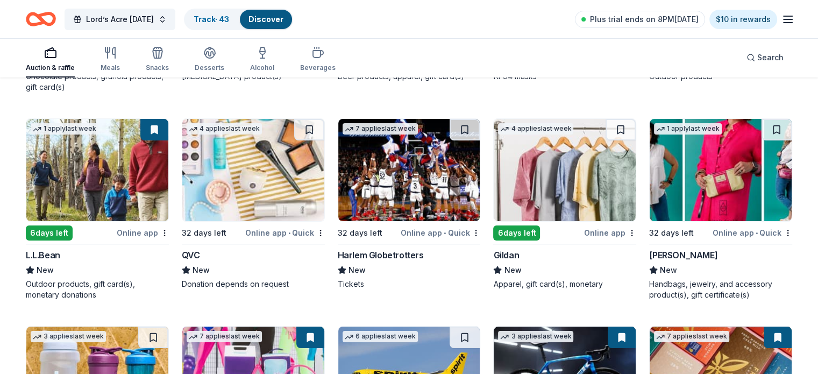
scroll to position [8248, 0]
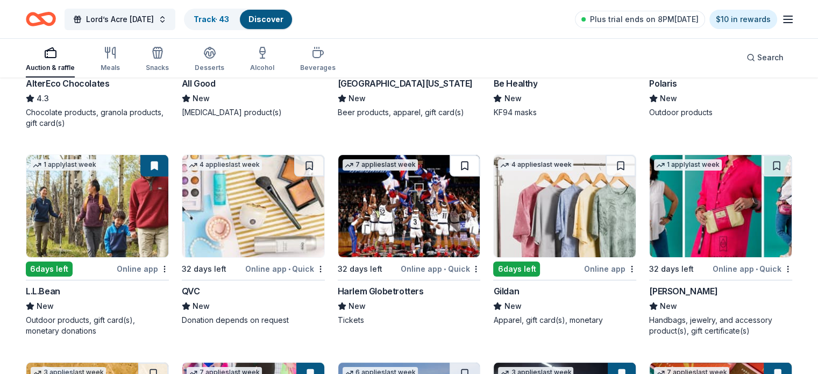
click at [454, 176] on button at bounding box center [464, 166] width 30 height 22
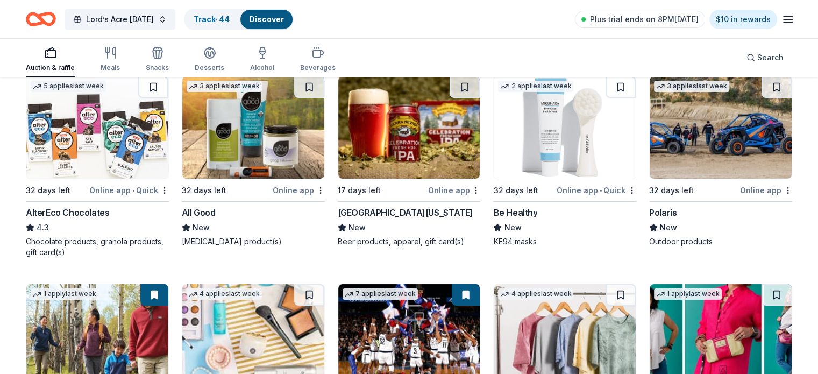
scroll to position [8097, 0]
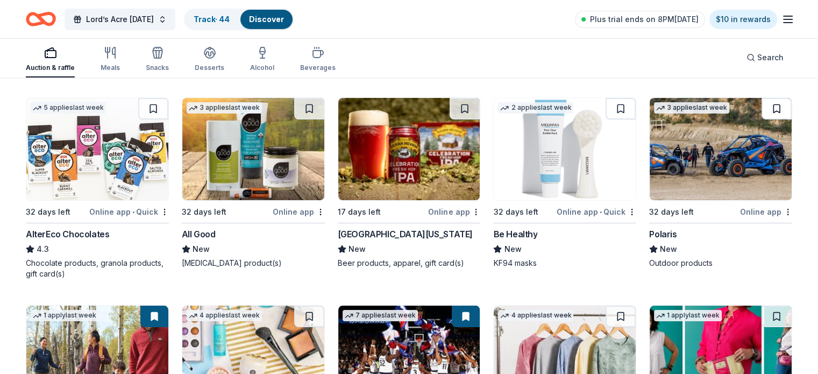
click at [761, 119] on button at bounding box center [776, 109] width 30 height 22
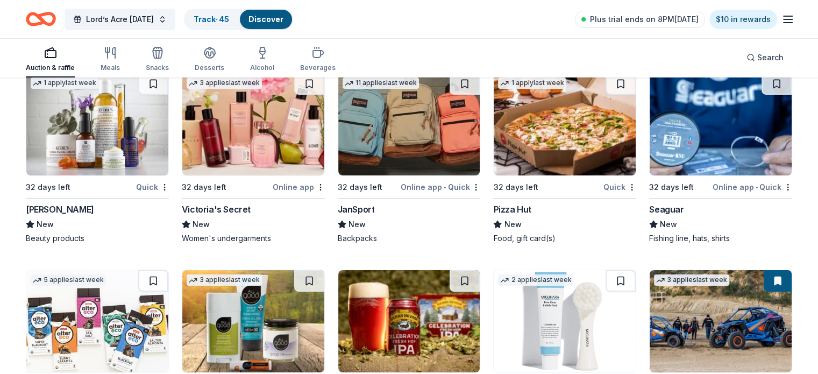
scroll to position [7875, 0]
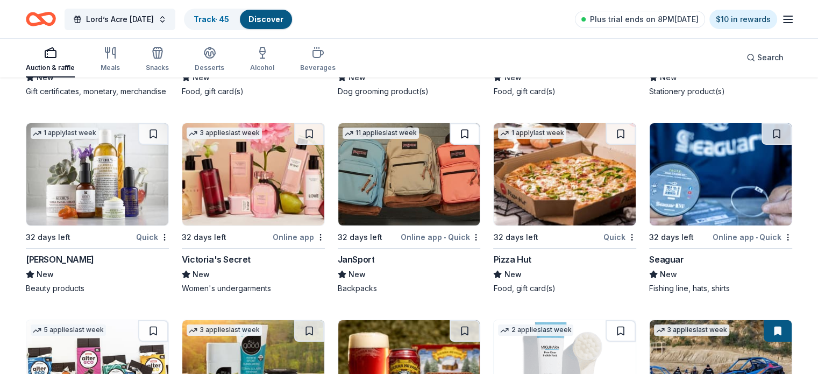
click at [463, 145] on button at bounding box center [464, 134] width 30 height 22
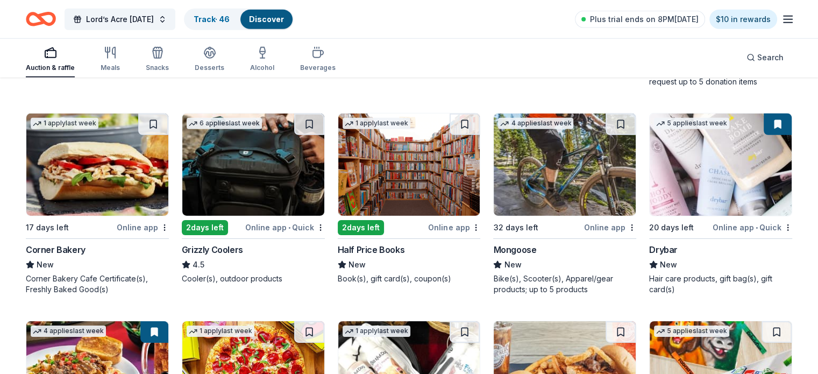
scroll to position [7459, 0]
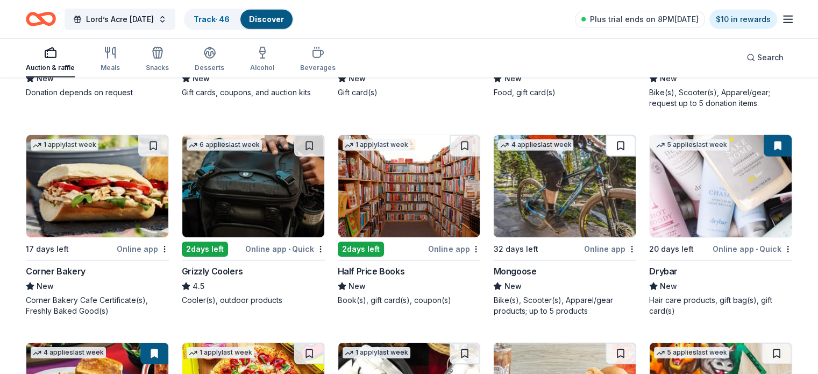
click at [609, 153] on button at bounding box center [620, 146] width 30 height 22
click at [312, 154] on button at bounding box center [309, 146] width 30 height 22
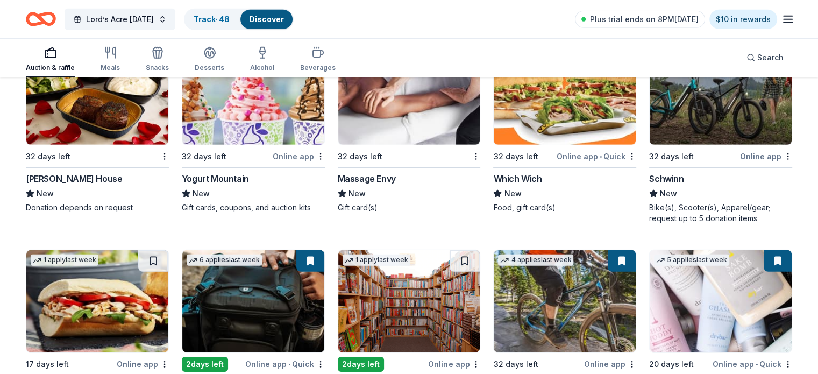
scroll to position [7295, 0]
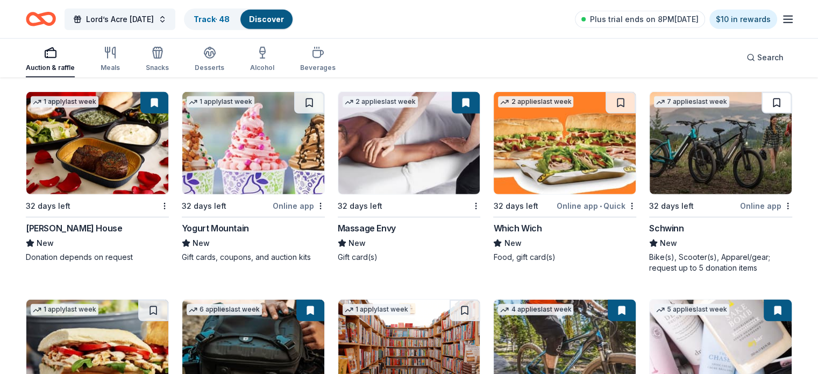
click at [761, 108] on button at bounding box center [776, 103] width 30 height 22
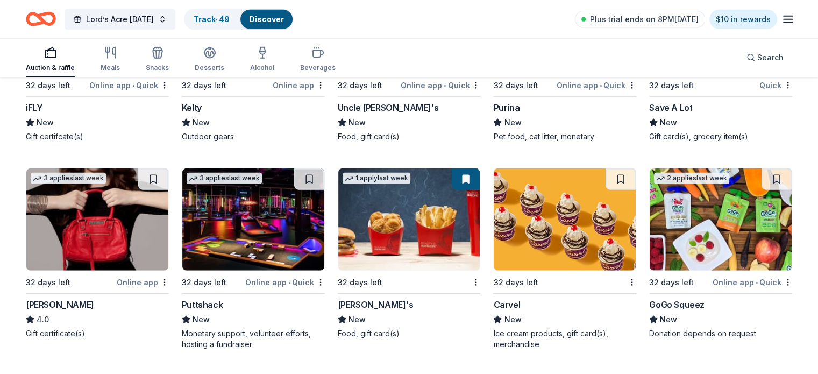
scroll to position [6792, 0]
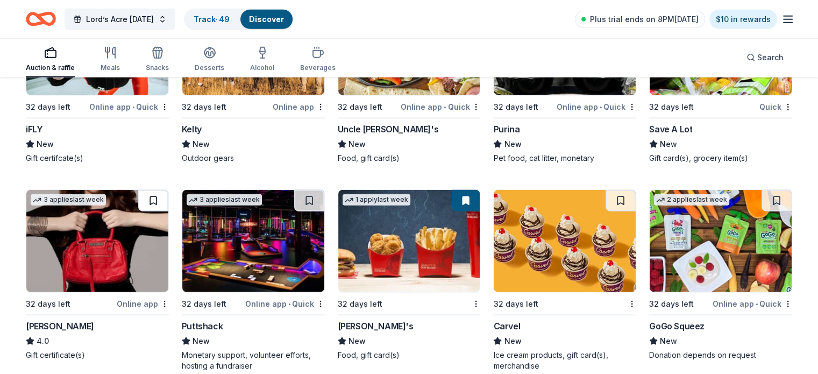
click at [162, 210] on button at bounding box center [153, 201] width 30 height 22
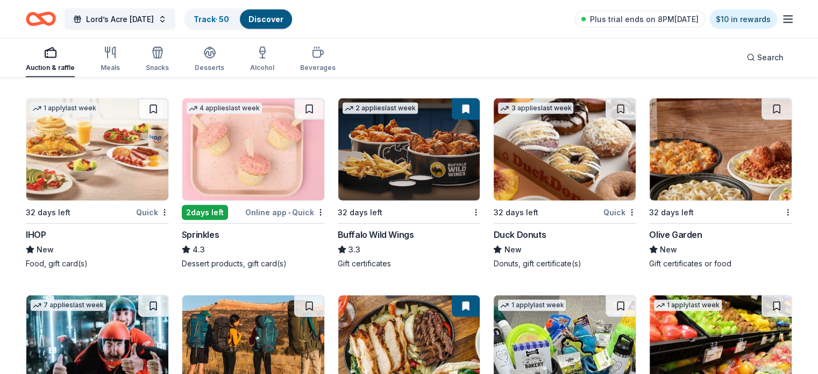
scroll to position [6477, 0]
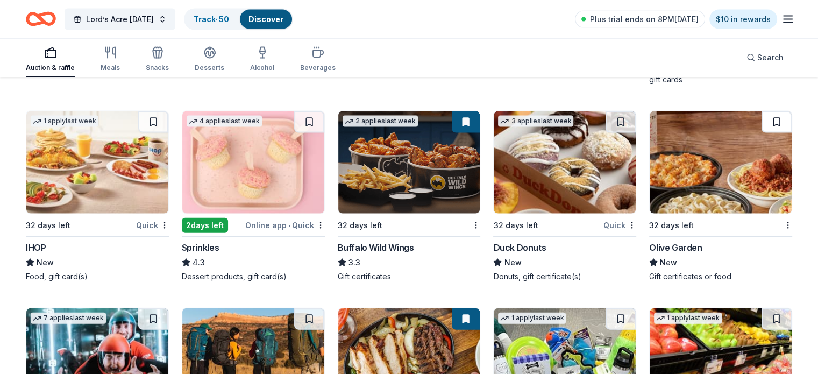
click at [761, 120] on button at bounding box center [776, 122] width 30 height 22
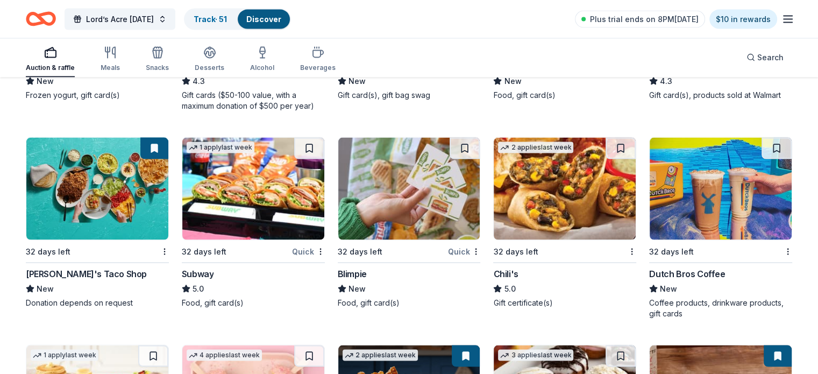
scroll to position [6234, 0]
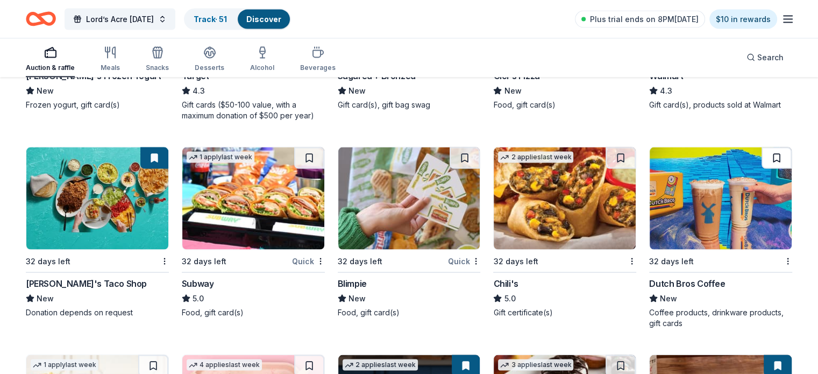
click at [761, 163] on button at bounding box center [776, 158] width 30 height 22
click at [608, 169] on button at bounding box center [620, 158] width 30 height 22
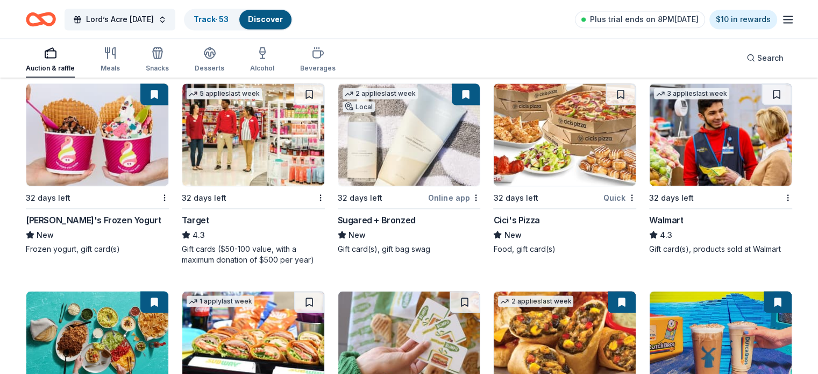
scroll to position [6076, 0]
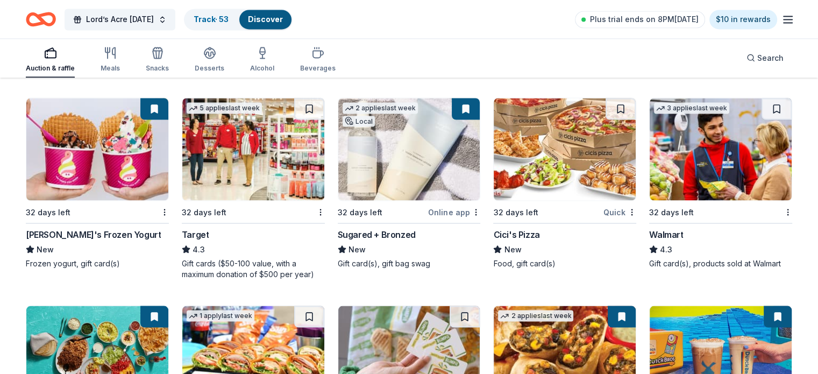
click at [615, 119] on button at bounding box center [620, 109] width 30 height 22
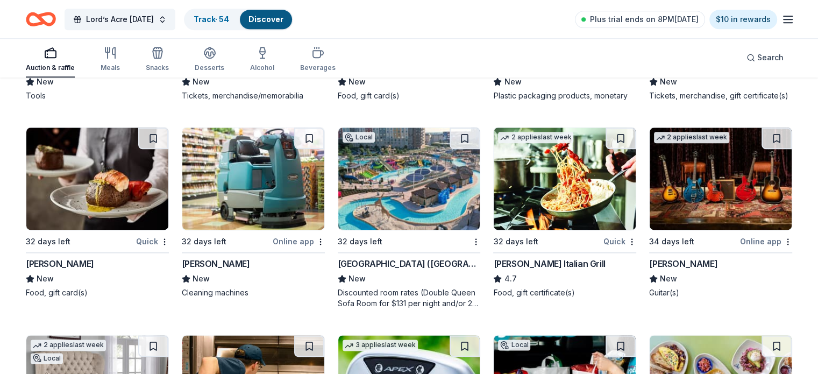
scroll to position [5402, 0]
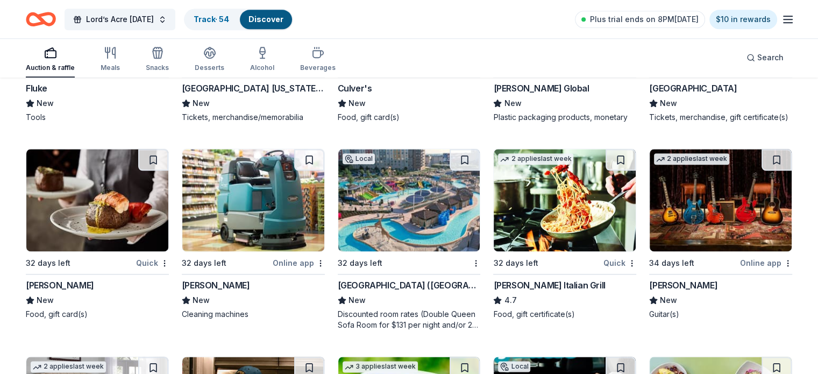
click at [761, 161] on button at bounding box center [776, 160] width 30 height 22
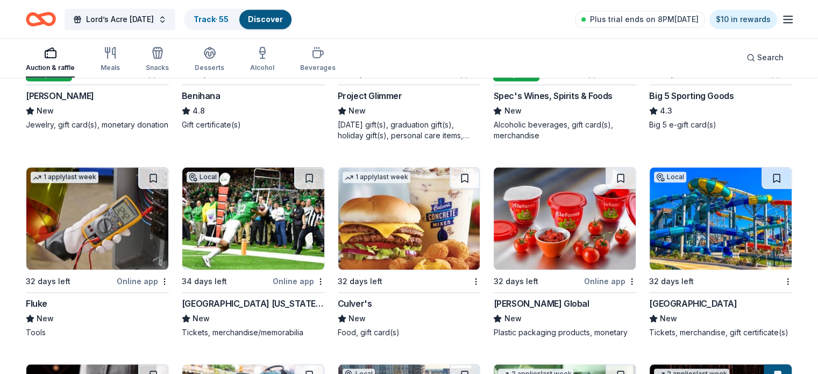
scroll to position [5166, 0]
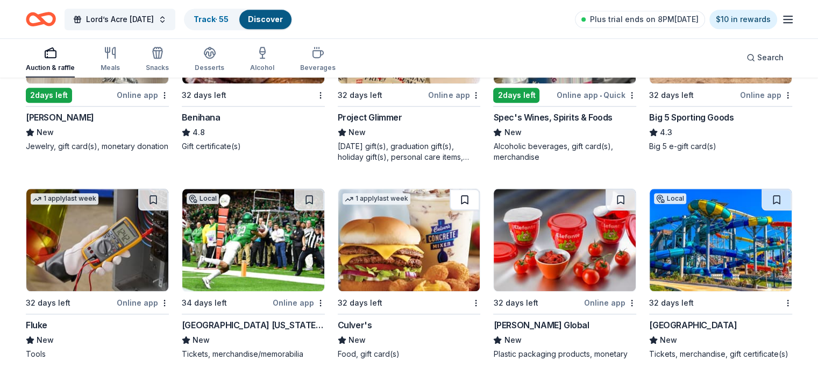
click at [456, 191] on button at bounding box center [464, 200] width 30 height 22
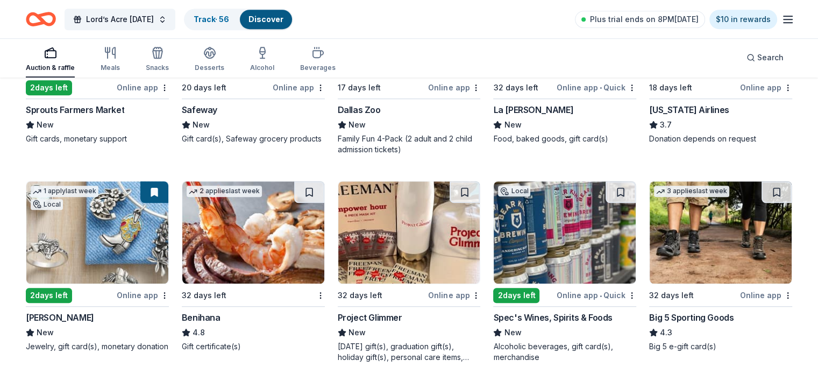
scroll to position [4958, 0]
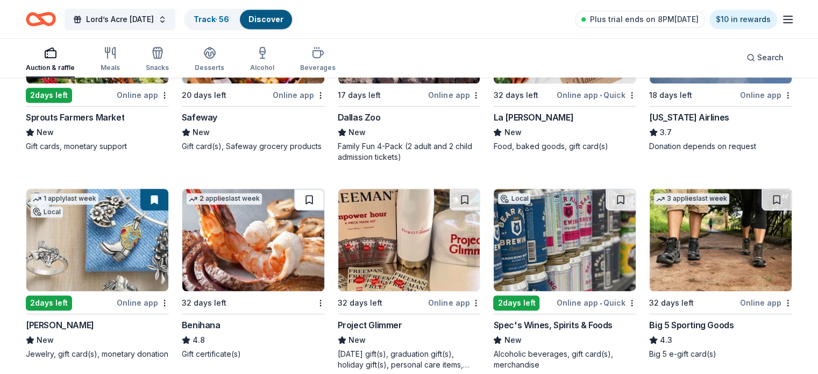
click at [315, 195] on button at bounding box center [309, 200] width 30 height 22
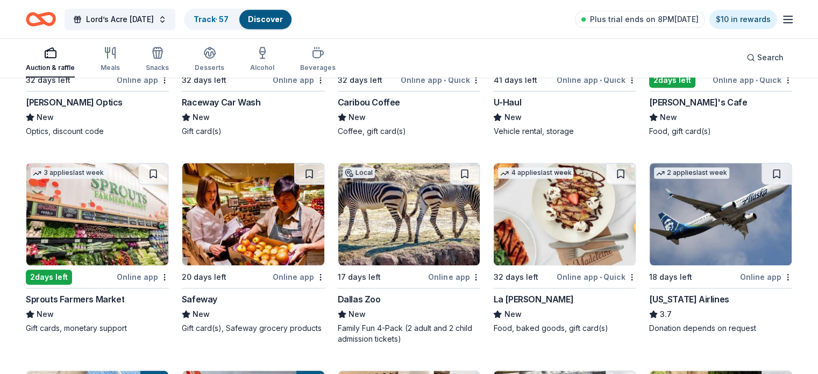
scroll to position [4771, 0]
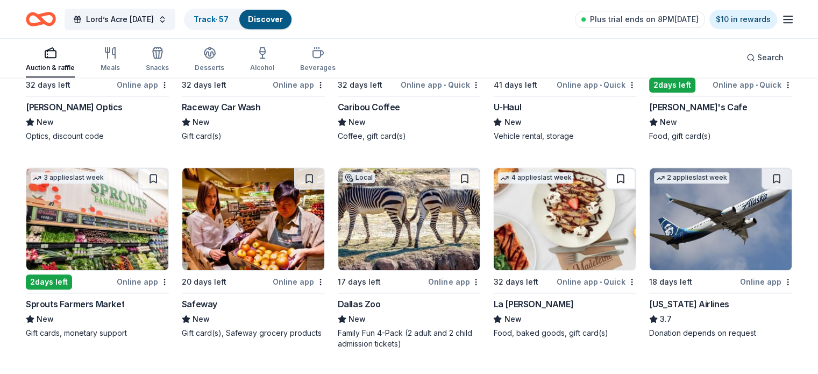
click at [609, 177] on button at bounding box center [620, 179] width 30 height 22
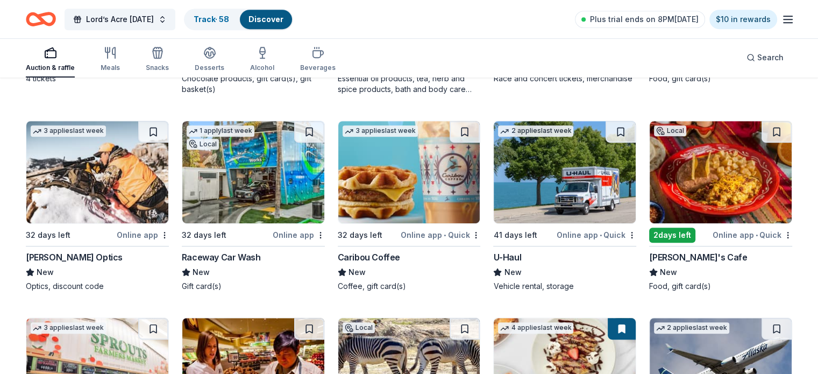
scroll to position [4600, 0]
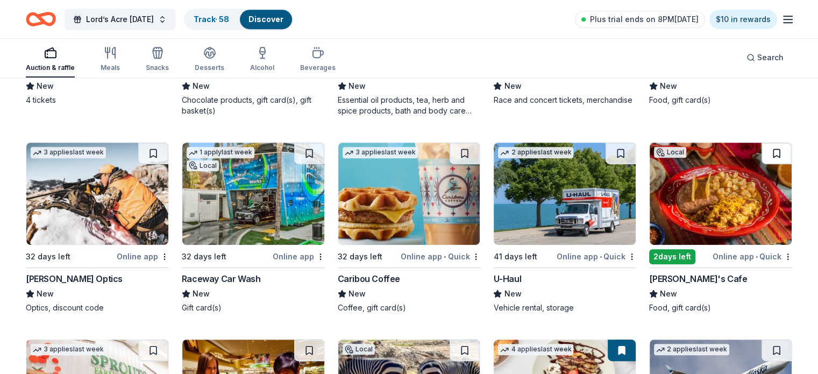
click at [761, 152] on button at bounding box center [776, 153] width 30 height 22
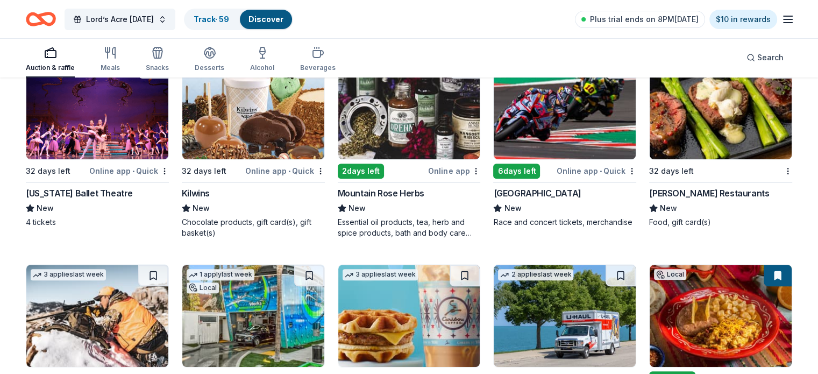
scroll to position [4456, 0]
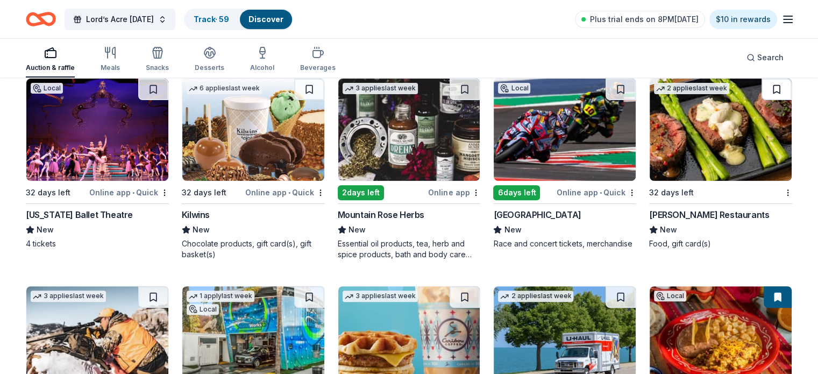
click at [761, 89] on button at bounding box center [776, 89] width 30 height 22
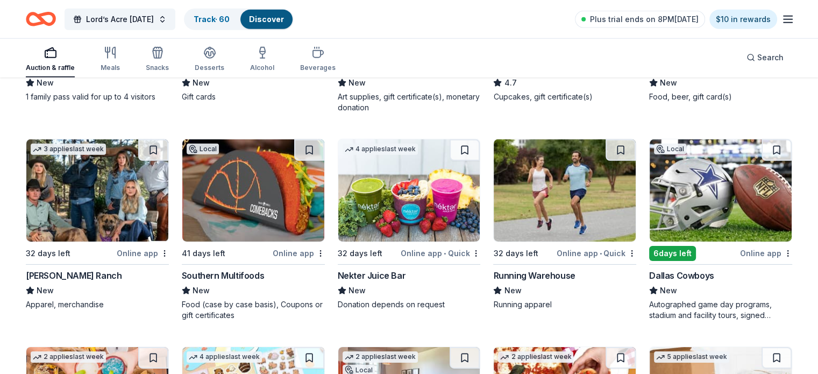
scroll to position [2716, 0]
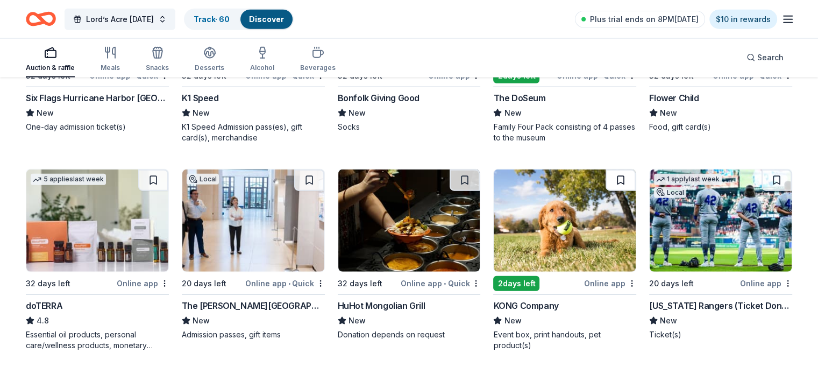
click at [615, 180] on button at bounding box center [620, 180] width 30 height 22
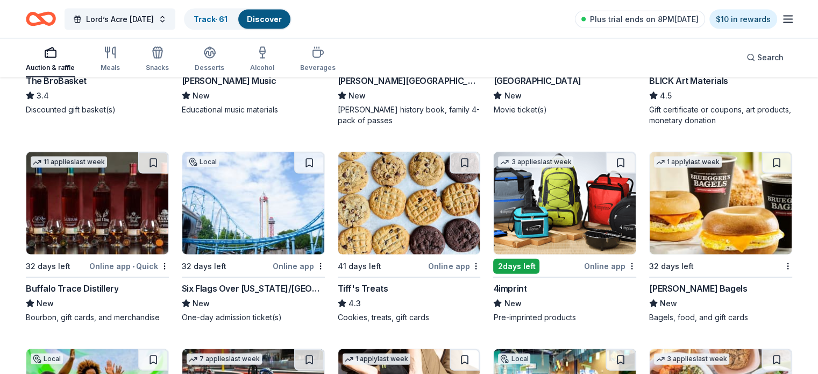
scroll to position [2236, 0]
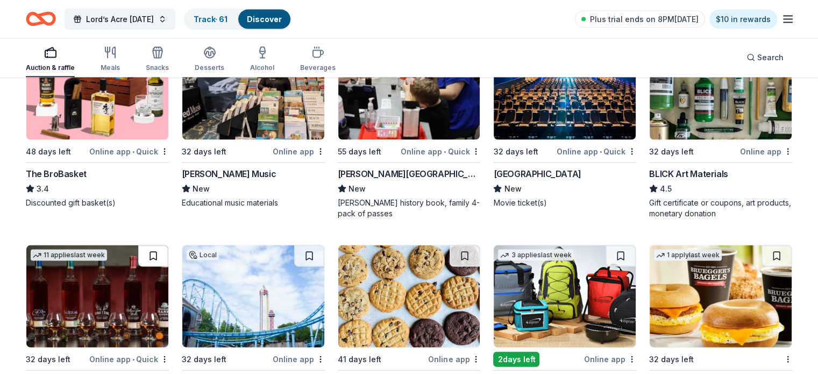
click at [160, 256] on button at bounding box center [153, 256] width 30 height 22
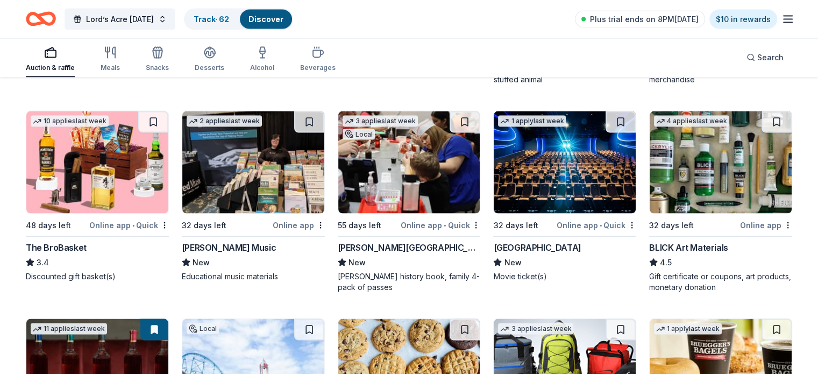
scroll to position [2150, 0]
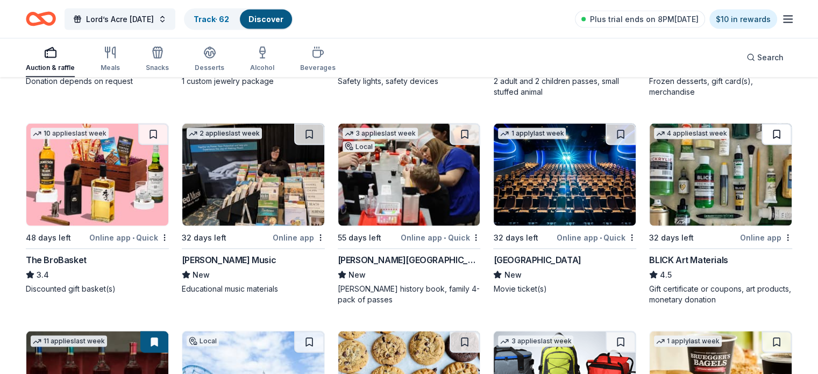
click at [761, 133] on button at bounding box center [776, 135] width 30 height 22
click at [611, 137] on button at bounding box center [620, 135] width 30 height 22
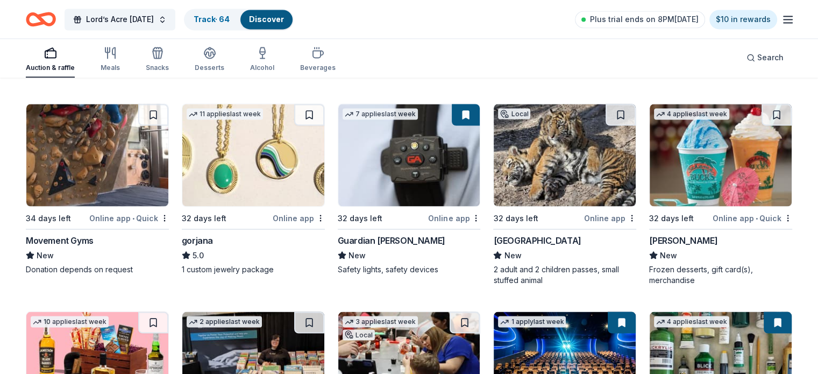
scroll to position [1956, 0]
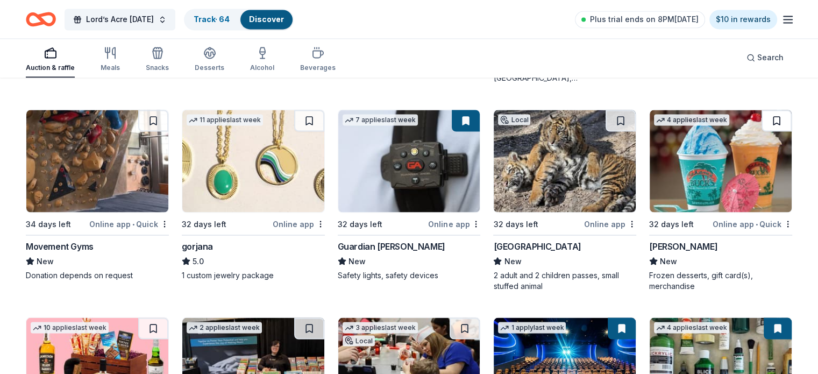
click at [762, 116] on button at bounding box center [776, 121] width 30 height 22
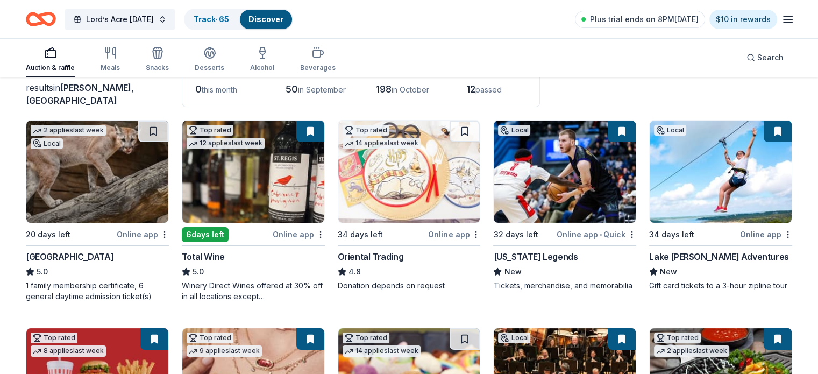
scroll to position [0, 0]
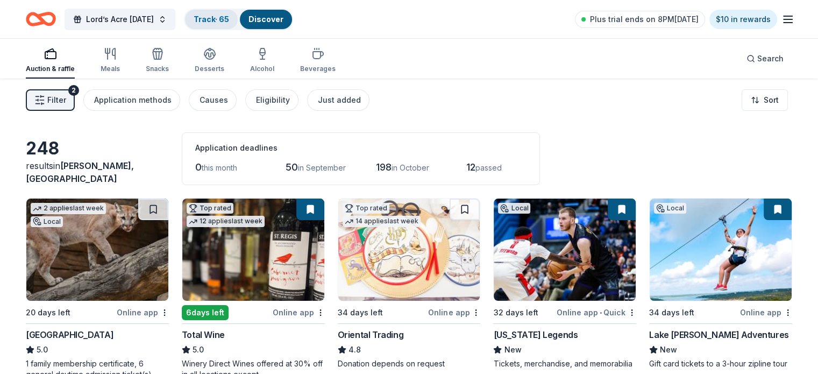
click at [238, 14] on div "Track · 65" at bounding box center [211, 19] width 53 height 19
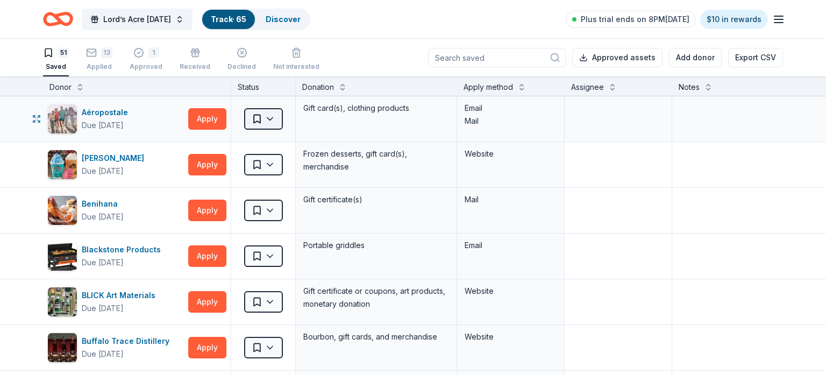
click at [273, 113] on html "Save Lord’s Acre Harvest Festival Track · 65 Discover Plus trial ends on 8PM, 9…" at bounding box center [413, 187] width 826 height 374
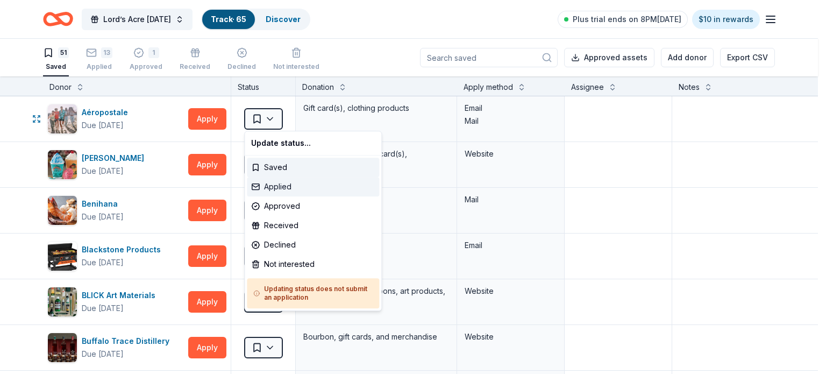
click at [292, 192] on div "Applied" at bounding box center [313, 186] width 132 height 19
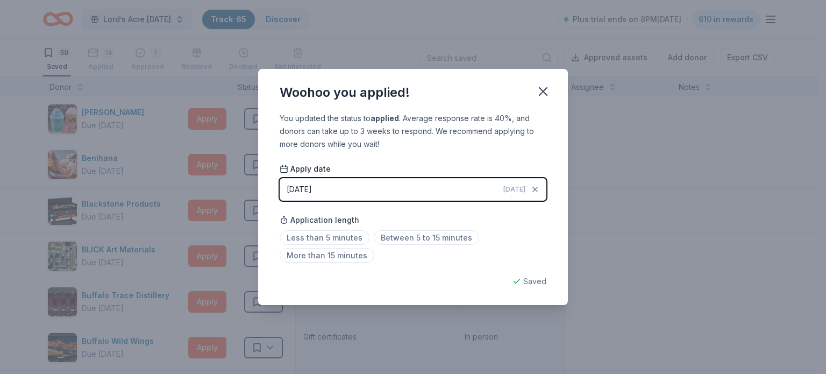
click at [353, 183] on button "08/31/2025 Today" at bounding box center [413, 189] width 267 height 23
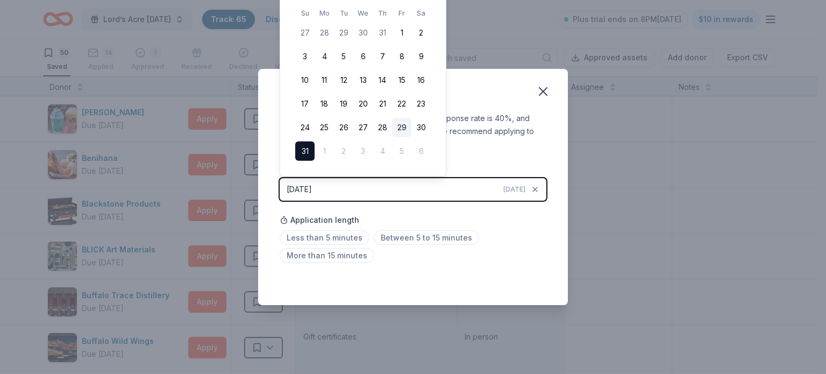
click at [399, 127] on button "29" at bounding box center [401, 127] width 19 height 19
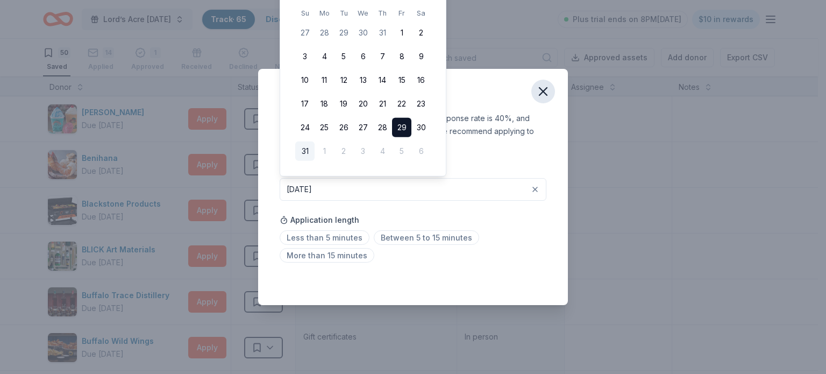
click at [540, 90] on icon "button" at bounding box center [542, 91] width 15 height 15
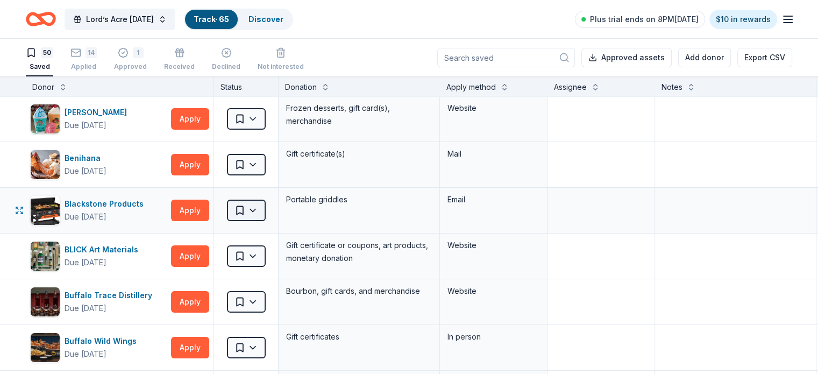
click at [259, 211] on html "Save Lord’s Acre Harvest Festival Track · 65 Discover Plus trial ends on 8PM, 9…" at bounding box center [409, 187] width 818 height 374
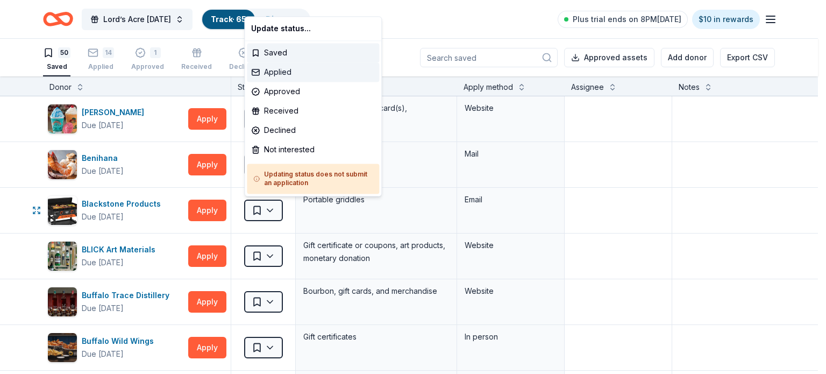
click at [307, 70] on div "Applied" at bounding box center [313, 71] width 132 height 19
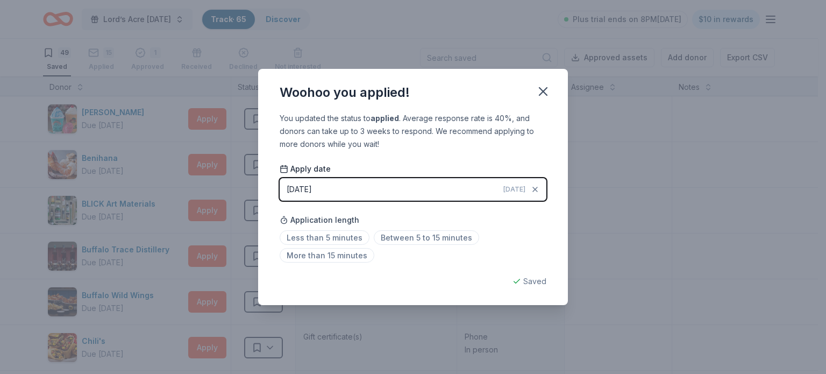
click at [435, 185] on button "08/31/2025 Today" at bounding box center [413, 189] width 267 height 23
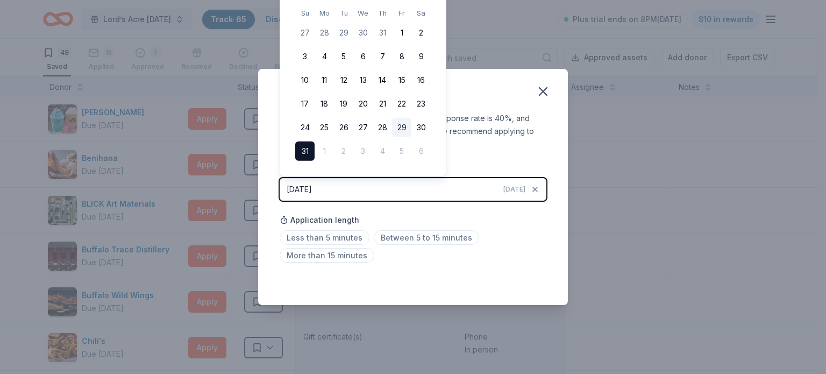
click at [404, 128] on button "29" at bounding box center [401, 127] width 19 height 19
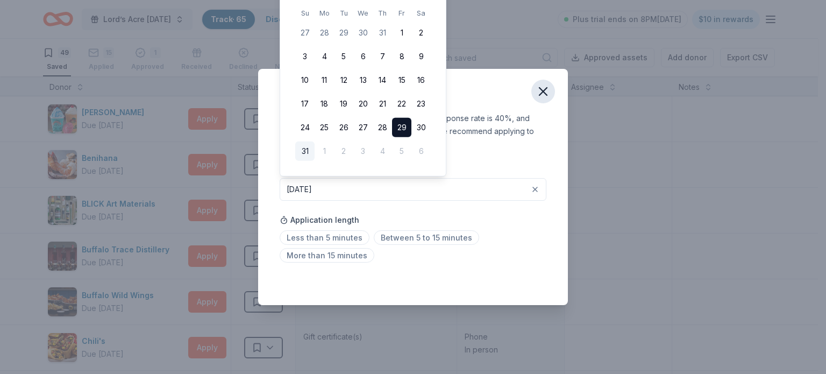
click at [538, 98] on icon "button" at bounding box center [542, 91] width 15 height 15
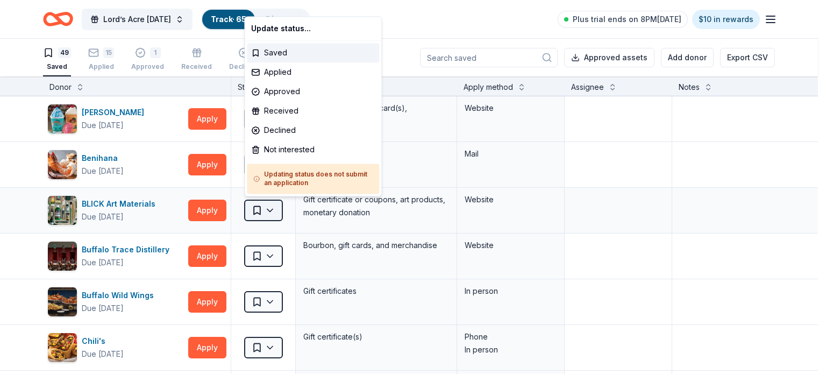
click at [258, 209] on html "Save Lord’s Acre Harvest Festival Track · 65 Discover Plus trial ends on 8PM, 9…" at bounding box center [413, 187] width 826 height 374
click at [302, 75] on div "Applied" at bounding box center [313, 71] width 132 height 19
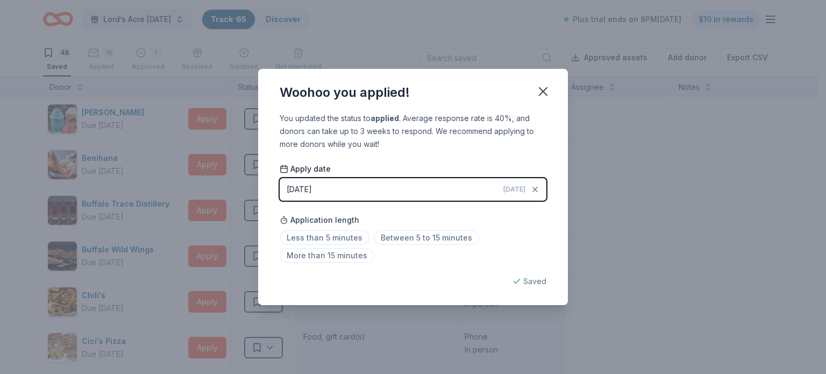
click at [431, 191] on button "08/31/2025 Today" at bounding box center [413, 189] width 267 height 23
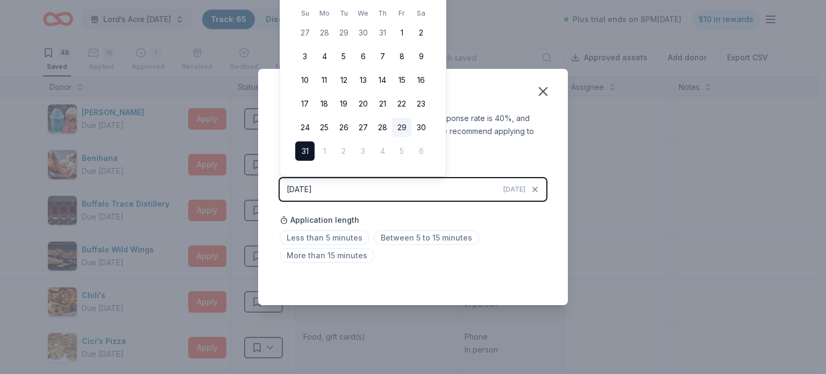
click at [406, 123] on button "29" at bounding box center [401, 127] width 19 height 19
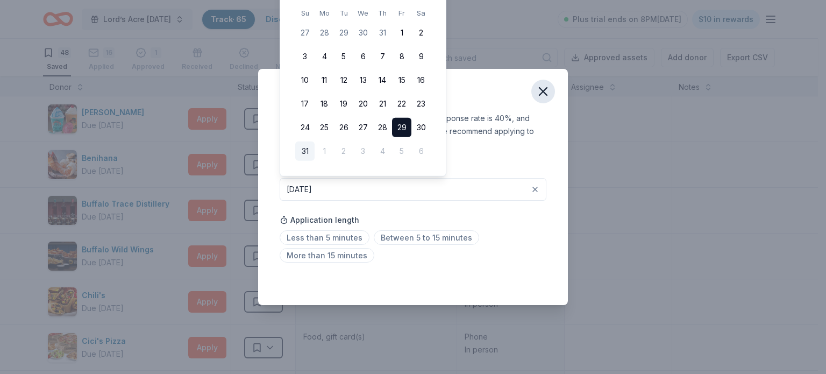
click at [542, 94] on icon "button" at bounding box center [542, 91] width 15 height 15
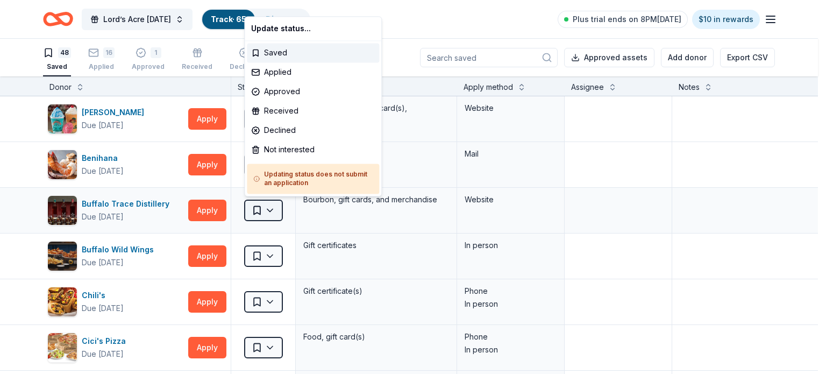
click at [273, 211] on html "Save Lord’s Acre Harvest Festival Track · 65 Discover Plus trial ends on 8PM, 9…" at bounding box center [413, 187] width 826 height 374
click at [309, 74] on div "Applied" at bounding box center [313, 71] width 132 height 19
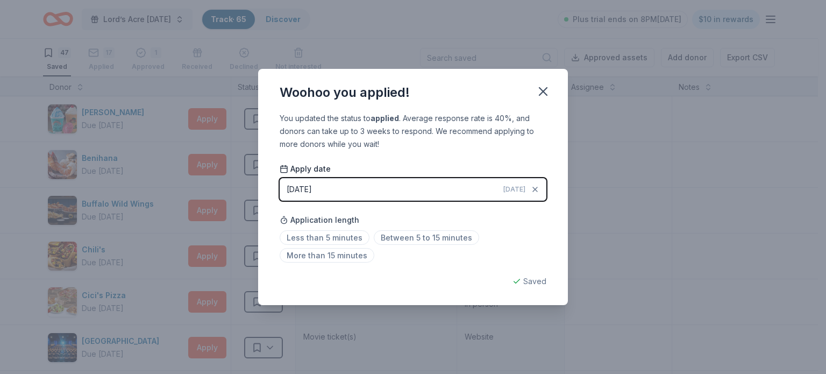
click at [407, 192] on button "08/31/2025 Today" at bounding box center [413, 189] width 267 height 23
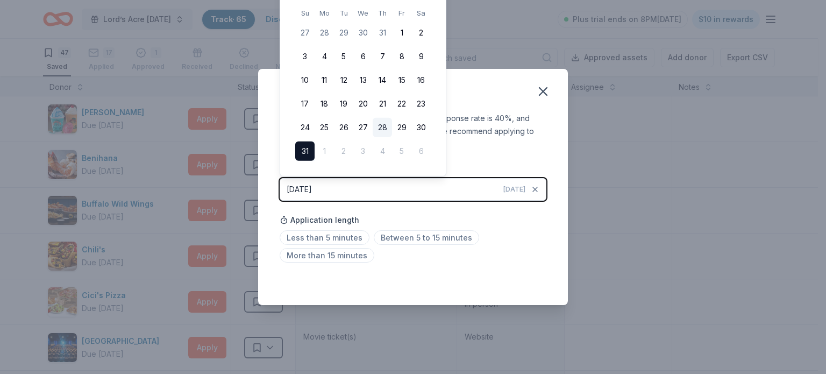
click at [382, 127] on button "28" at bounding box center [382, 127] width 19 height 19
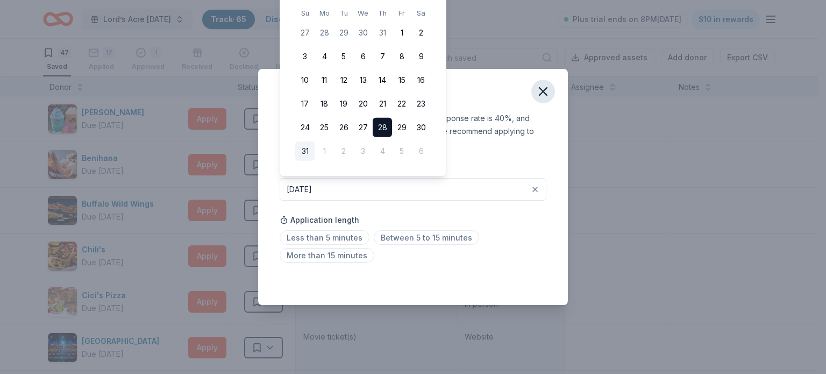
click at [544, 91] on icon "button" at bounding box center [542, 91] width 15 height 15
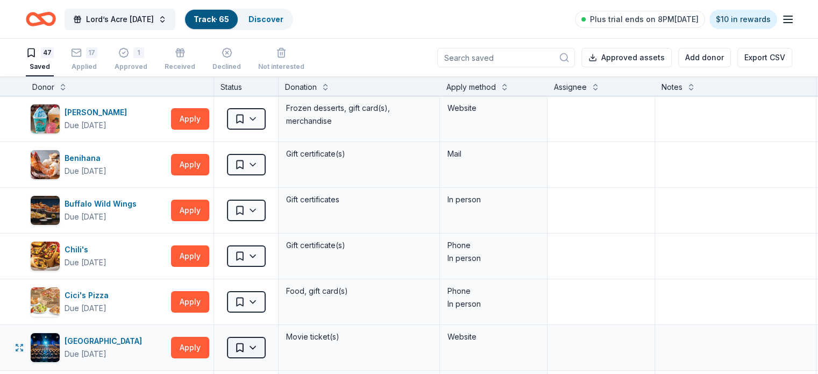
click at [270, 348] on html "Save Lord’s Acre Harvest Festival Track · 65 Discover Plus trial ends on 8PM, 9…" at bounding box center [409, 187] width 818 height 374
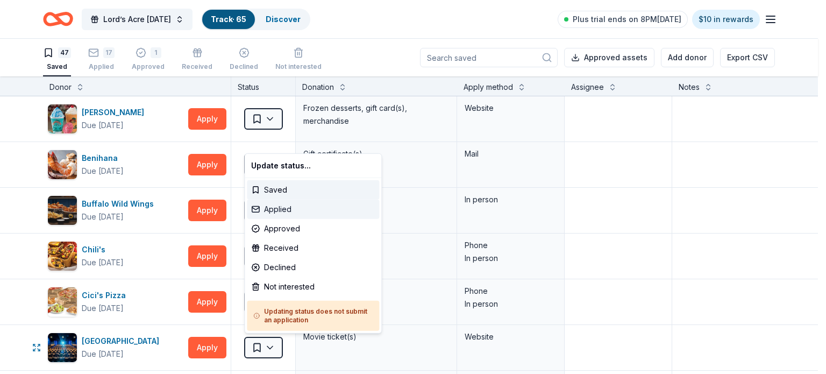
click at [314, 209] on div "Applied" at bounding box center [313, 208] width 132 height 19
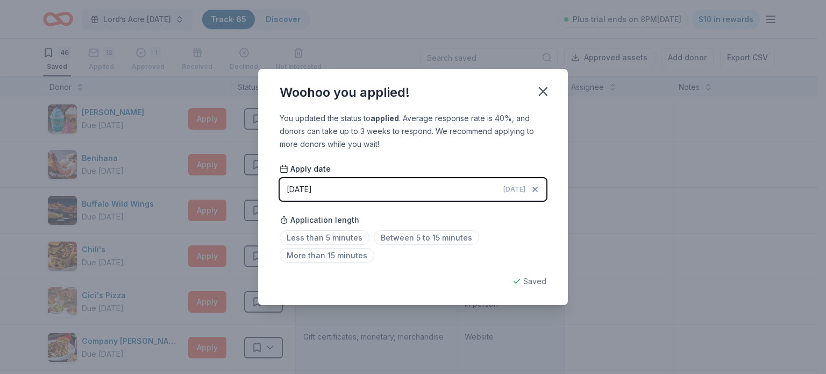
click at [395, 187] on button "08/31/2025 Today" at bounding box center [413, 189] width 267 height 23
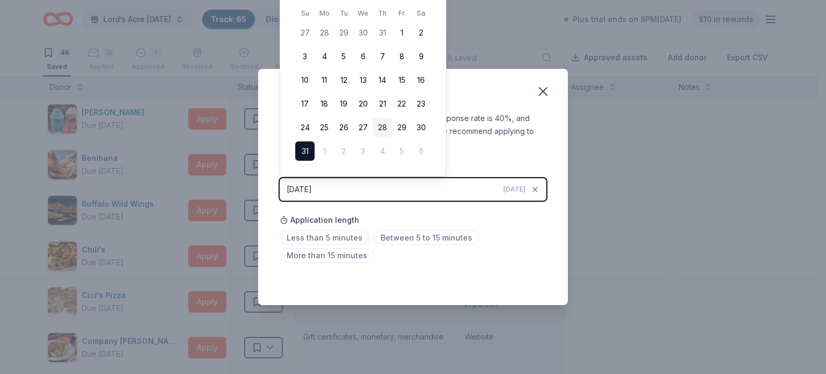
click at [383, 127] on button "28" at bounding box center [382, 127] width 19 height 19
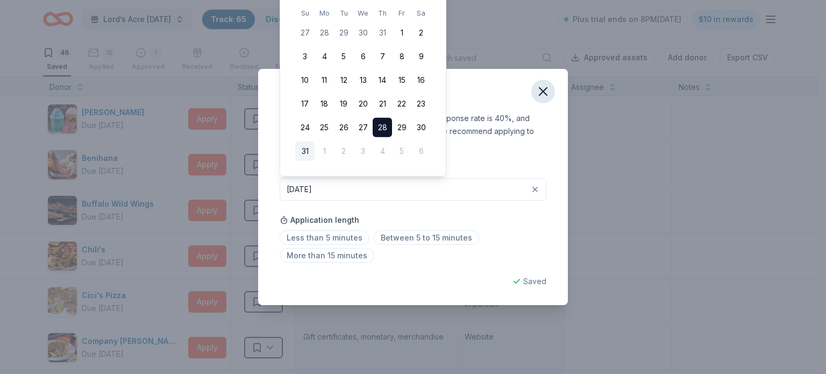
click at [540, 94] on icon "button" at bounding box center [542, 91] width 15 height 15
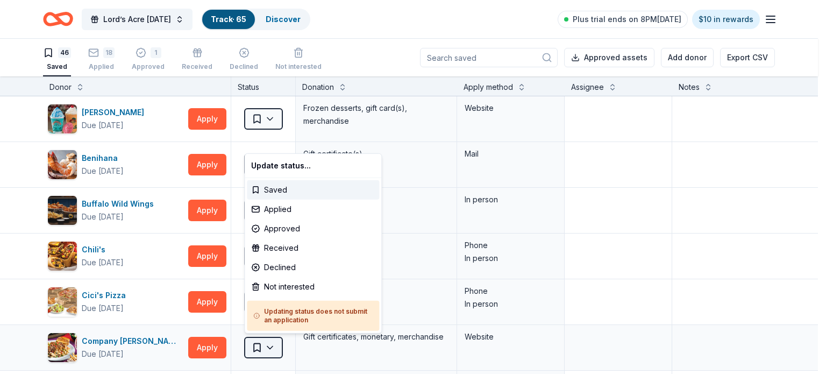
click at [266, 342] on html "Save Lord’s Acre Harvest Festival Track · 65 Discover Plus trial ends on 8PM, 9…" at bounding box center [413, 187] width 826 height 374
click at [309, 209] on div "Applied" at bounding box center [313, 208] width 132 height 19
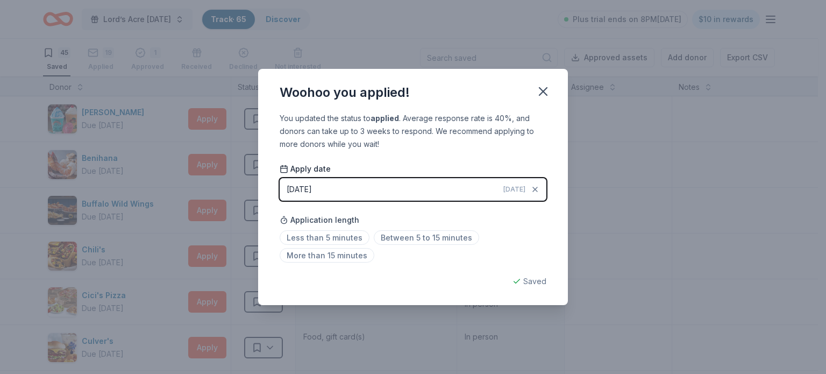
click at [384, 189] on button "08/31/2025 Today" at bounding box center [413, 189] width 267 height 23
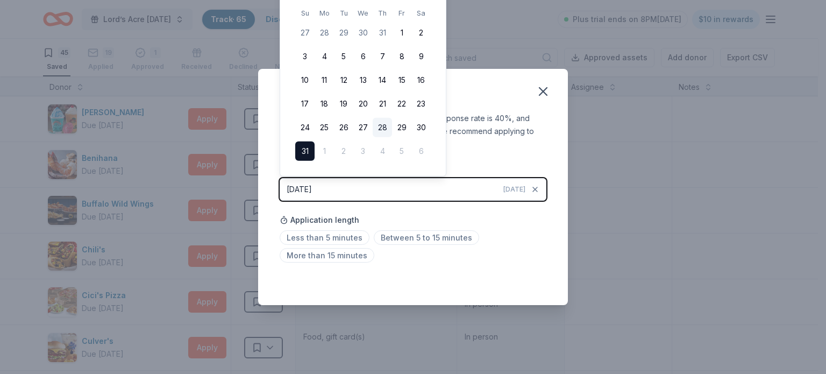
click at [385, 132] on button "28" at bounding box center [382, 127] width 19 height 19
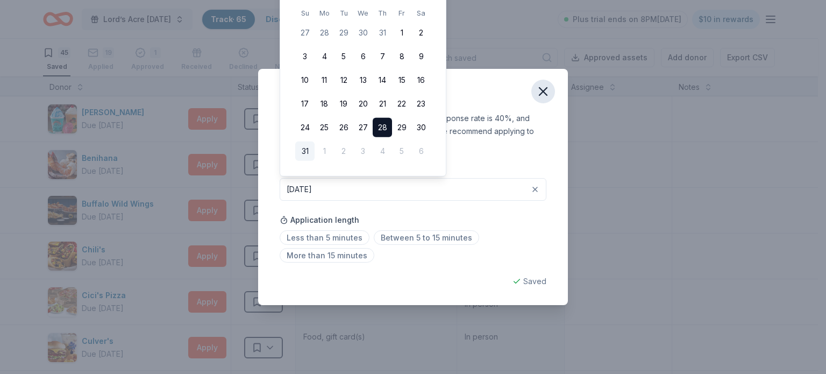
click at [542, 91] on icon "button" at bounding box center [542, 91] width 15 height 15
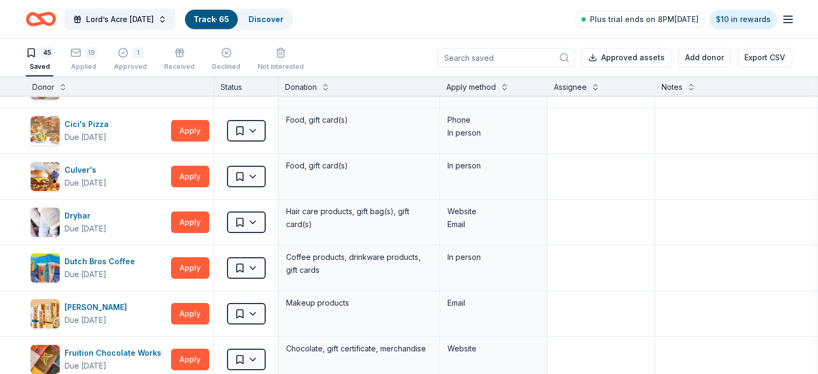
scroll to position [174, 0]
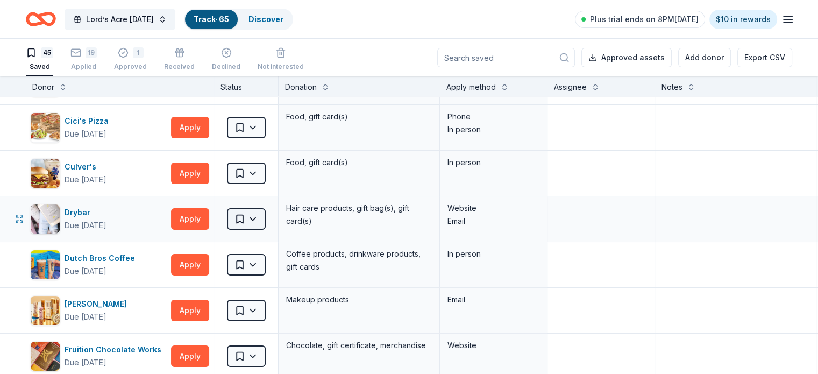
click at [275, 217] on html "Save Lord’s Acre Harvest Festival Track · 65 Discover Plus trial ends on 8PM, 9…" at bounding box center [409, 187] width 818 height 374
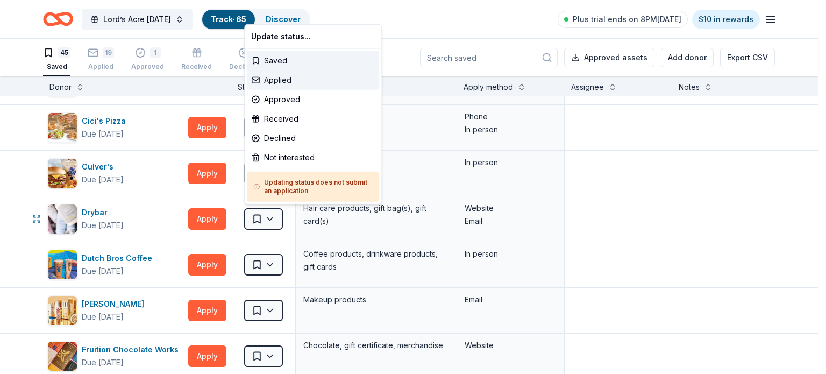
click at [314, 80] on div "Applied" at bounding box center [313, 79] width 132 height 19
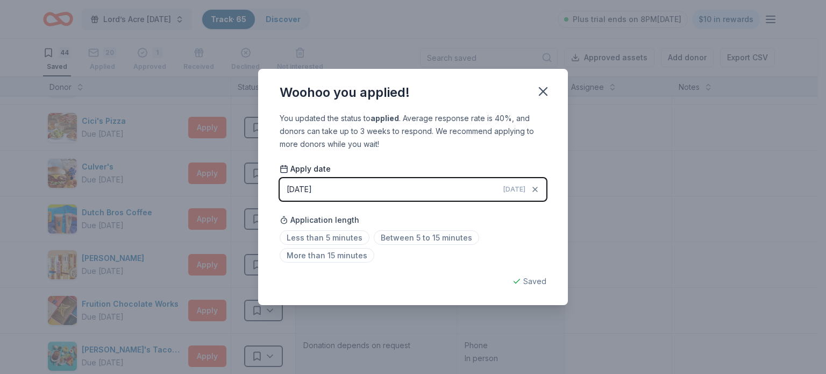
click at [411, 192] on button "08/31/2025 Today" at bounding box center [413, 189] width 267 height 23
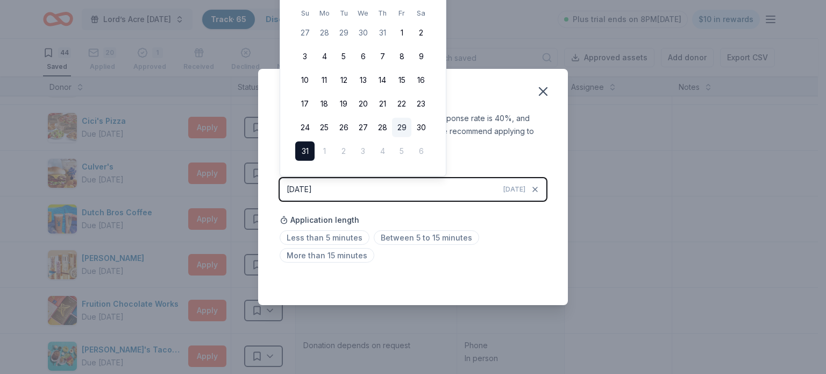
click at [402, 127] on button "29" at bounding box center [401, 127] width 19 height 19
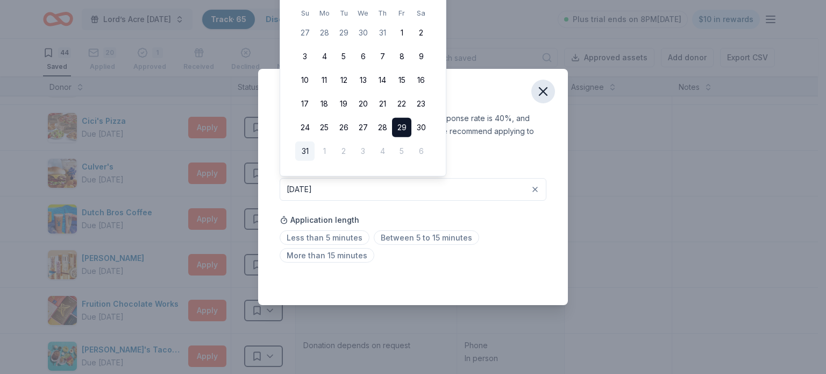
click at [542, 95] on icon "button" at bounding box center [542, 91] width 15 height 15
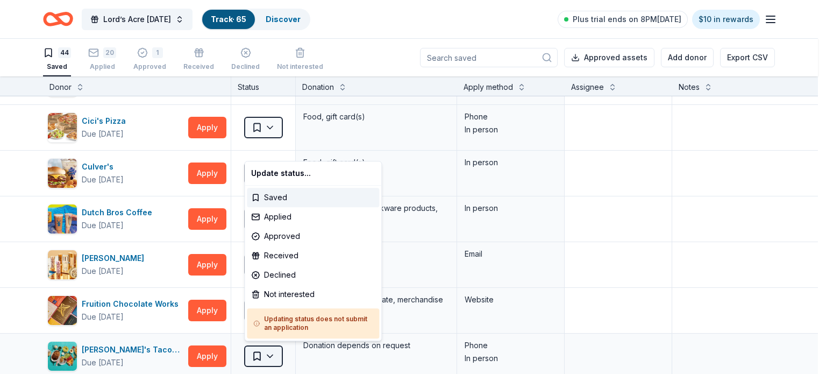
click at [274, 356] on html "Save Lord’s Acre Harvest Festival Track · 65 Discover Plus trial ends on 8PM, 9…" at bounding box center [413, 187] width 826 height 374
click at [317, 219] on div "Applied" at bounding box center [313, 216] width 132 height 19
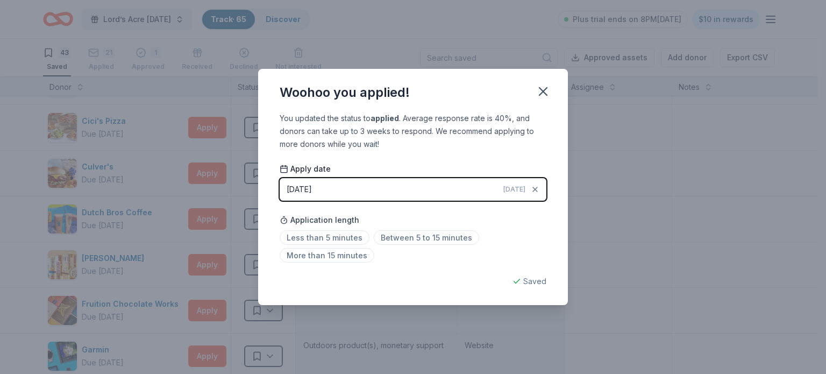
click at [441, 192] on button "08/31/2025 Today" at bounding box center [413, 189] width 267 height 23
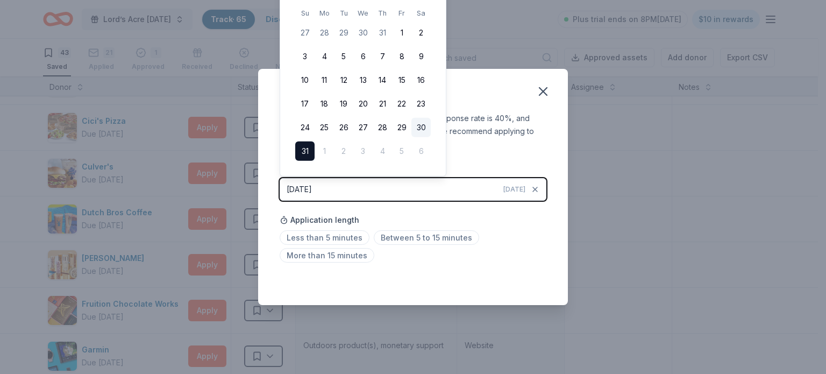
click at [419, 128] on button "30" at bounding box center [420, 127] width 19 height 19
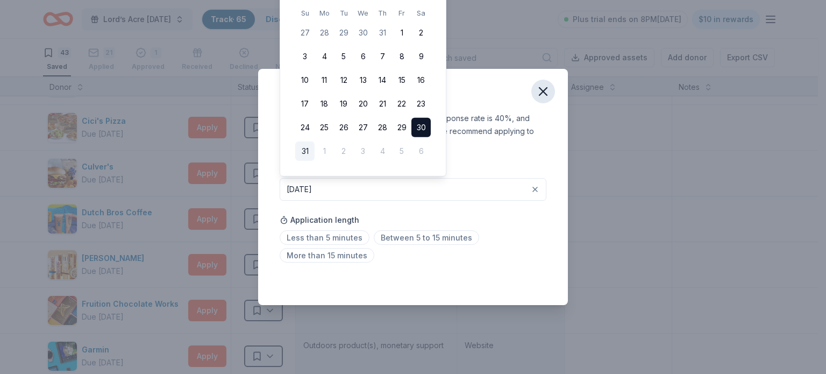
click at [542, 94] on icon "button" at bounding box center [542, 91] width 15 height 15
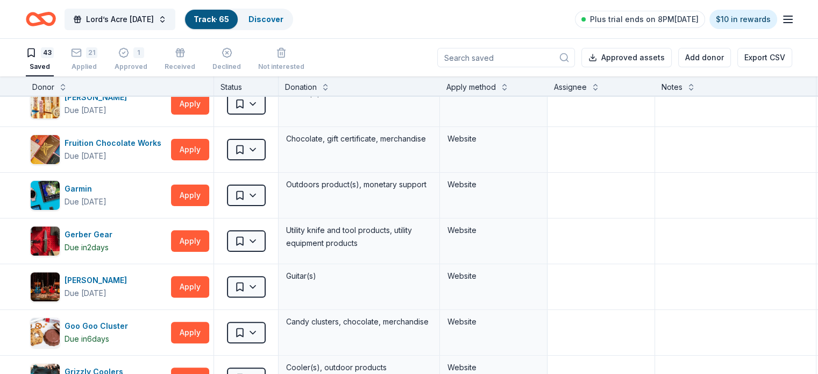
scroll to position [359, 0]
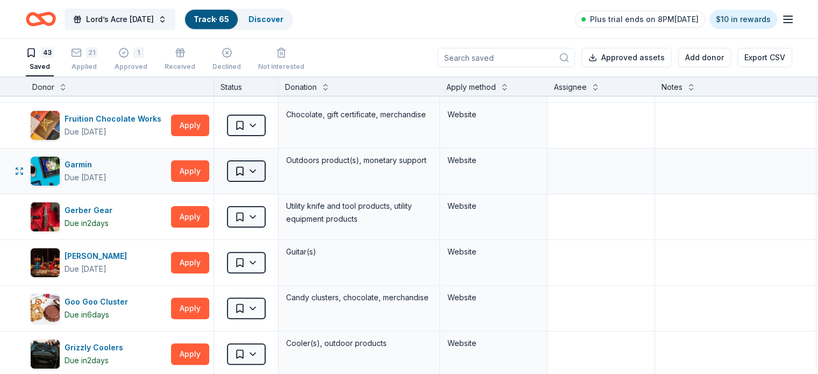
click at [263, 167] on html "Save Lord’s Acre Harvest Festival Track · 65 Discover Plus trial ends on 8PM, 9…" at bounding box center [409, 187] width 818 height 374
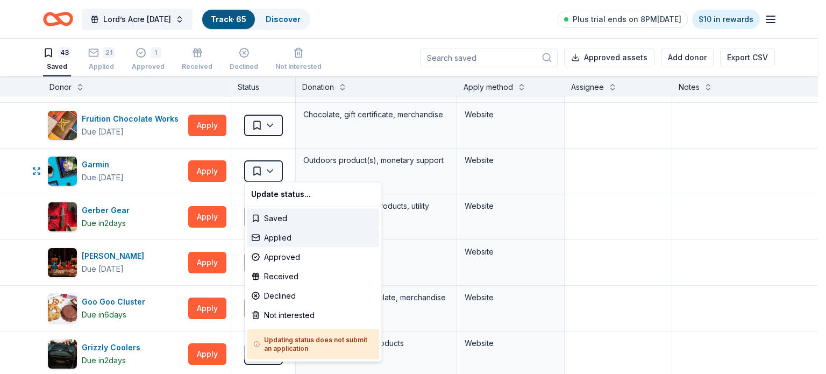
click at [281, 234] on div "Applied" at bounding box center [313, 237] width 132 height 19
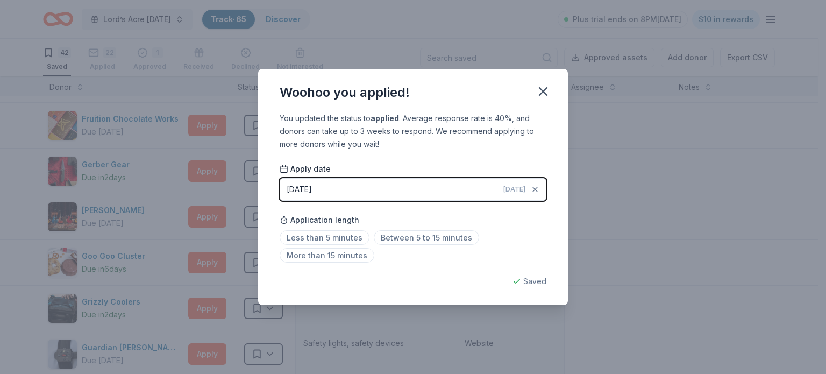
click at [381, 188] on button "08/31/2025 Today" at bounding box center [413, 189] width 267 height 23
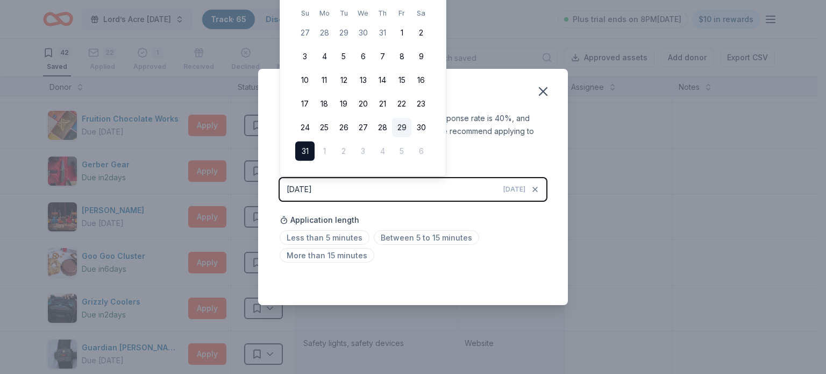
click at [405, 124] on button "29" at bounding box center [401, 127] width 19 height 19
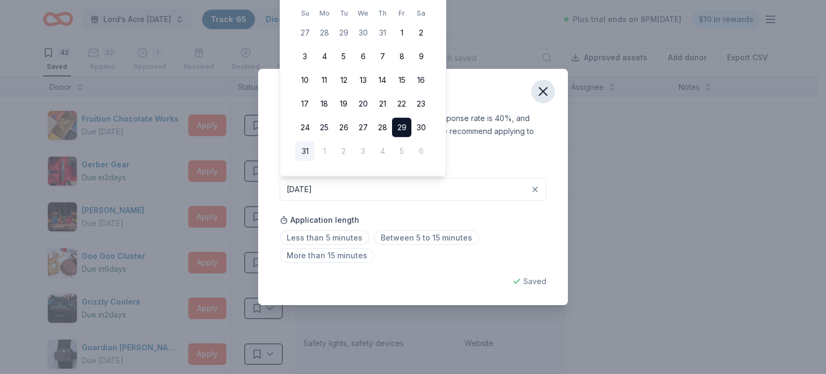
click at [547, 88] on icon "button" at bounding box center [542, 91] width 15 height 15
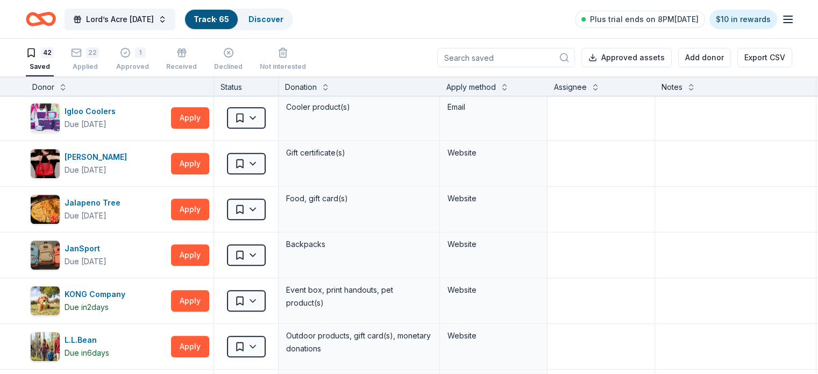
scroll to position [708, 0]
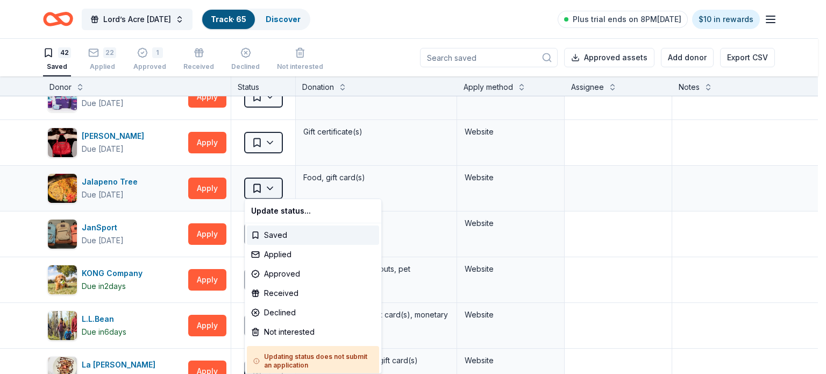
click at [271, 185] on html "Save Lord’s Acre Harvest Festival Track · 65 Discover Plus trial ends on 8PM, 9…" at bounding box center [413, 187] width 826 height 374
click at [297, 254] on div "Applied" at bounding box center [313, 254] width 132 height 19
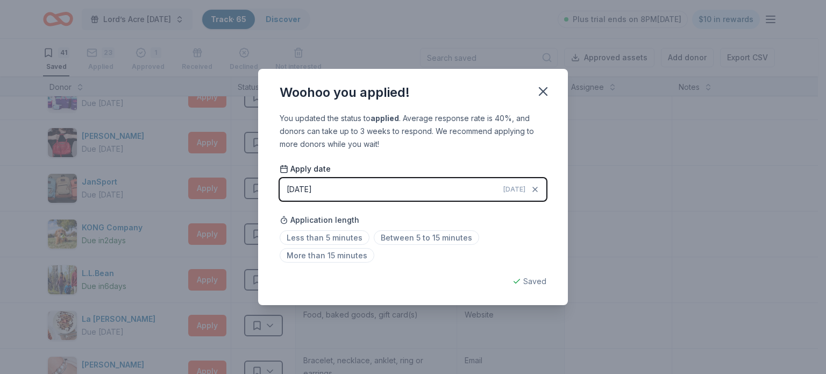
click at [437, 193] on button "08/31/2025 Today" at bounding box center [413, 189] width 267 height 23
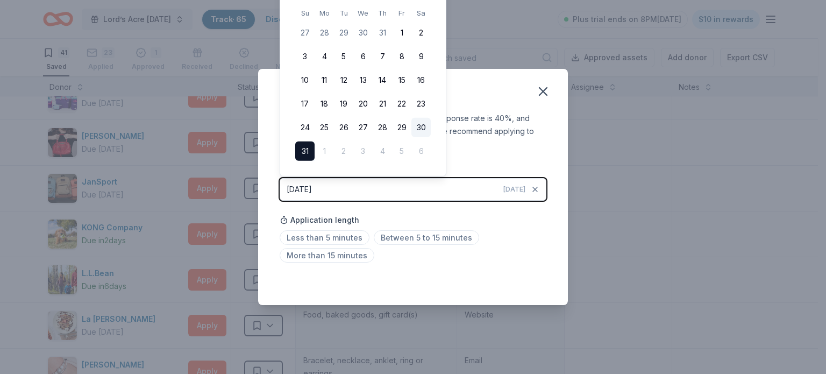
click at [423, 127] on button "30" at bounding box center [420, 127] width 19 height 19
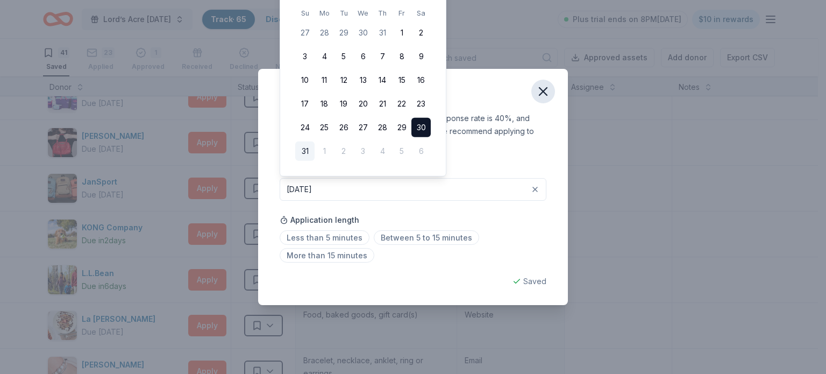
click at [545, 91] on icon "button" at bounding box center [542, 91] width 15 height 15
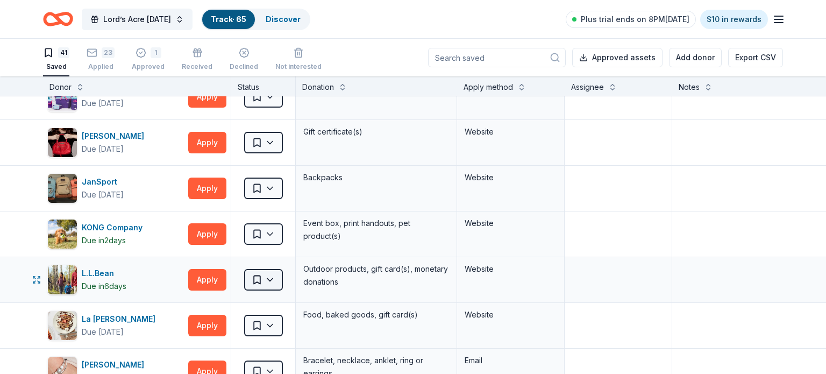
click at [262, 270] on html "Save Lord’s Acre Harvest Festival Track · 65 Discover Plus trial ends on 8PM, 9…" at bounding box center [413, 187] width 826 height 374
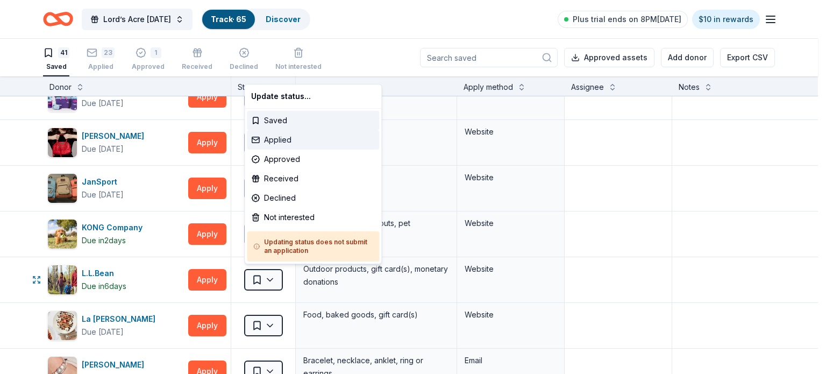
click at [307, 140] on div "Applied" at bounding box center [313, 139] width 132 height 19
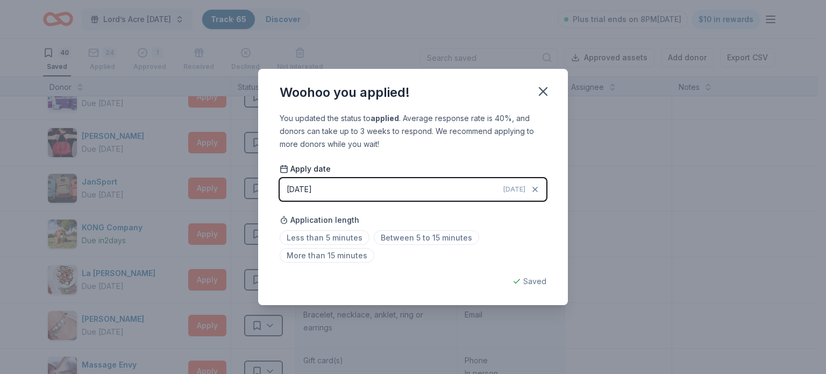
click at [418, 188] on button "08/31/2025 Today" at bounding box center [413, 189] width 267 height 23
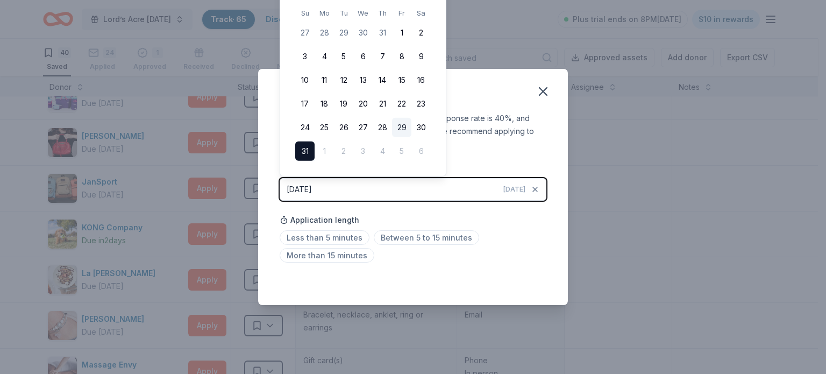
click at [404, 133] on button "29" at bounding box center [401, 127] width 19 height 19
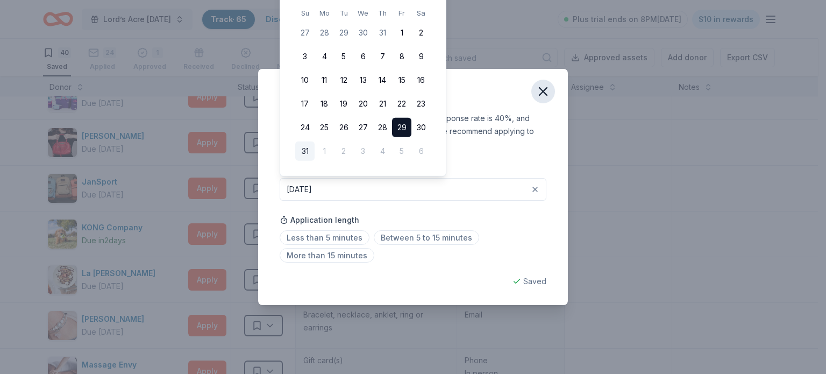
click at [543, 92] on icon "button" at bounding box center [543, 92] width 8 height 8
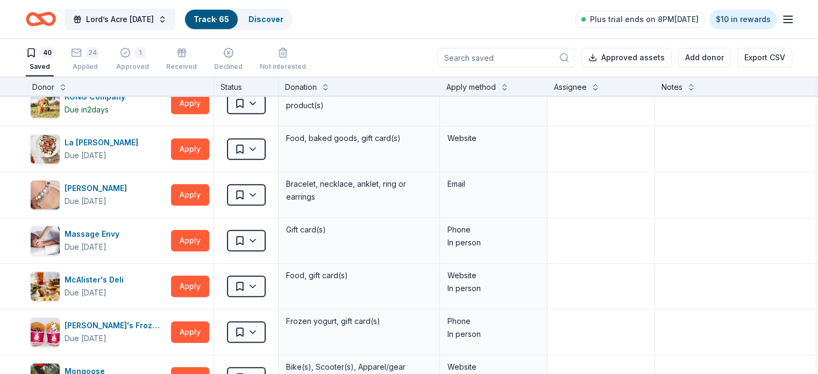
scroll to position [881, 0]
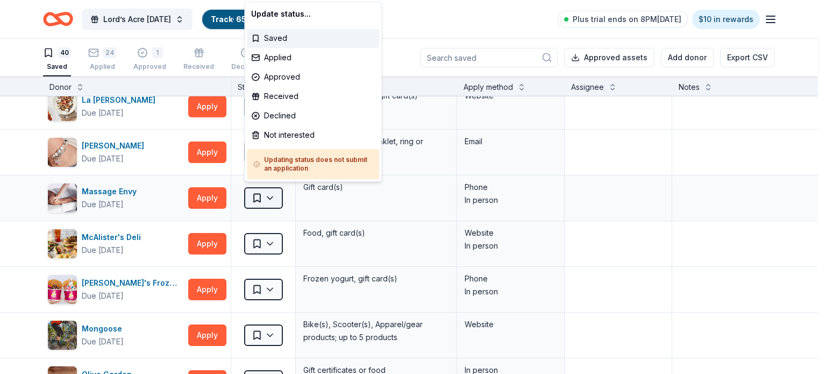
click at [255, 191] on html "Save Lord’s Acre Harvest Festival Track · 65 Discover Plus trial ends on 8PM, 9…" at bounding box center [413, 187] width 826 height 374
click at [348, 61] on div "Applied" at bounding box center [313, 57] width 132 height 19
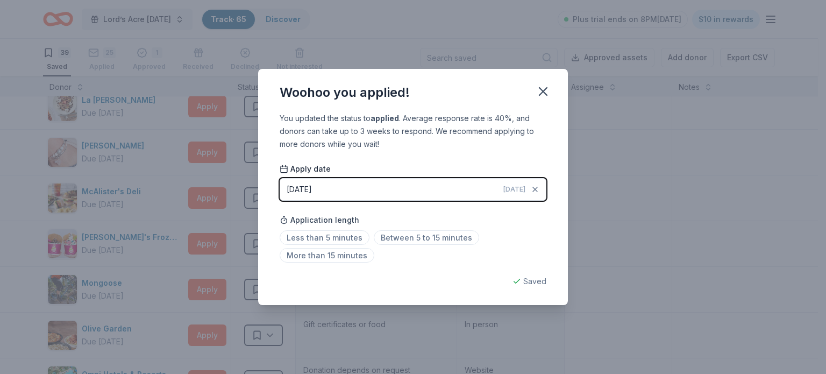
click at [419, 188] on button "08/31/2025 Today" at bounding box center [413, 189] width 267 height 23
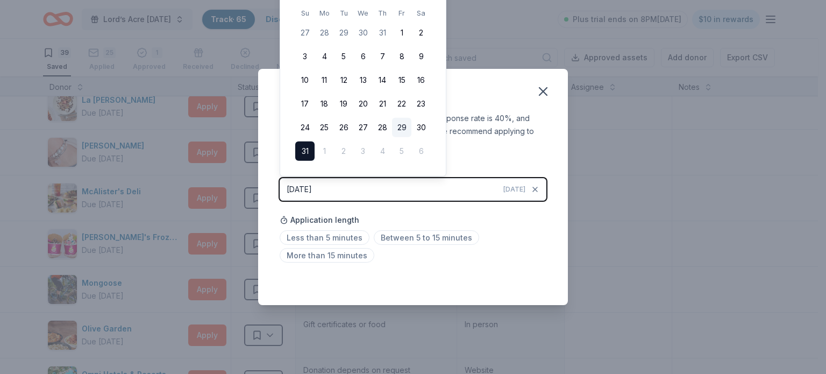
click at [402, 131] on button "29" at bounding box center [401, 127] width 19 height 19
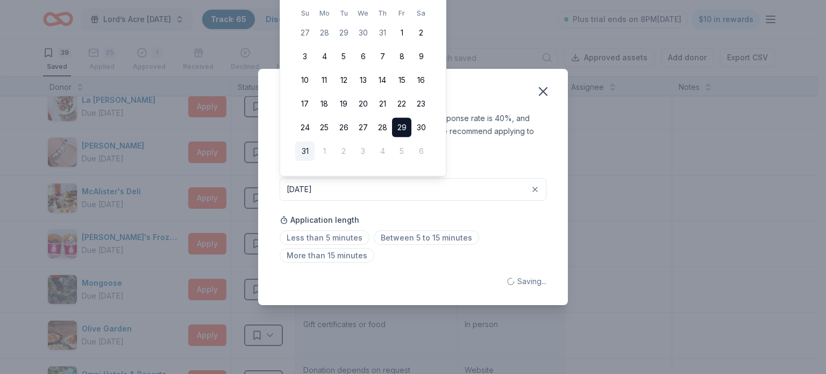
click at [402, 131] on button "29" at bounding box center [401, 127] width 19 height 19
click at [402, 124] on button "29" at bounding box center [401, 127] width 19 height 19
click at [549, 94] on icon "button" at bounding box center [542, 91] width 15 height 15
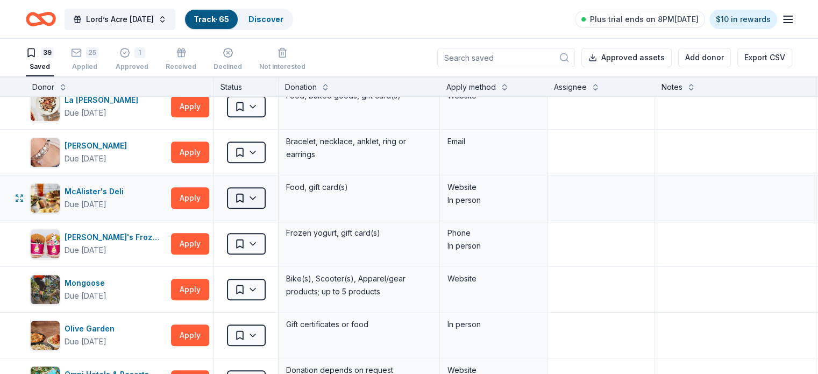
click at [275, 193] on html "Save Lord’s Acre Harvest Festival Track · 65 Discover Plus trial ends on 8PM, 9…" at bounding box center [409, 187] width 818 height 374
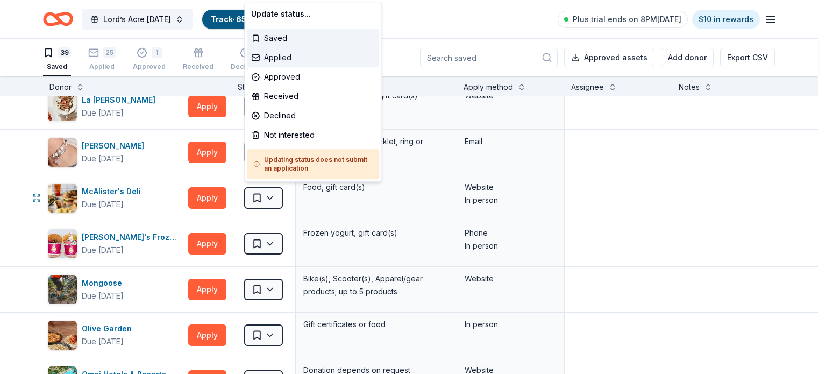
click at [321, 63] on div "Applied" at bounding box center [313, 57] width 132 height 19
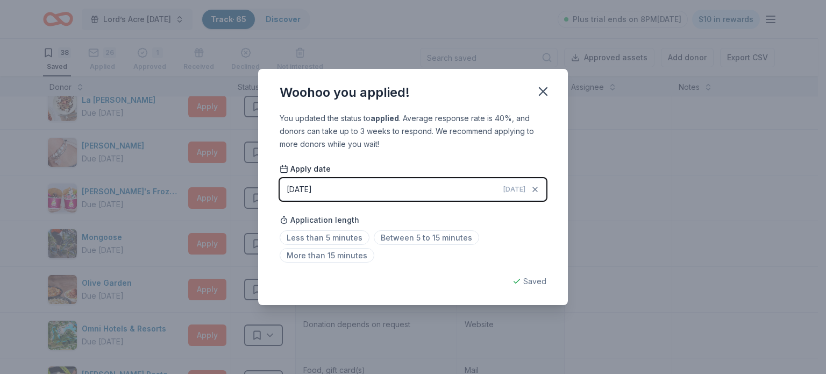
click at [419, 189] on button "08/31/2025 Today" at bounding box center [413, 189] width 267 height 23
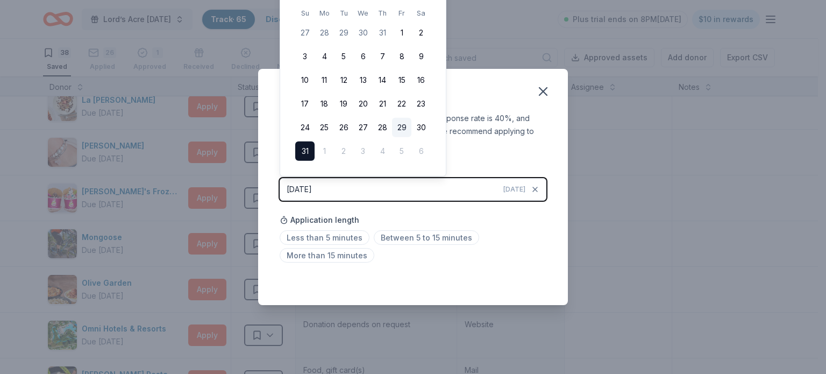
click at [406, 125] on button "29" at bounding box center [401, 127] width 19 height 19
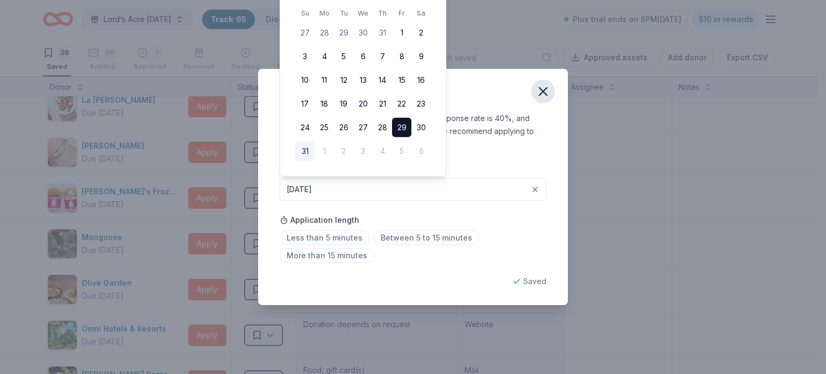
click at [542, 94] on icon "button" at bounding box center [542, 91] width 15 height 15
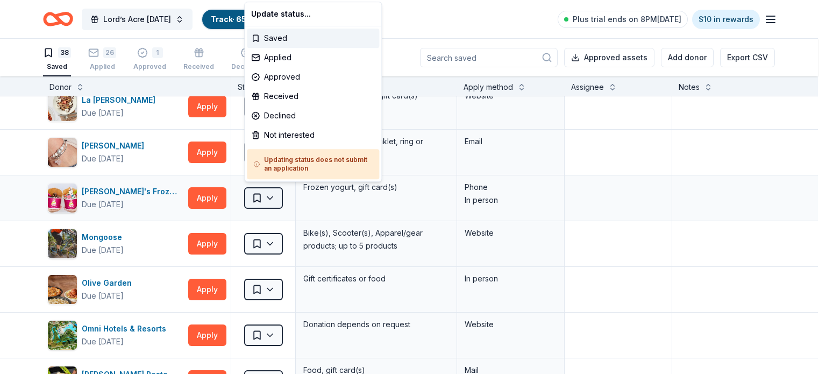
click at [265, 204] on html "Save Lord’s Acre Harvest Festival Track · 65 Discover Plus trial ends on 8PM, 9…" at bounding box center [413, 187] width 826 height 374
click at [324, 55] on div "Applied" at bounding box center [313, 57] width 132 height 19
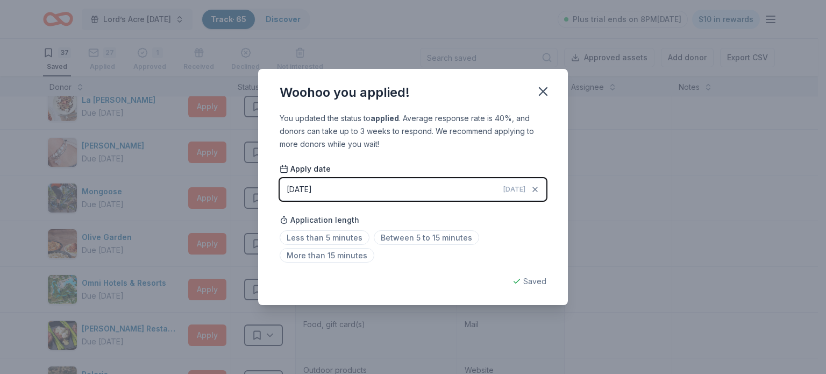
click at [472, 194] on button "08/31/2025 Today" at bounding box center [413, 189] width 267 height 23
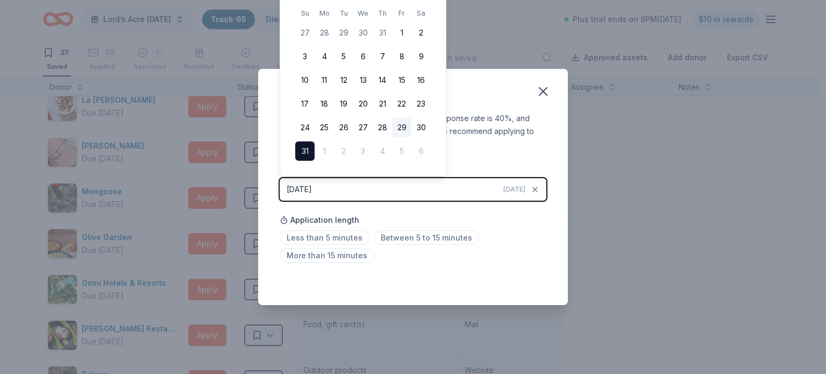
click at [406, 125] on button "29" at bounding box center [401, 127] width 19 height 19
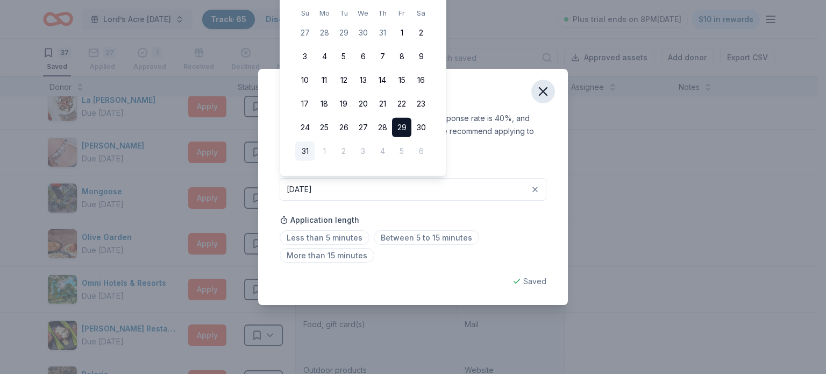
click at [543, 86] on icon "button" at bounding box center [542, 91] width 15 height 15
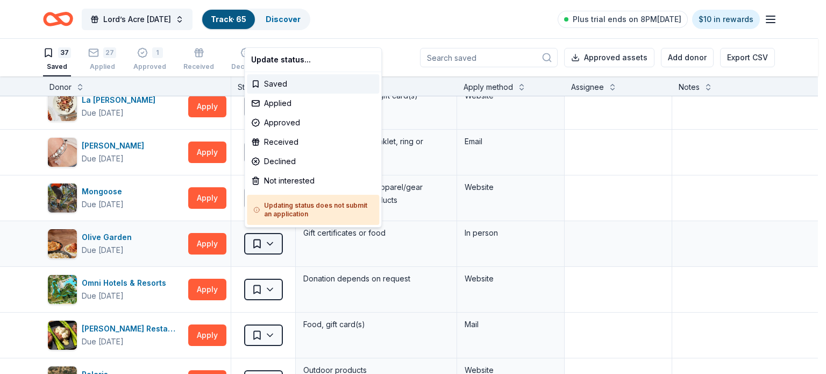
click at [274, 240] on html "Save Lord’s Acre Harvest Festival Track · 65 Discover Plus trial ends on 8PM, 9…" at bounding box center [413, 187] width 826 height 374
click at [319, 105] on div "Applied" at bounding box center [313, 103] width 132 height 19
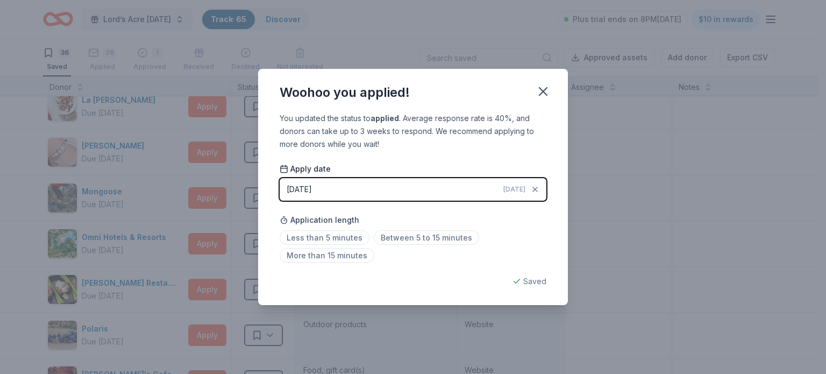
click at [460, 192] on button "08/31/2025 Today" at bounding box center [413, 189] width 267 height 23
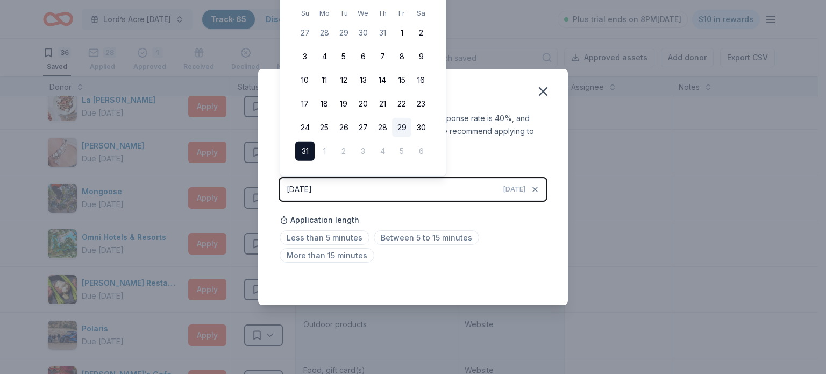
click at [407, 124] on button "29" at bounding box center [401, 127] width 19 height 19
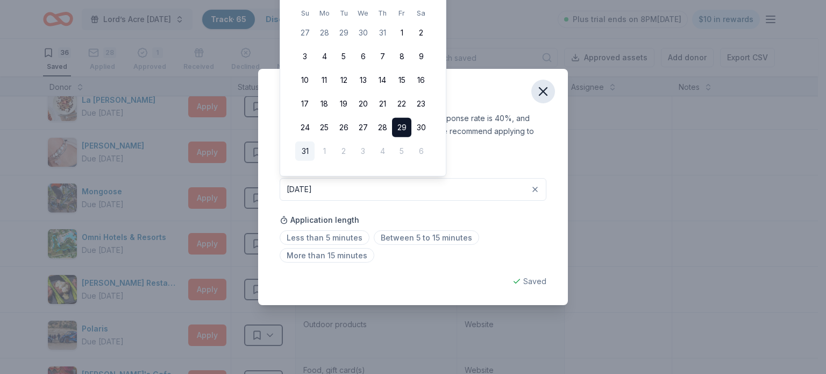
click at [546, 90] on icon "button" at bounding box center [542, 91] width 15 height 15
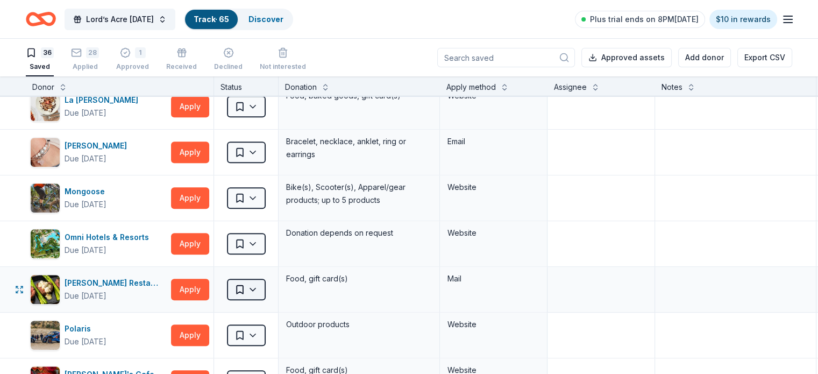
click at [274, 285] on html "Save Lord’s Acre Harvest Festival Track · 65 Discover Plus trial ends on 8PM, 9…" at bounding box center [409, 187] width 818 height 374
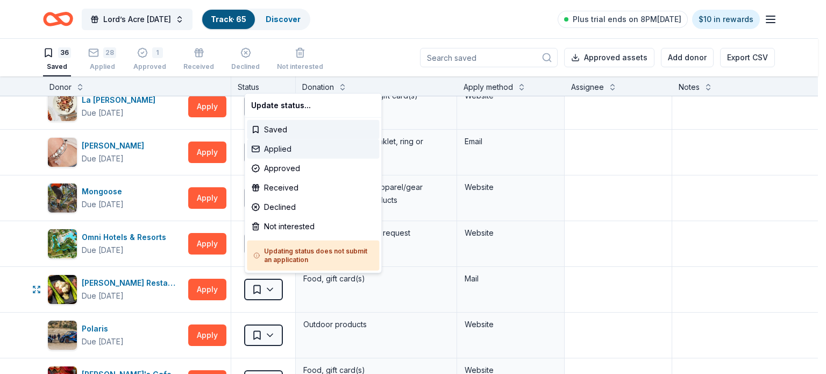
click at [325, 153] on div "Applied" at bounding box center [313, 148] width 132 height 19
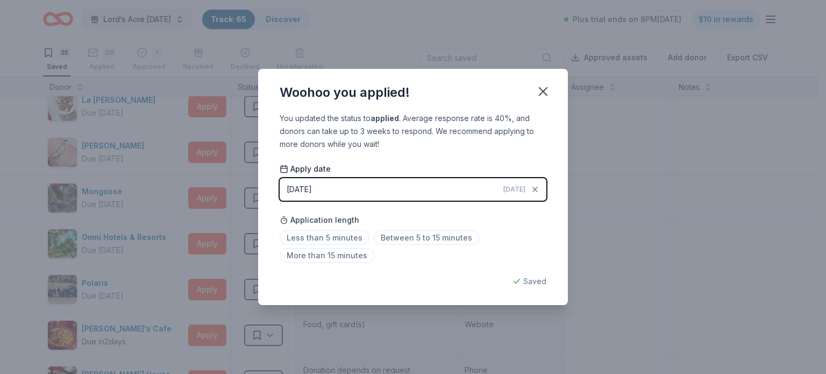
click at [447, 193] on button "08/31/2025 Today" at bounding box center [413, 189] width 267 height 23
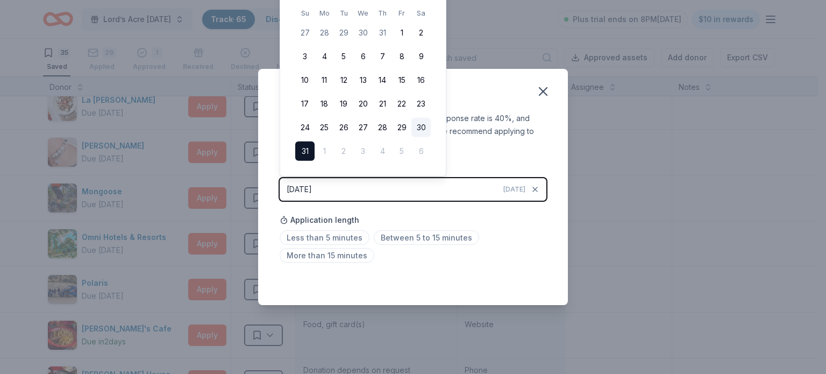
click at [423, 128] on button "30" at bounding box center [420, 127] width 19 height 19
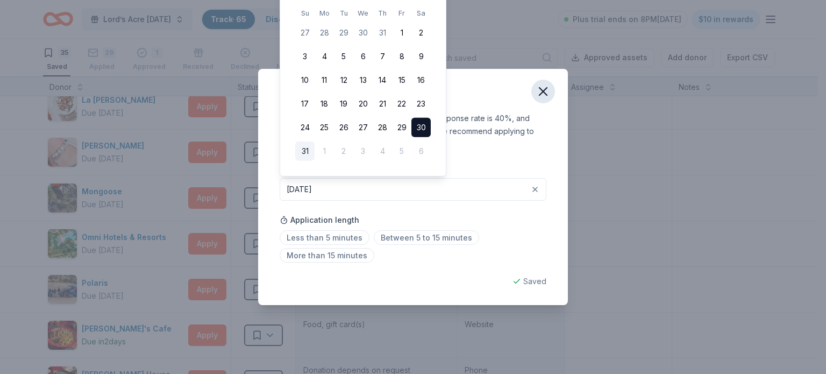
click at [537, 90] on icon "button" at bounding box center [542, 91] width 15 height 15
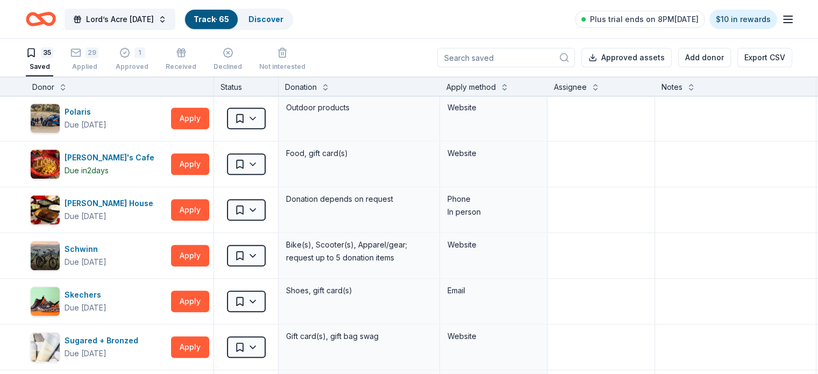
scroll to position [1058, 0]
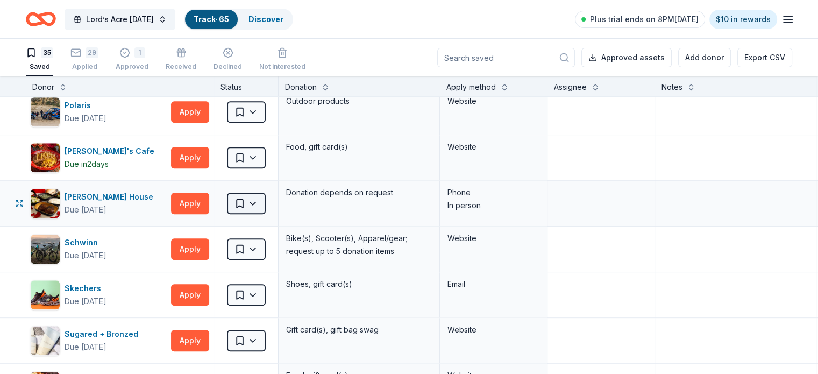
click at [273, 202] on html "Save Lord’s Acre Harvest Festival Track · 65 Discover Plus trial ends on 8PM, 9…" at bounding box center [409, 187] width 818 height 374
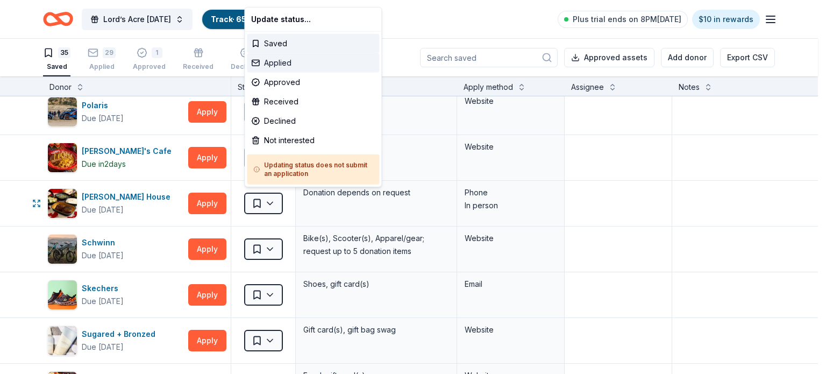
click at [328, 68] on div "Applied" at bounding box center [313, 62] width 132 height 19
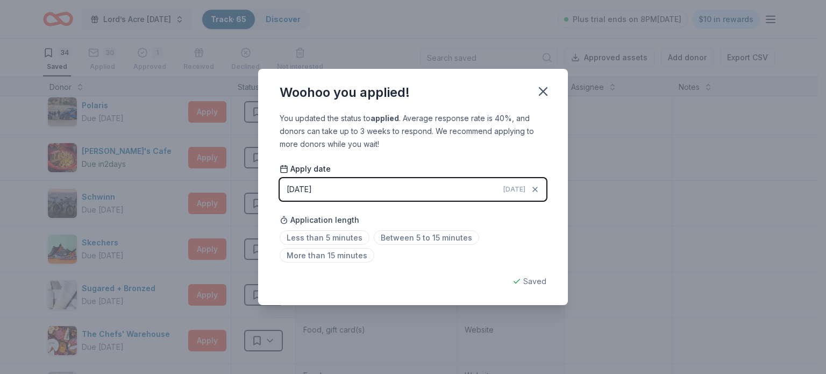
click at [378, 192] on button "08/31/2025 Today" at bounding box center [413, 189] width 267 height 23
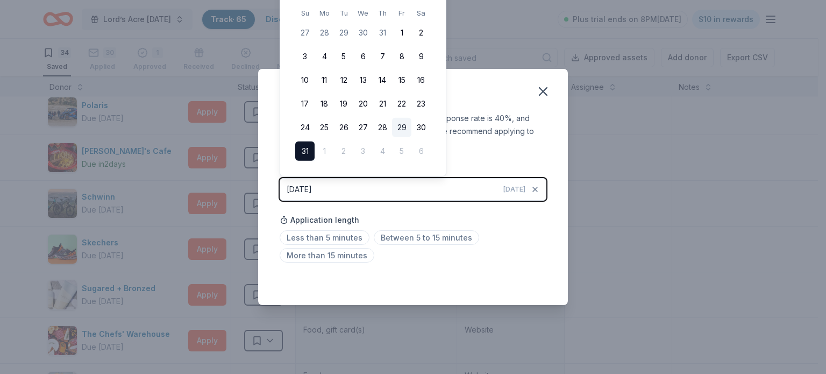
click at [398, 130] on button "29" at bounding box center [401, 127] width 19 height 19
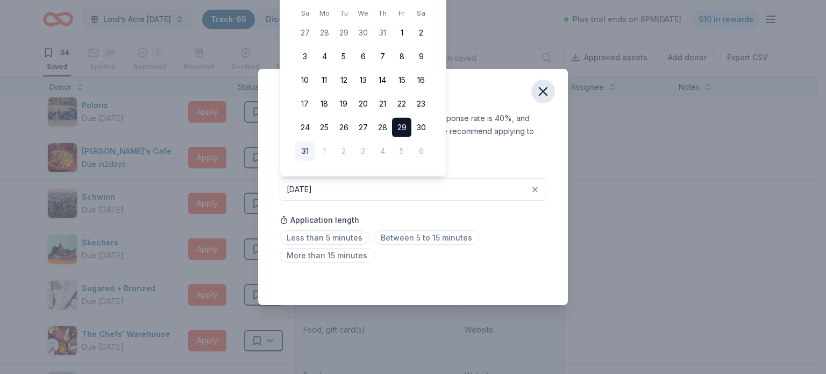
click at [545, 88] on icon "button" at bounding box center [542, 91] width 15 height 15
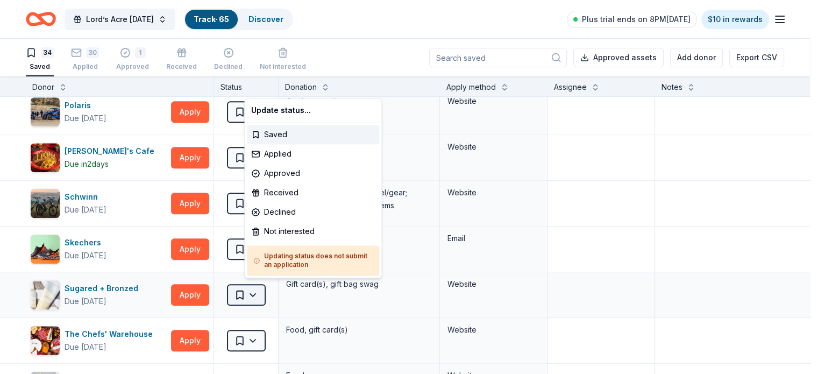
click at [269, 287] on html "Save Lord’s Acre Harvest Festival Track · 65 Discover Plus trial ends on 8PM, 9…" at bounding box center [409, 187] width 818 height 374
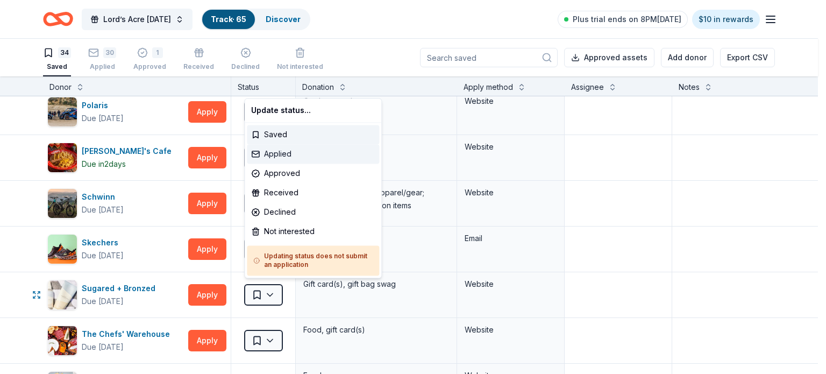
click at [310, 151] on div "Applied" at bounding box center [313, 153] width 132 height 19
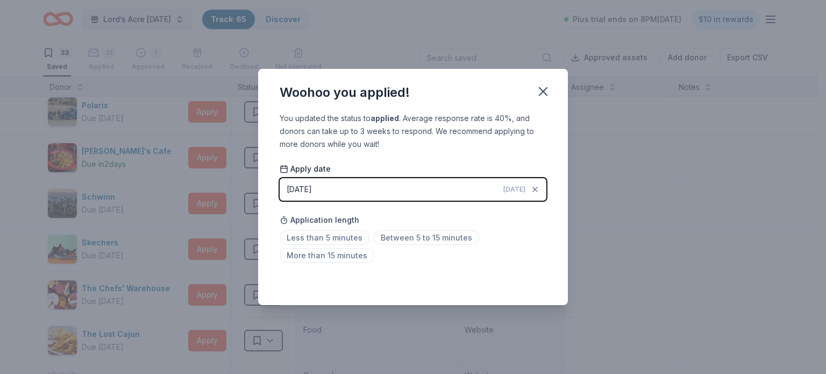
click at [453, 187] on button "08/31/2025 Today" at bounding box center [413, 189] width 267 height 23
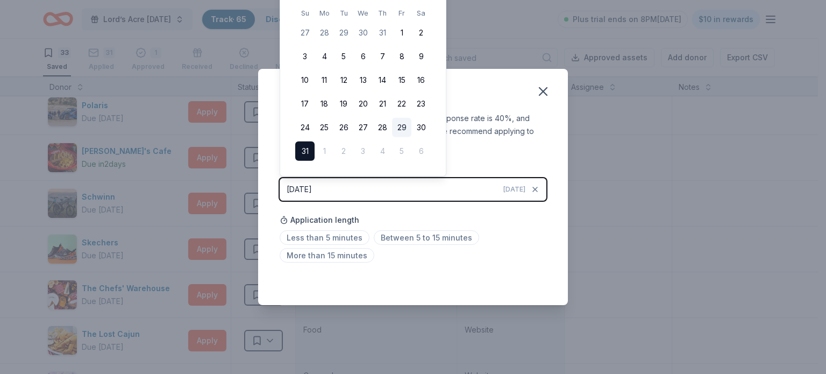
click at [404, 127] on button "29" at bounding box center [401, 127] width 19 height 19
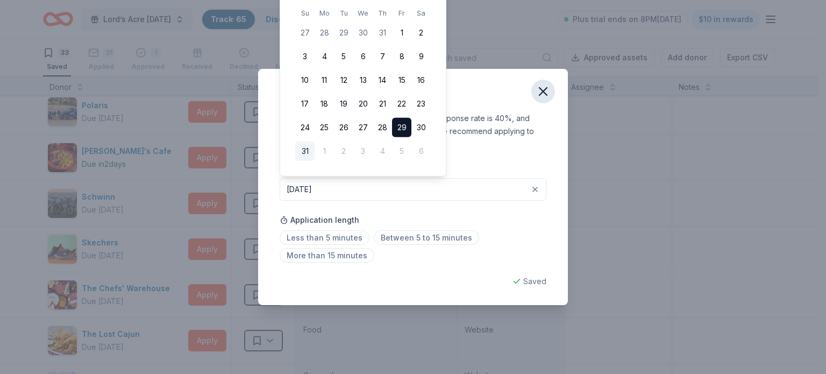
click at [535, 90] on icon "button" at bounding box center [542, 91] width 15 height 15
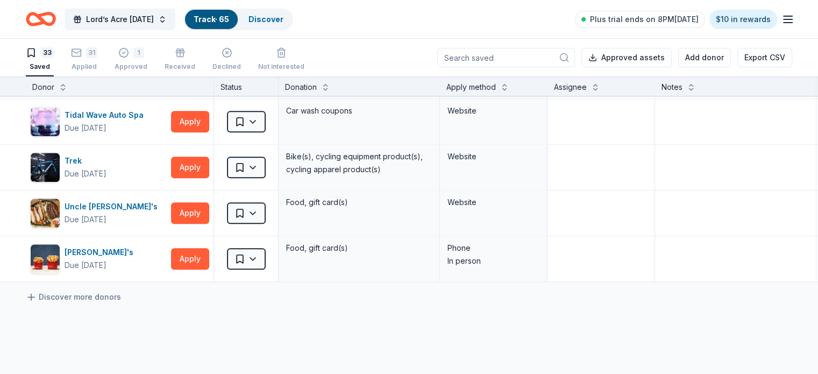
scroll to position [1325, 0]
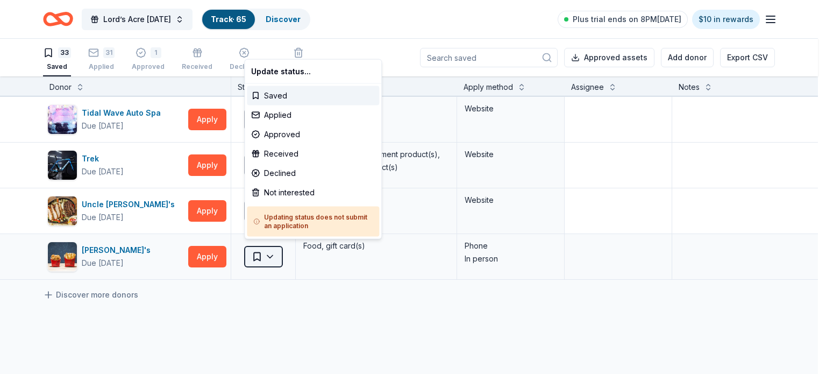
click at [265, 249] on html "Save Lord’s Acre Harvest Festival Track · 65 Discover Plus trial ends on 8PM, 9…" at bounding box center [413, 187] width 826 height 374
click at [315, 118] on div "Applied" at bounding box center [313, 114] width 132 height 19
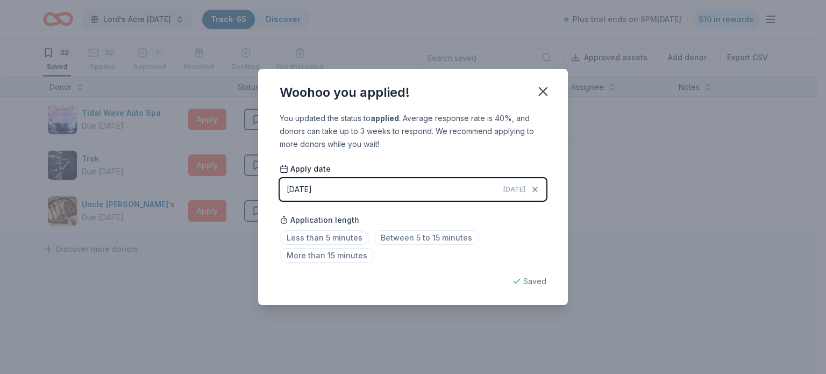
click at [415, 192] on button "08/31/2025 Today" at bounding box center [413, 189] width 267 height 23
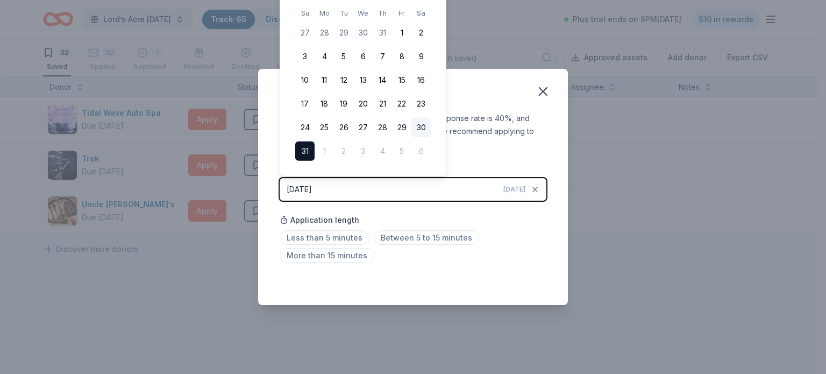
click at [427, 127] on button "30" at bounding box center [420, 127] width 19 height 19
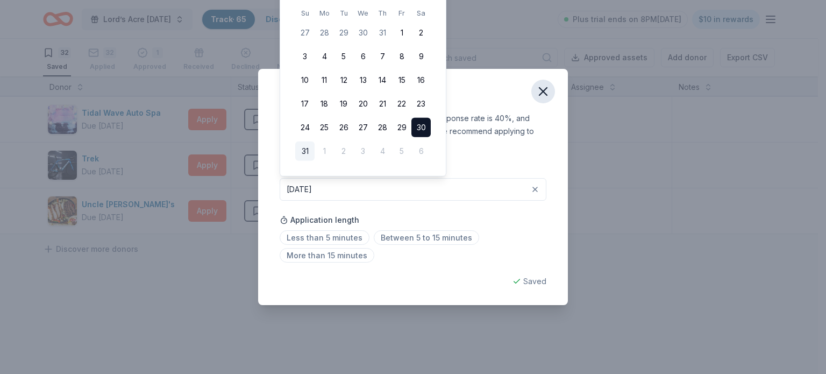
click at [544, 94] on icon "button" at bounding box center [542, 91] width 15 height 15
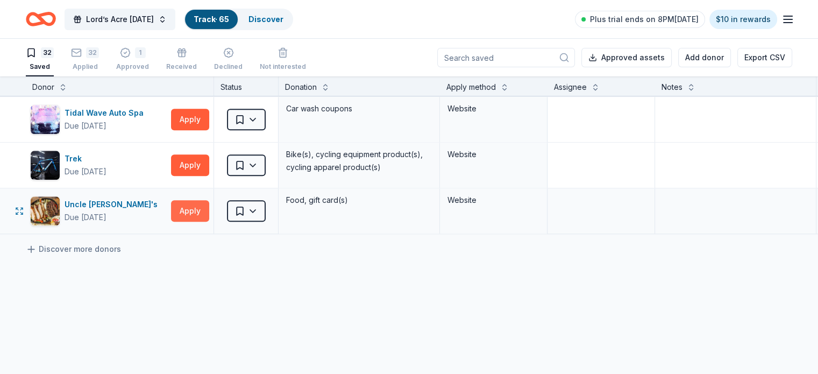
click at [209, 209] on button "Apply" at bounding box center [190, 211] width 38 height 22
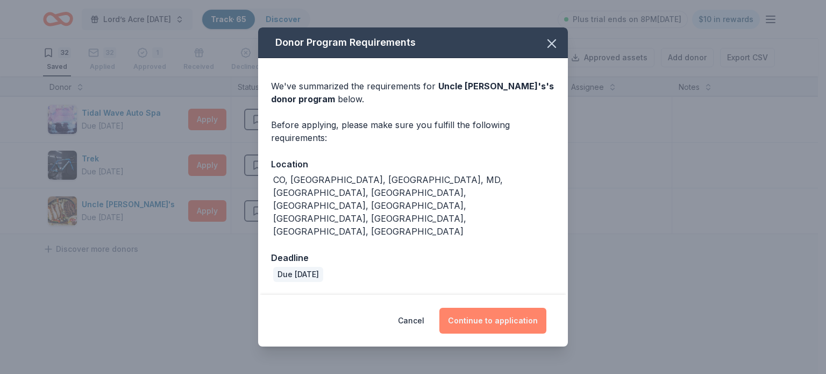
click at [490, 308] on button "Continue to application" at bounding box center [492, 321] width 107 height 26
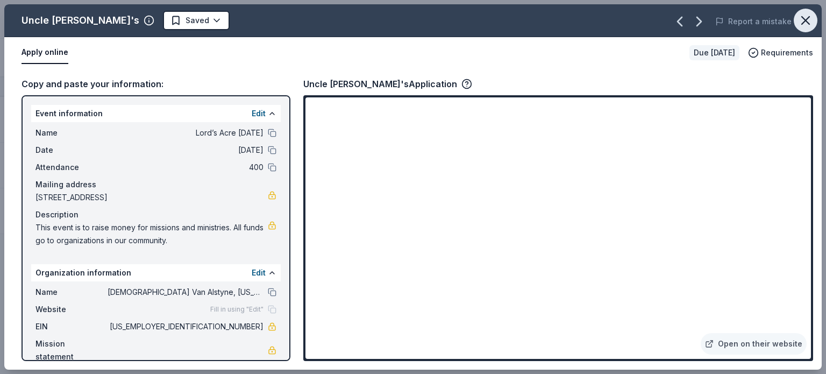
click at [808, 23] on icon "button" at bounding box center [806, 21] width 8 height 8
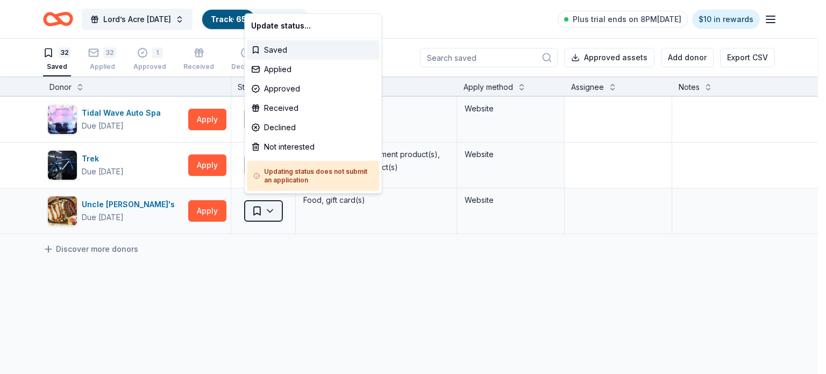
click at [277, 210] on html "Save Lord’s Acre Harvest Festival Track · 65 Discover Plus trial ends on 8PM, 9…" at bounding box center [413, 187] width 826 height 374
click at [311, 71] on div "Applied" at bounding box center [313, 69] width 132 height 19
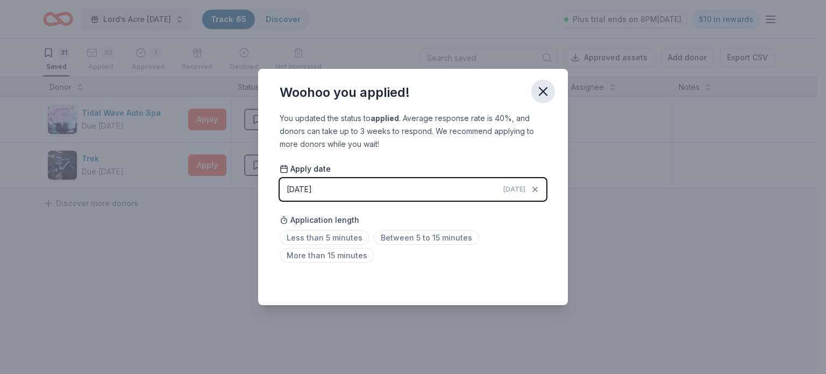
click at [542, 85] on icon "button" at bounding box center [542, 91] width 15 height 15
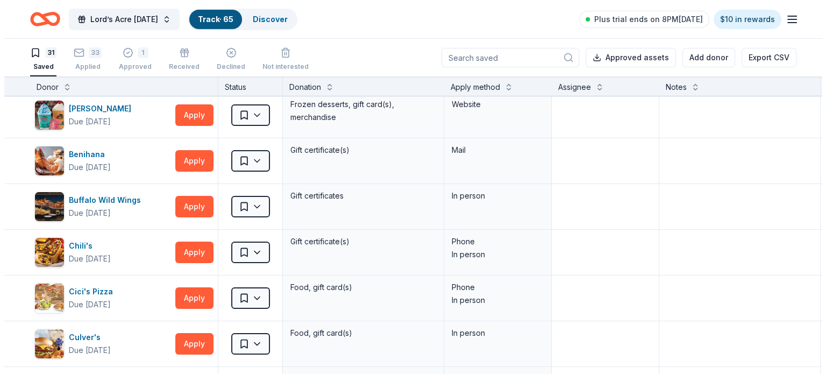
scroll to position [0, 0]
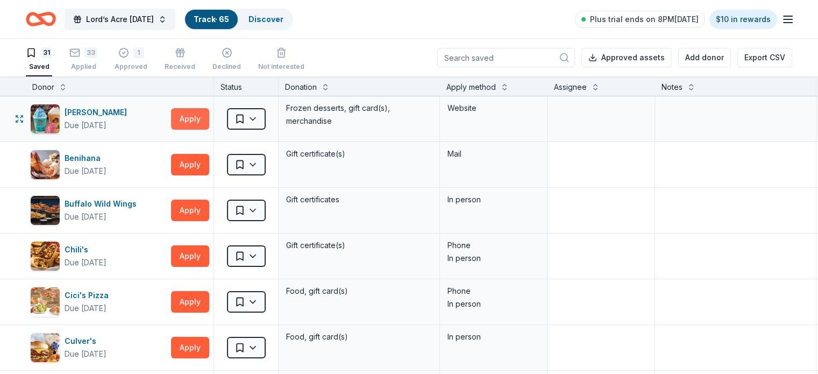
click at [209, 112] on button "Apply" at bounding box center [190, 119] width 38 height 22
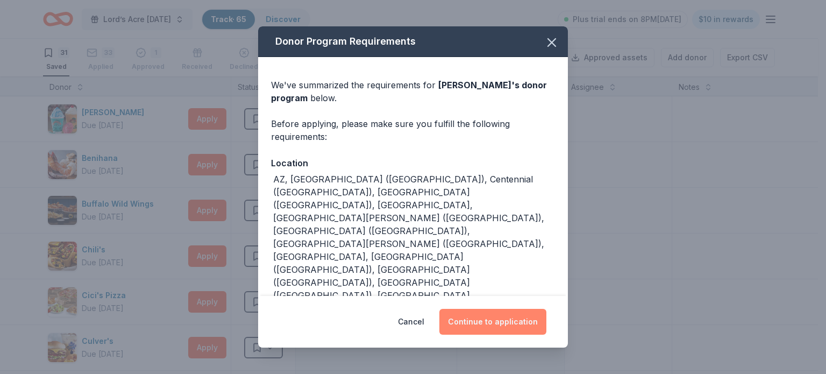
click at [491, 317] on button "Continue to application" at bounding box center [492, 322] width 107 height 26
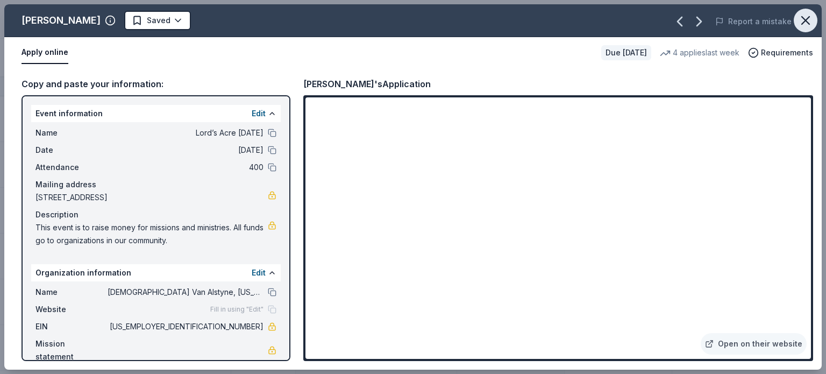
click at [802, 19] on icon "button" at bounding box center [805, 20] width 15 height 15
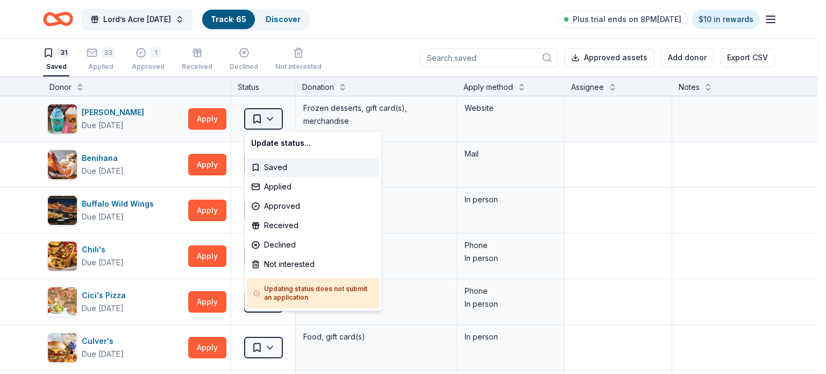
click at [269, 116] on html "Save Lord’s Acre Harvest Festival Track · 65 Discover Plus trial ends on 8PM, 9…" at bounding box center [413, 187] width 826 height 374
click at [290, 180] on div "Applied" at bounding box center [313, 186] width 132 height 19
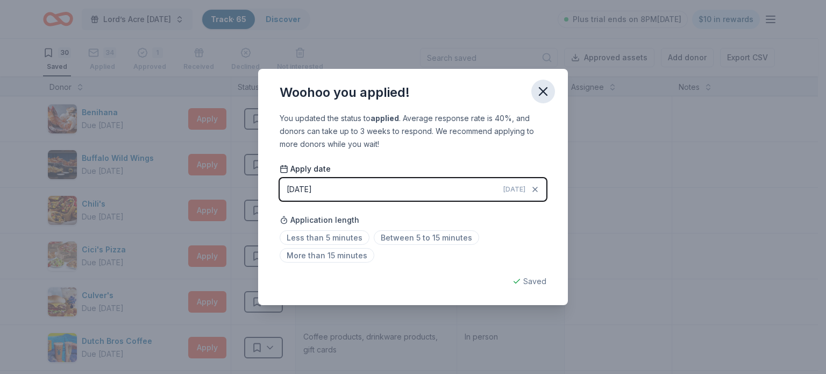
click at [539, 95] on icon "button" at bounding box center [543, 92] width 8 height 8
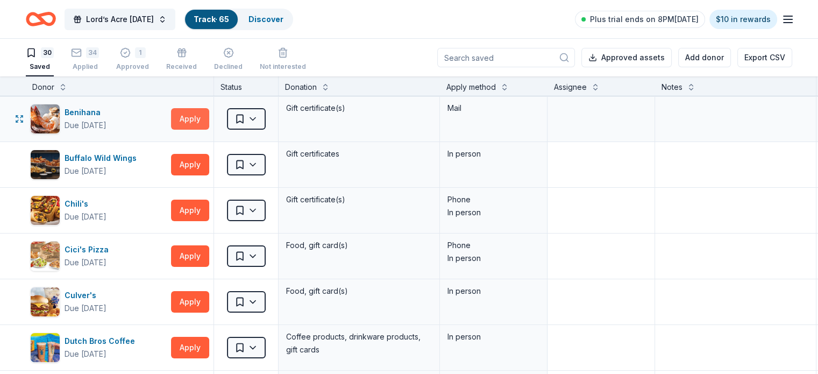
click at [209, 118] on button "Apply" at bounding box center [190, 119] width 38 height 22
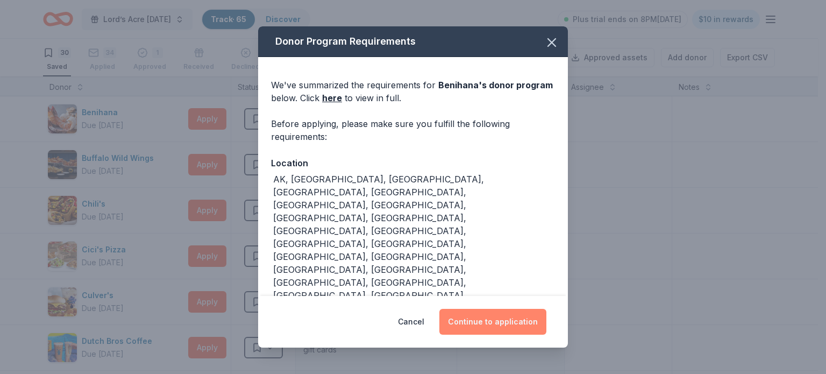
click at [508, 322] on button "Continue to application" at bounding box center [492, 322] width 107 height 26
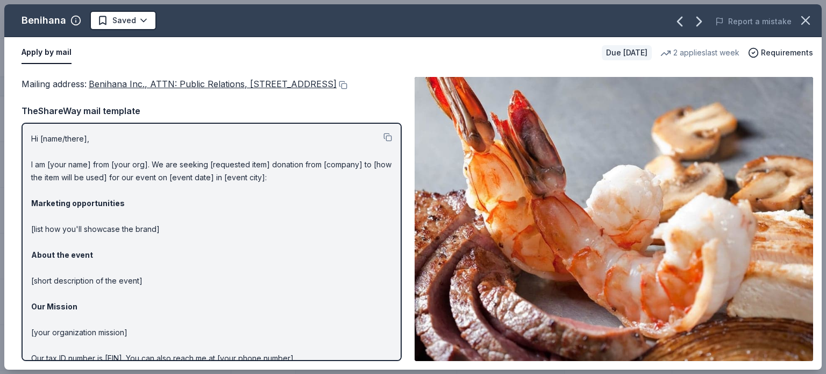
drag, startPoint x: 89, startPoint y: 81, endPoint x: 90, endPoint y: 107, distance: 25.9
click at [90, 107] on div "Mailing address : Benihana Inc., ATTN: Public Relations, 21500 Biscayne Blvd., …" at bounding box center [212, 219] width 380 height 284
click at [337, 89] on button at bounding box center [342, 85] width 11 height 9
click at [806, 19] on icon "button" at bounding box center [806, 21] width 8 height 8
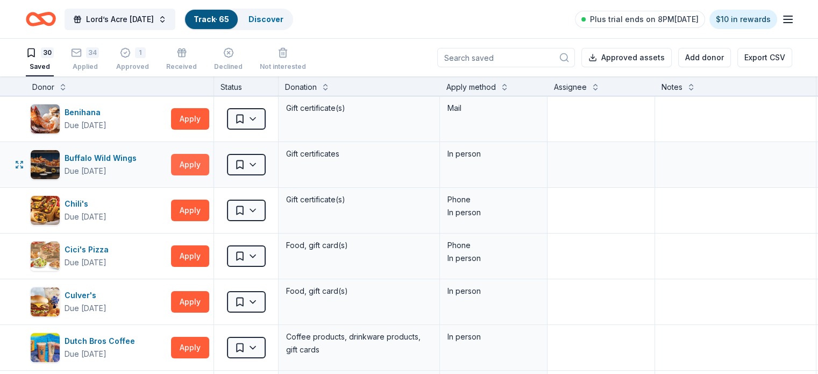
click at [203, 160] on button "Apply" at bounding box center [190, 165] width 38 height 22
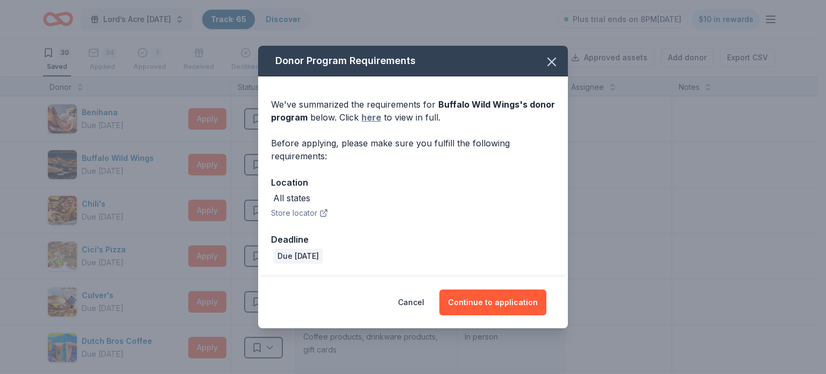
click at [372, 118] on link "here" at bounding box center [371, 117] width 20 height 13
click at [511, 294] on button "Continue to application" at bounding box center [492, 302] width 107 height 26
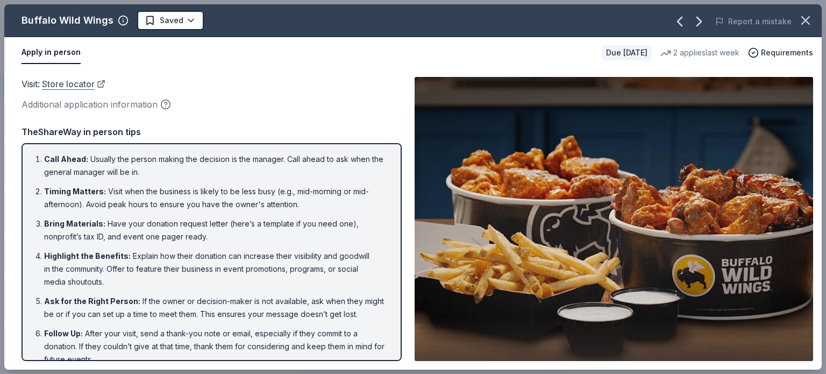
click at [75, 87] on link "Store locator" at bounding box center [73, 84] width 63 height 14
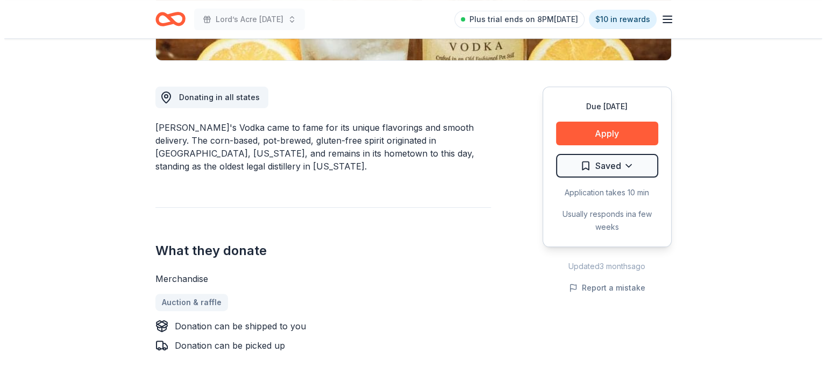
scroll to position [270, 0]
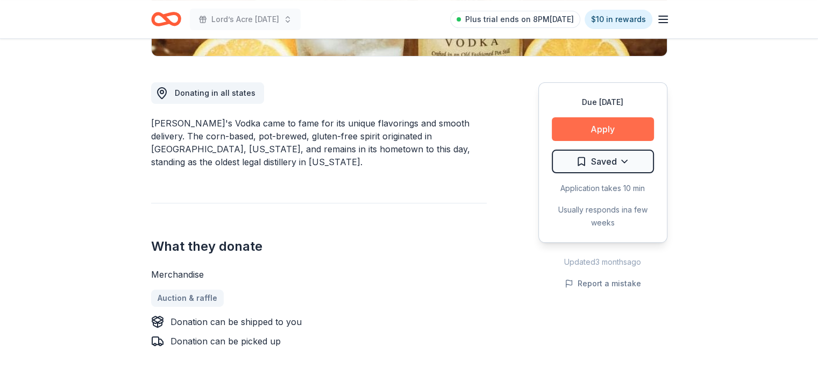
click at [619, 131] on button "Apply" at bounding box center [603, 129] width 102 height 24
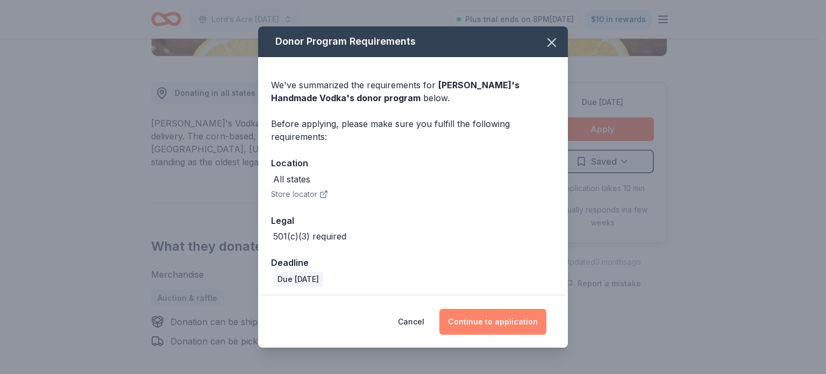
click at [505, 317] on button "Continue to application" at bounding box center [492, 322] width 107 height 26
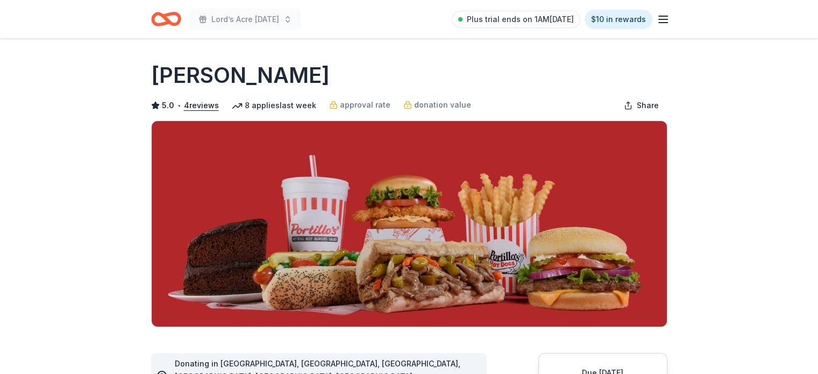
click at [663, 18] on icon "button" at bounding box center [662, 19] width 13 height 13
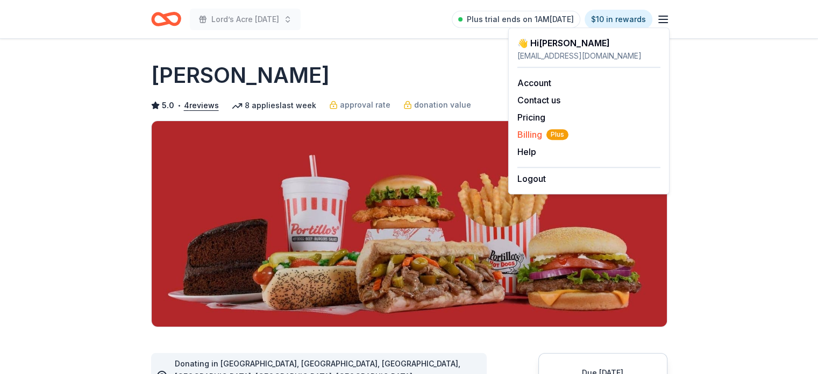
click at [531, 135] on span "Billing Plus" at bounding box center [542, 134] width 51 height 13
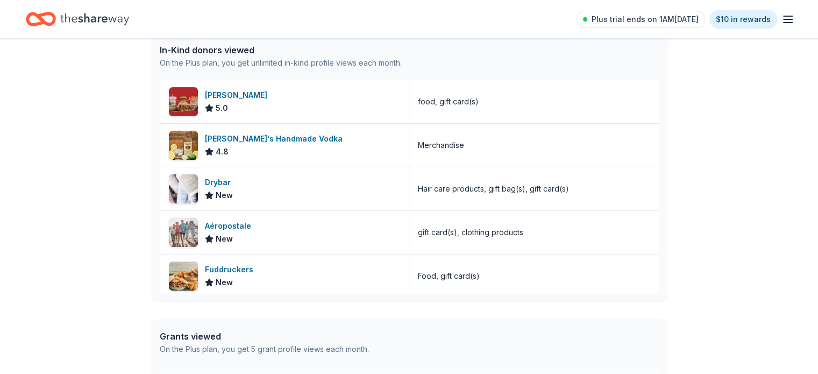
scroll to position [295, 0]
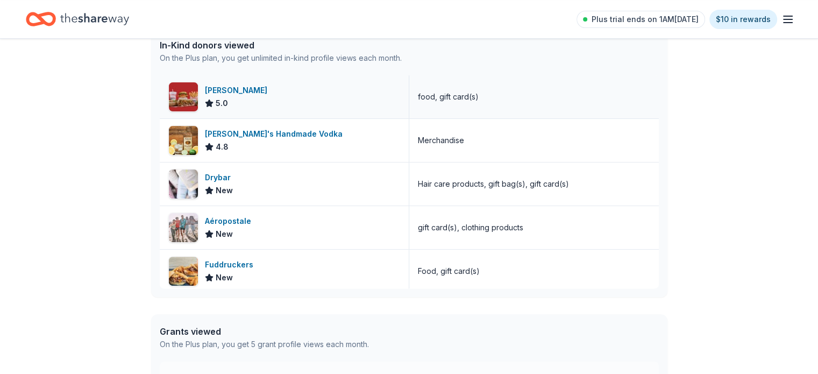
click at [351, 97] on div "[PERSON_NAME] 5.0" at bounding box center [284, 96] width 249 height 43
drag, startPoint x: 346, startPoint y: 90, endPoint x: 301, endPoint y: 92, distance: 45.2
click at [301, 92] on div "[PERSON_NAME] 5.0" at bounding box center [284, 96] width 249 height 43
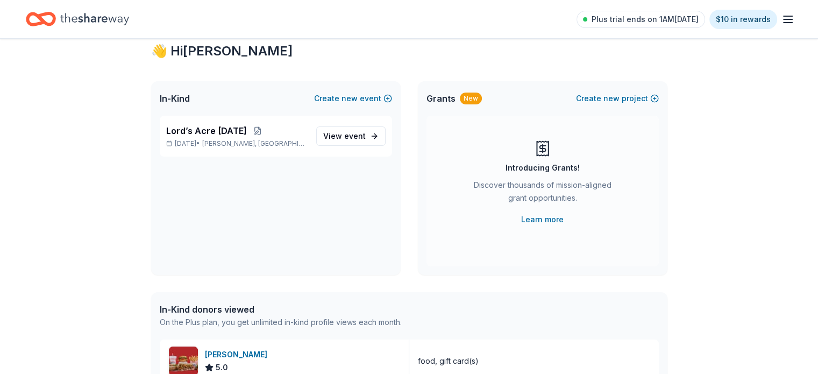
scroll to position [0, 0]
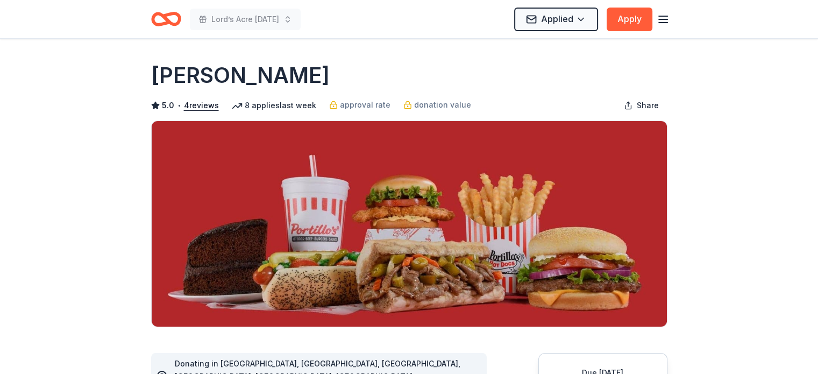
click at [664, 20] on icon "button" at bounding box center [662, 19] width 13 height 13
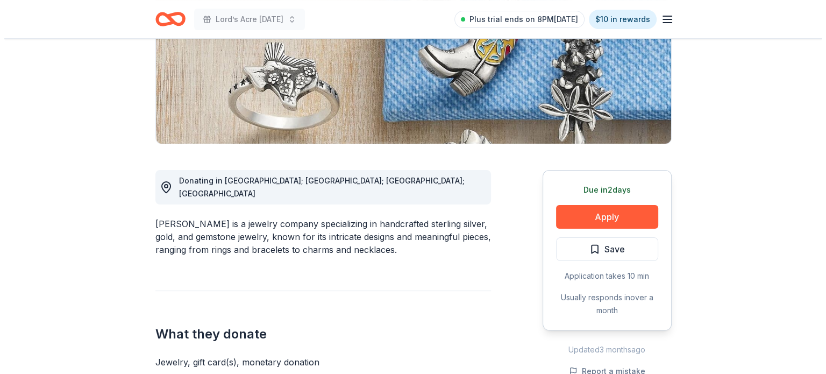
scroll to position [194, 0]
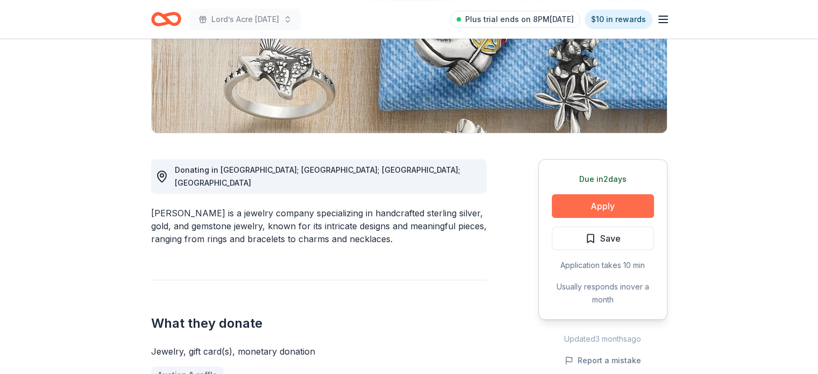
click at [616, 205] on button "Apply" at bounding box center [603, 206] width 102 height 24
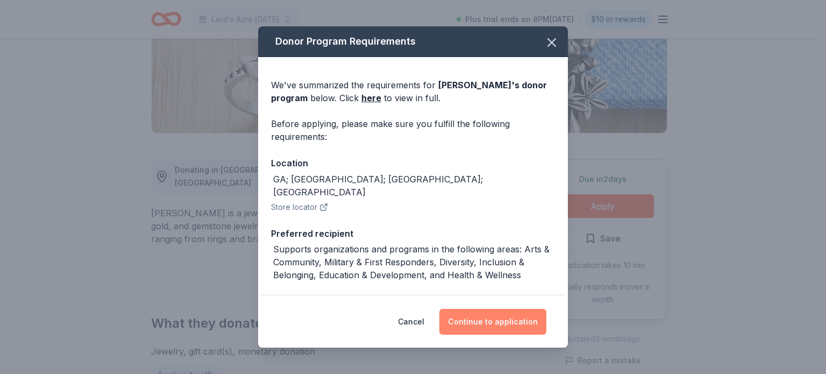
click at [508, 315] on button "Continue to application" at bounding box center [492, 322] width 107 height 26
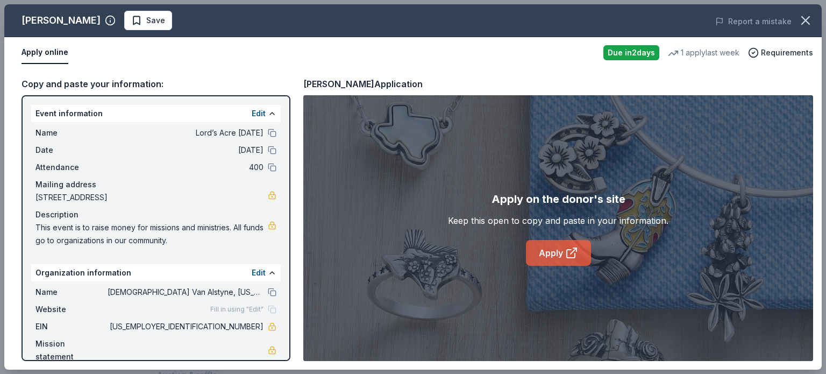
click at [555, 257] on link "Apply" at bounding box center [558, 253] width 65 height 26
